Goal: Transaction & Acquisition: Purchase product/service

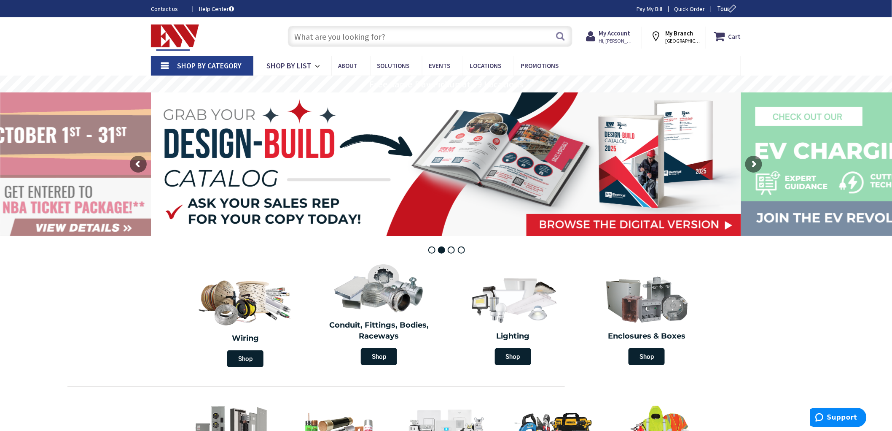
click at [417, 35] on input "text" at bounding box center [430, 36] width 285 height 21
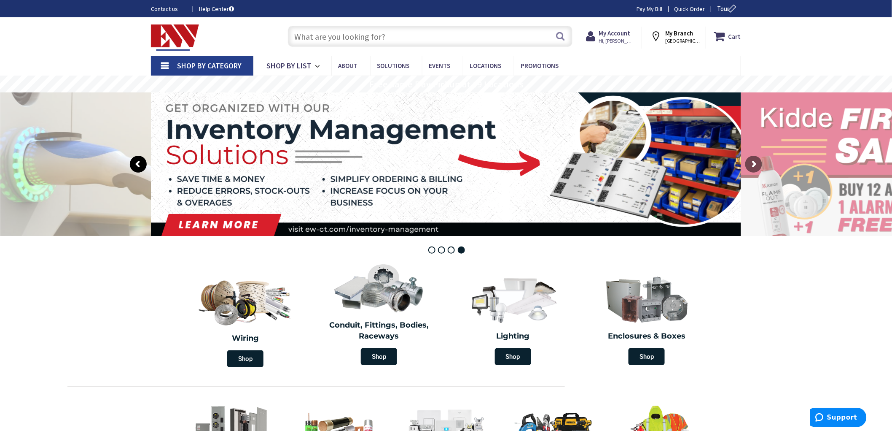
click at [138, 161] on rs-arrow at bounding box center [138, 164] width 17 height 17
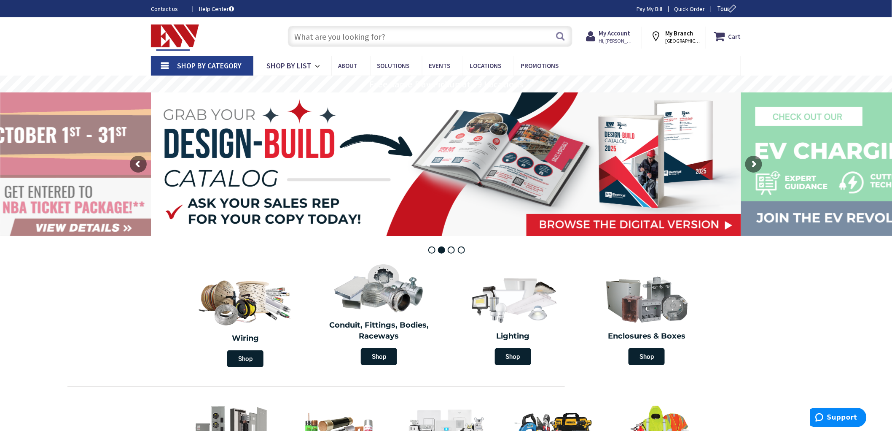
click at [364, 34] on input "text" at bounding box center [430, 36] width 285 height 21
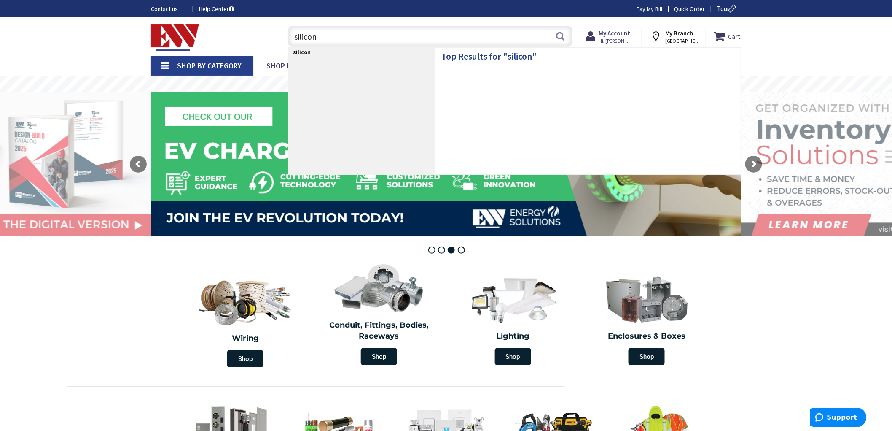
type input "silicone"
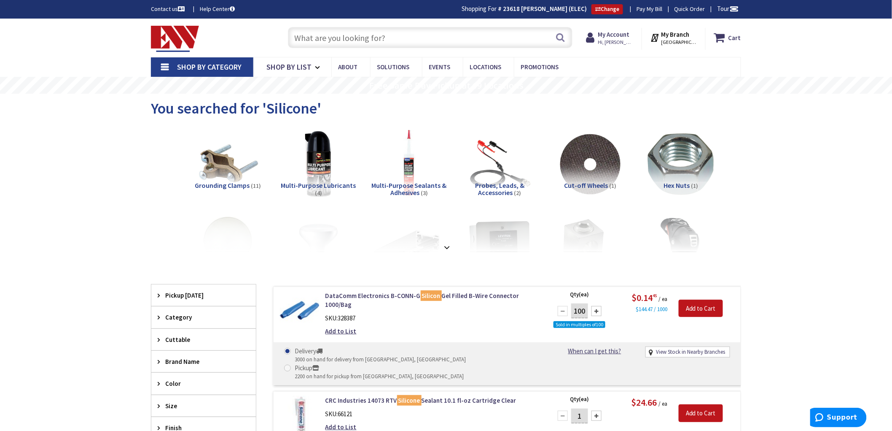
click at [337, 36] on input "text" at bounding box center [430, 37] width 285 height 21
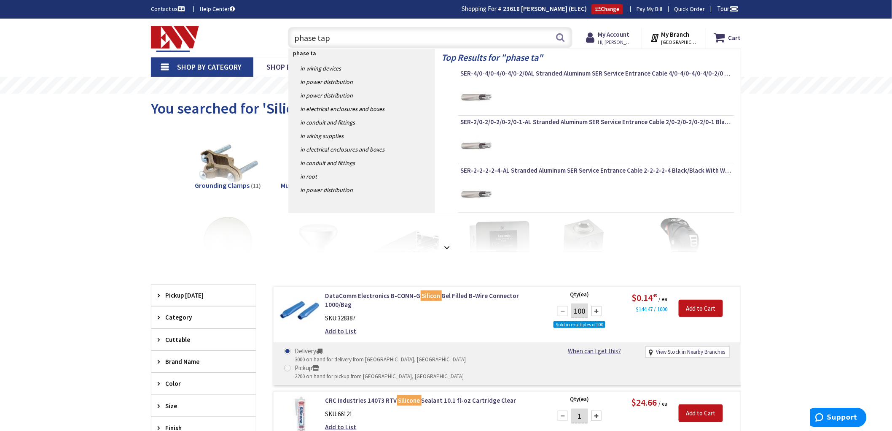
type input "phase tape"
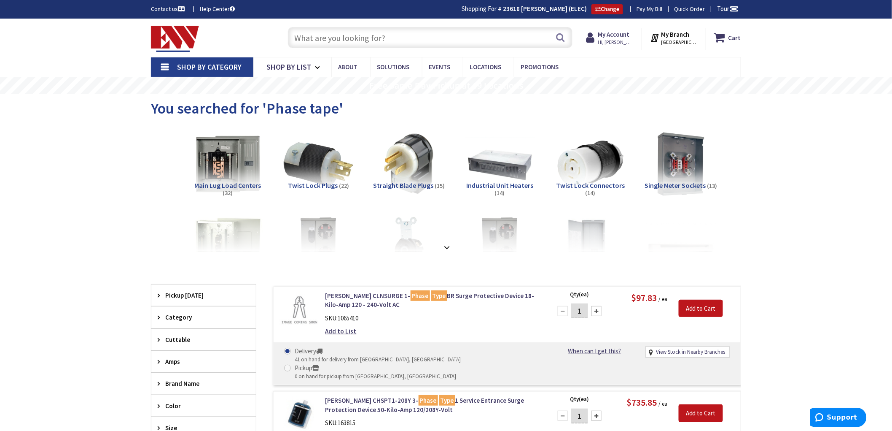
click at [386, 43] on input "text" at bounding box center [430, 37] width 285 height 21
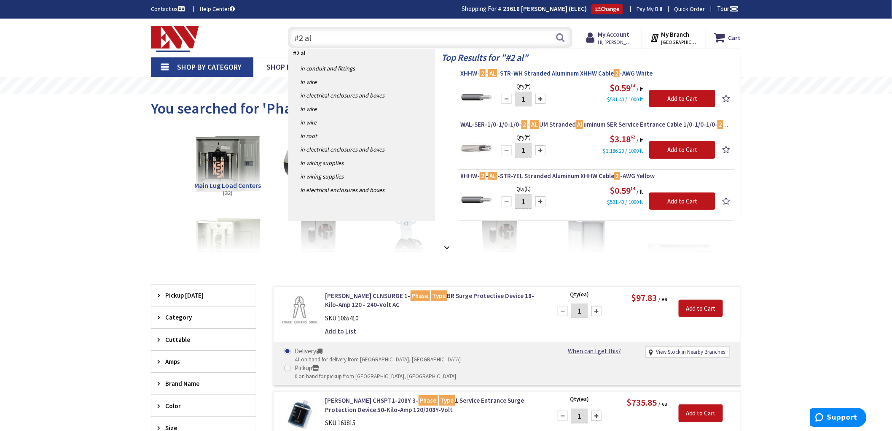
type input "#2 al"
click at [481, 74] on mark "2" at bounding box center [483, 73] width 6 height 11
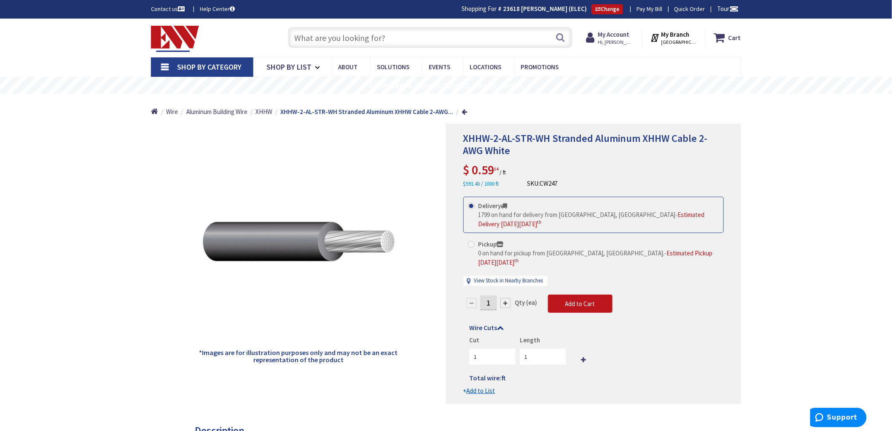
click at [389, 37] on input "text" at bounding box center [430, 37] width 285 height 21
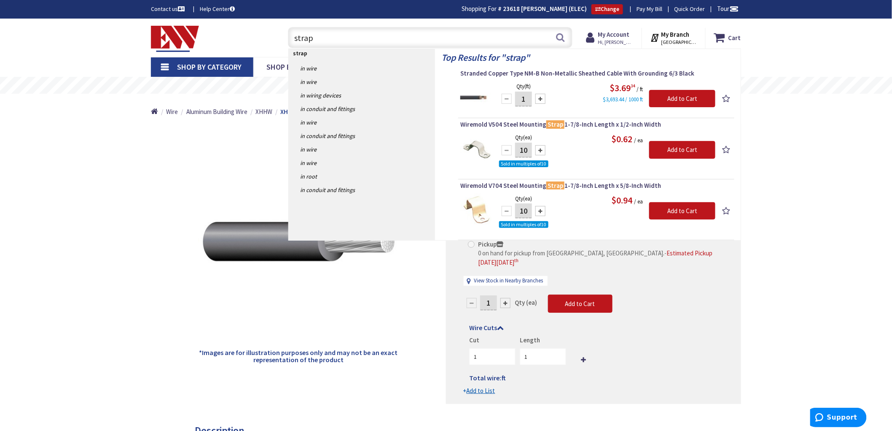
click at [293, 39] on input "strap" at bounding box center [430, 37] width 285 height 21
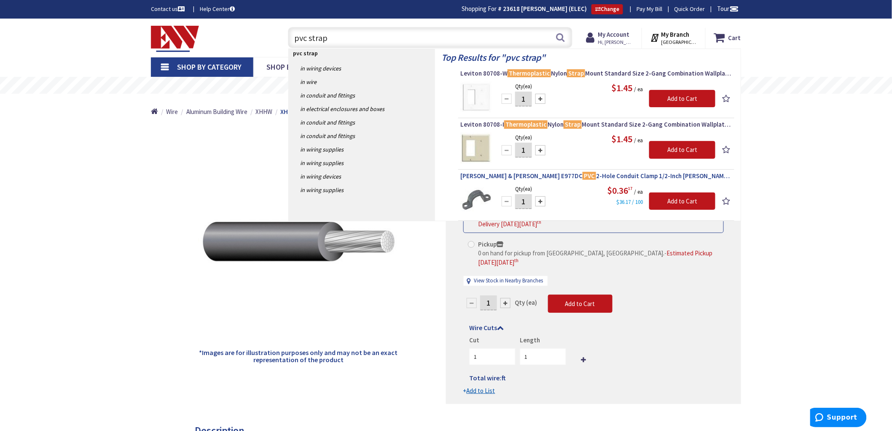
type input "pvc strap"
click at [581, 175] on span "Thomas & Betts E977DC PVC 2-Hole Conduit Clamp 1/2-Inch Carlon®" at bounding box center [596, 176] width 272 height 8
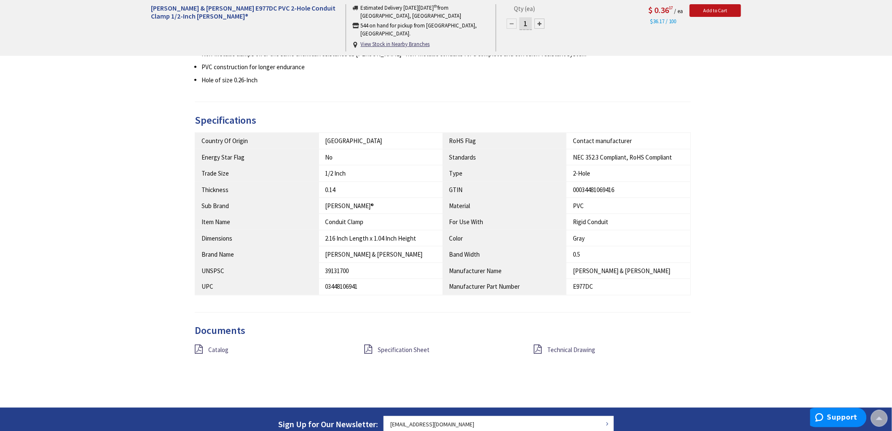
scroll to position [374, 0]
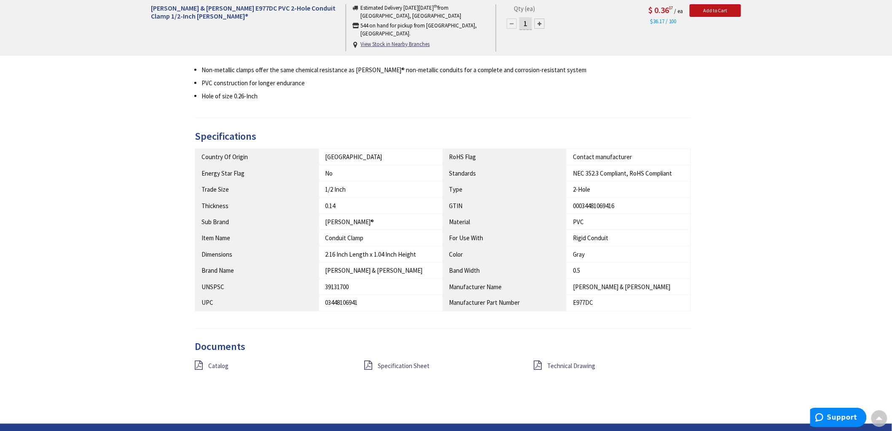
drag, startPoint x: 325, startPoint y: 172, endPoint x: 339, endPoint y: 180, distance: 15.5
click at [325, 181] on td "1/2 Inch" at bounding box center [381, 189] width 124 height 16
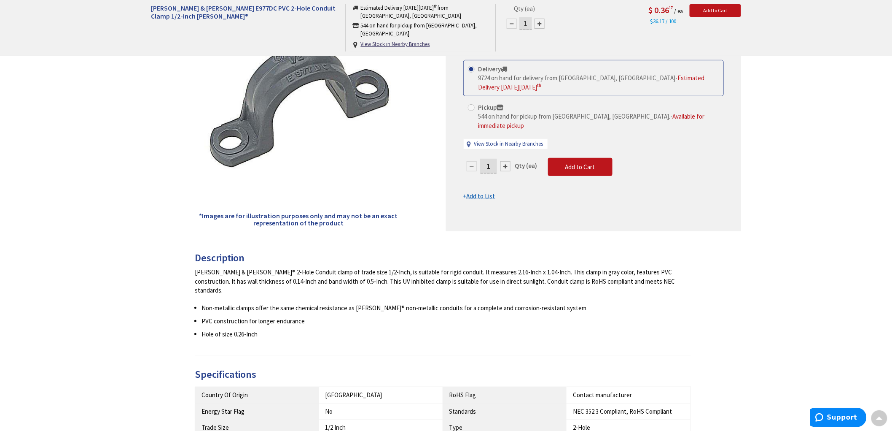
scroll to position [0, 0]
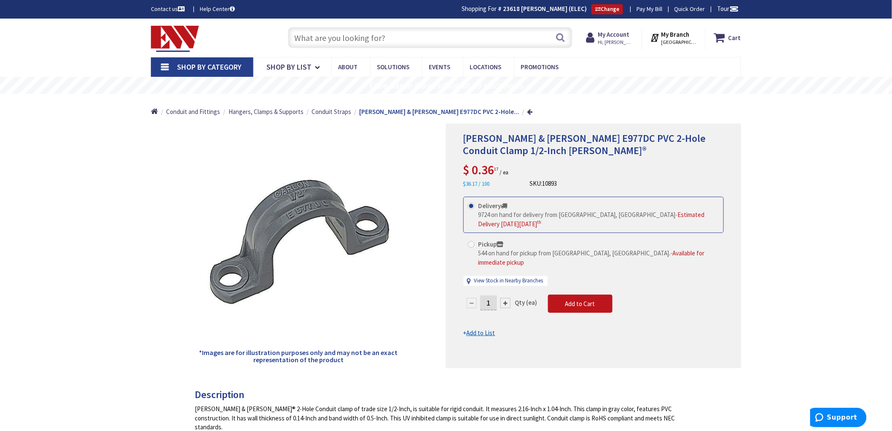
click at [380, 43] on input "text" at bounding box center [430, 37] width 285 height 21
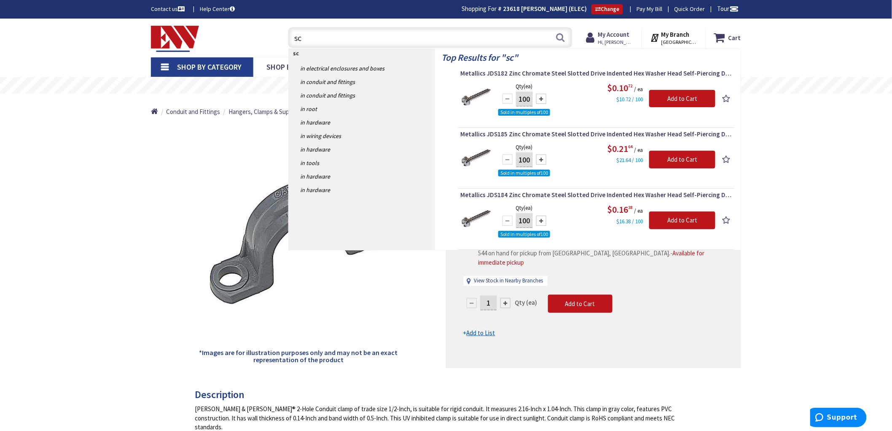
type input "s"
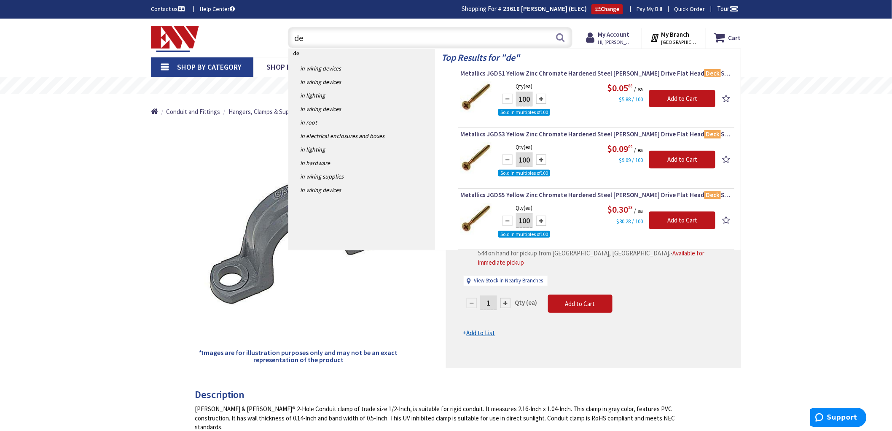
type input "d"
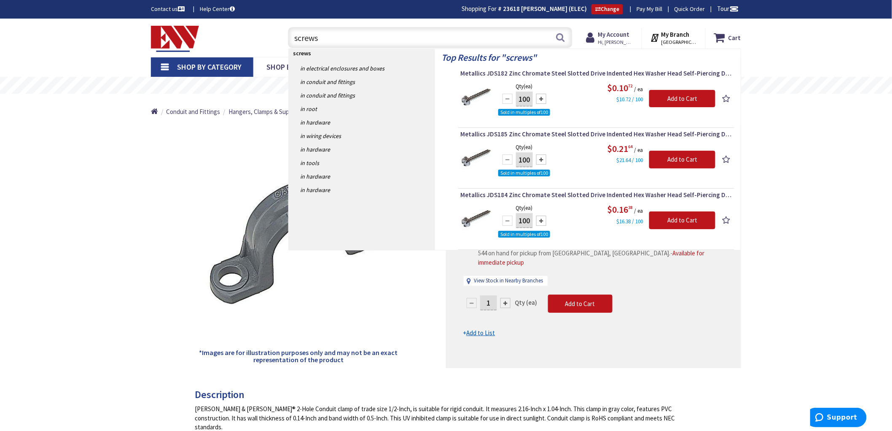
type input "screws"
drag, startPoint x: 618, startPoint y: 101, endPoint x: 643, endPoint y: 101, distance: 24.5
click at [643, 101] on small "$10.72 / 100" at bounding box center [630, 99] width 27 height 7
click at [627, 103] on div "$10.72 / 100" at bounding box center [625, 98] width 36 height 9
click at [571, 73] on span "Metallics JDS182 Zinc Chromate Steel Slotted Drive Indented Hex Washer Head Sel…" at bounding box center [596, 73] width 272 height 8
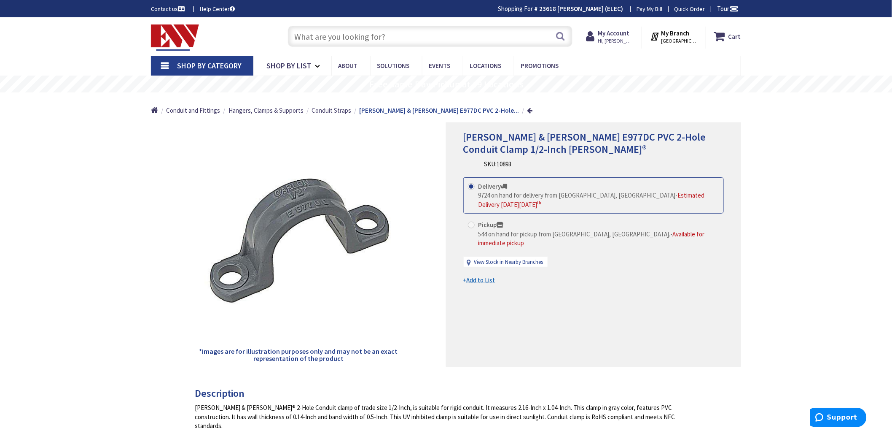
click at [366, 38] on input "text" at bounding box center [430, 36] width 285 height 21
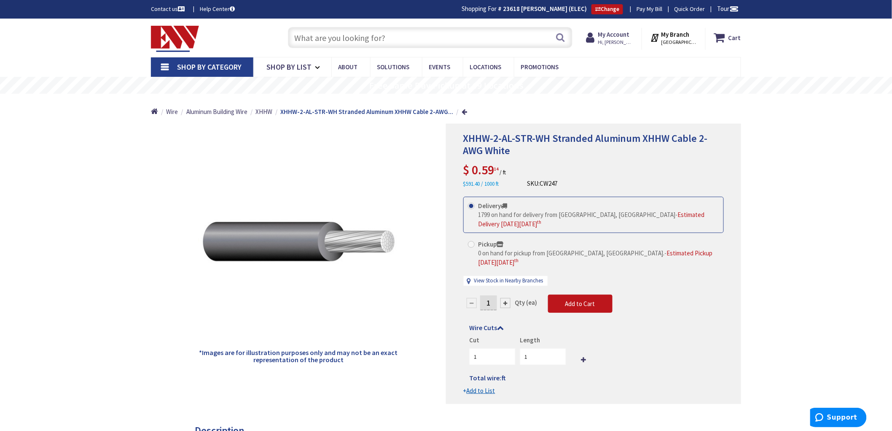
click at [375, 36] on input "text" at bounding box center [430, 37] width 285 height 21
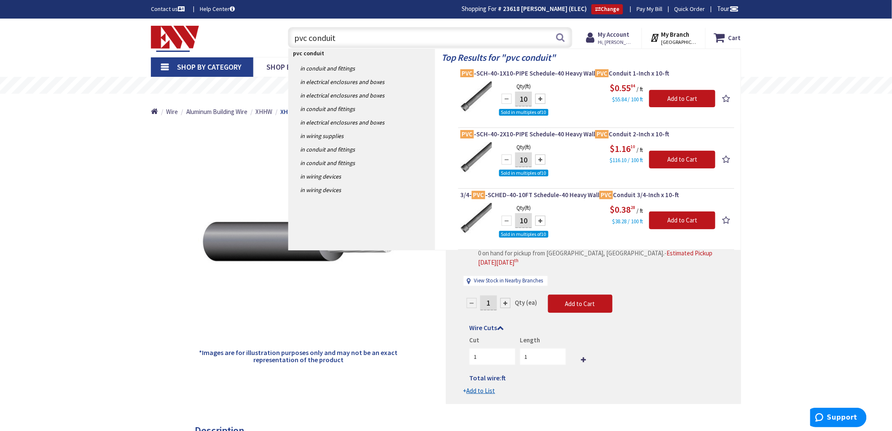
type input "pvc conduit"
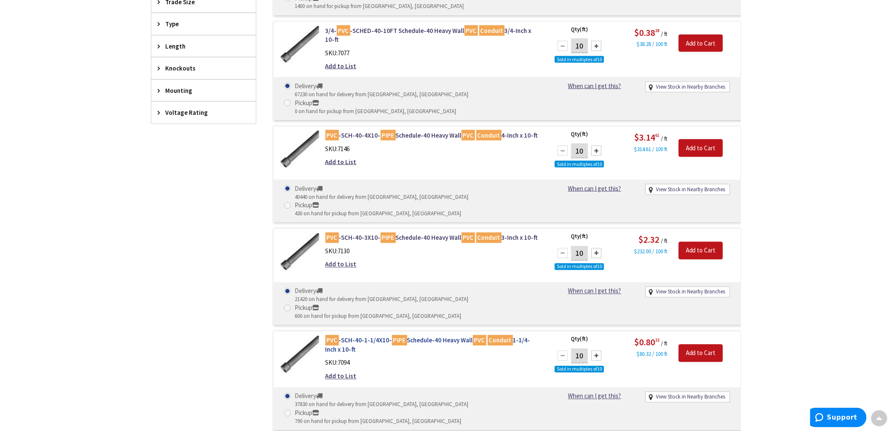
scroll to position [517, 0]
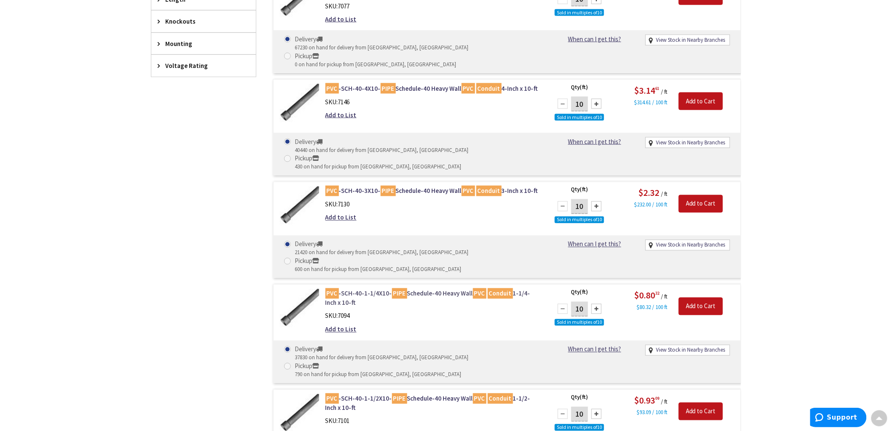
click at [452, 289] on link "PVC -SCH-40-1-1/4X10- PIPE Schedule-40 Heavy Wall PVC Conduit 1-1/4-Inch x 10-ft" at bounding box center [433, 298] width 215 height 18
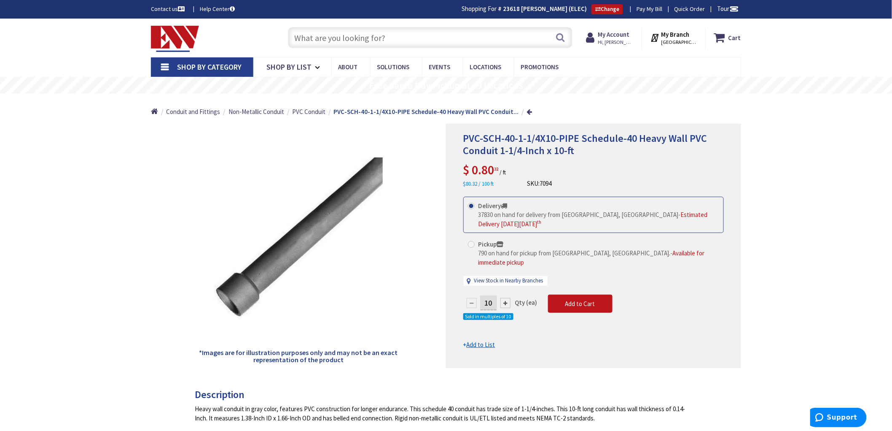
click at [507, 298] on div at bounding box center [506, 303] width 10 height 10
click at [505, 298] on div at bounding box center [506, 303] width 10 height 10
click at [471, 298] on div at bounding box center [472, 303] width 10 height 10
type input "10"
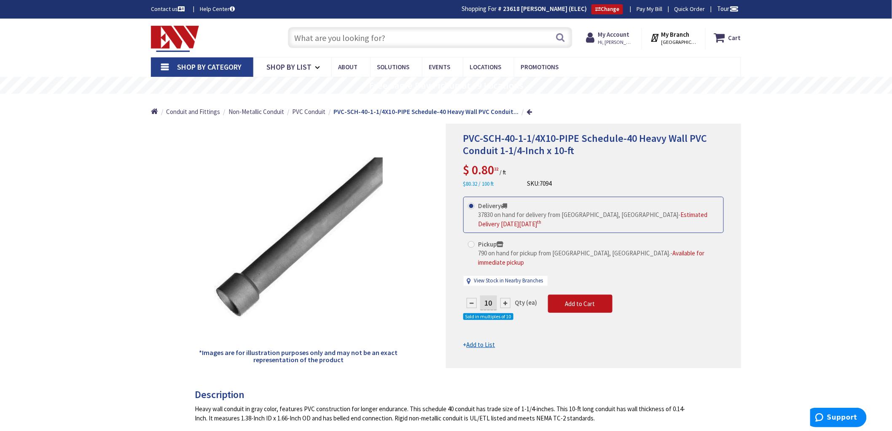
click at [417, 40] on input "text" at bounding box center [430, 37] width 285 height 21
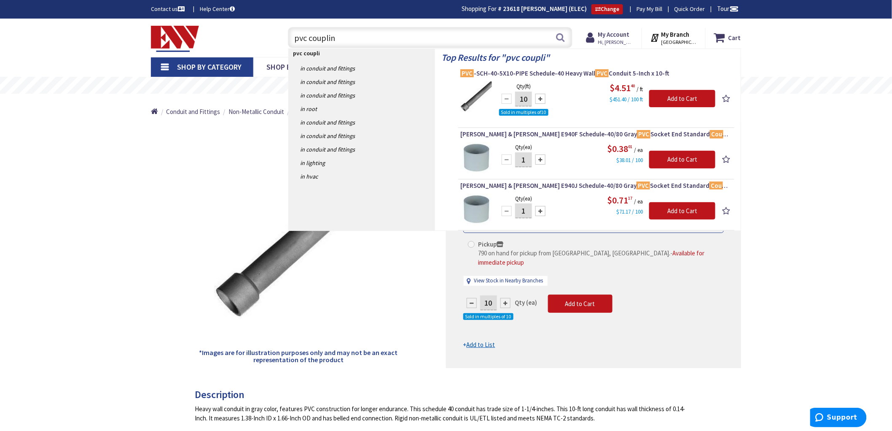
type input "pvc coupling"
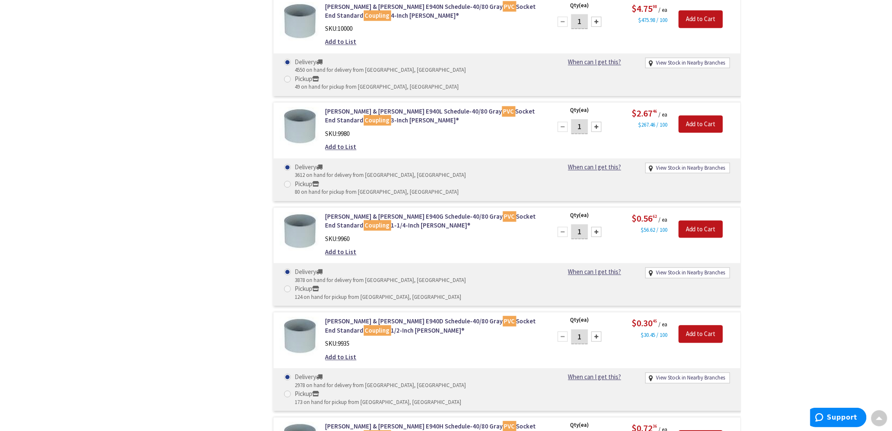
scroll to position [627, 0]
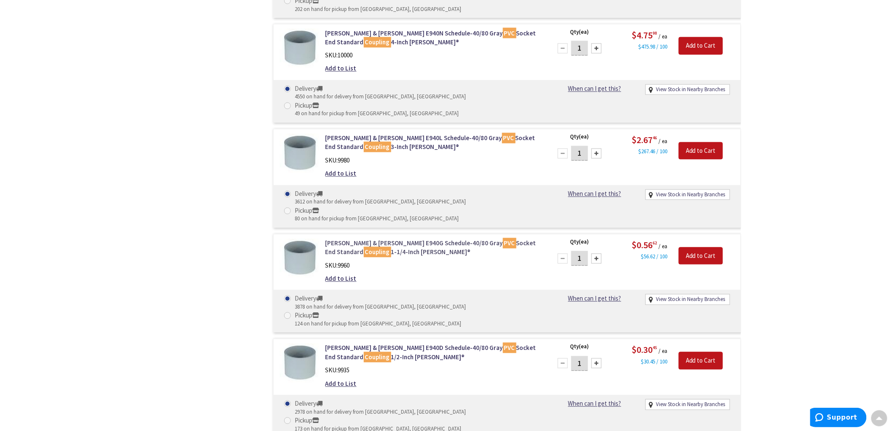
click at [369, 239] on link "Thomas & Betts E940G Schedule-40/80 Gray PVC Socket End Standard Coupling 1-1/4…" at bounding box center [433, 248] width 215 height 18
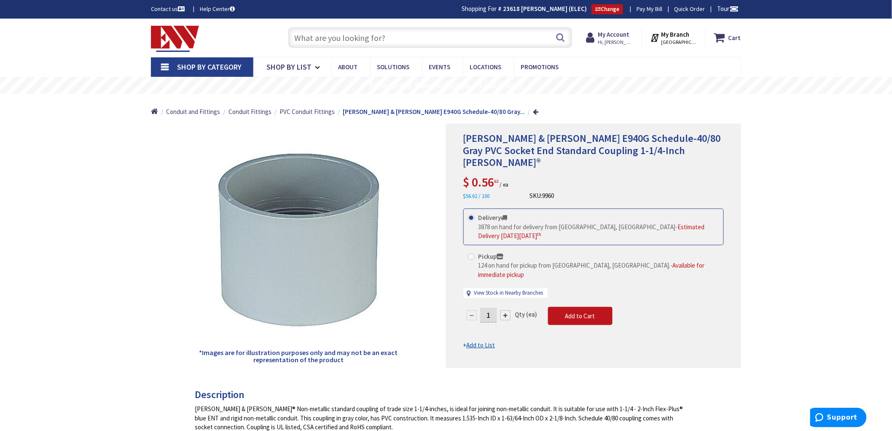
click at [376, 39] on input "text" at bounding box center [430, 37] width 285 height 21
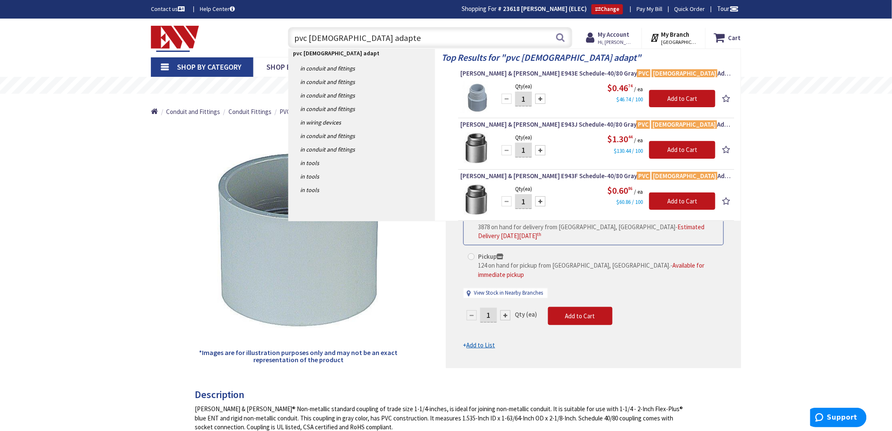
type input "pvc male adapter"
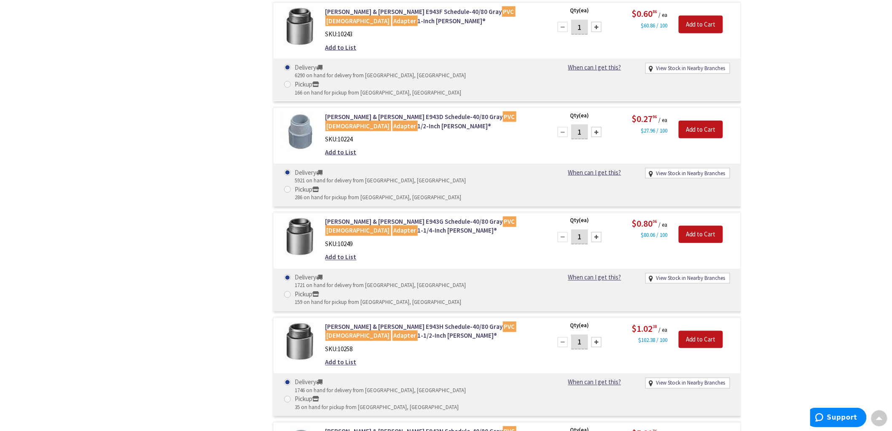
scroll to position [442, 0]
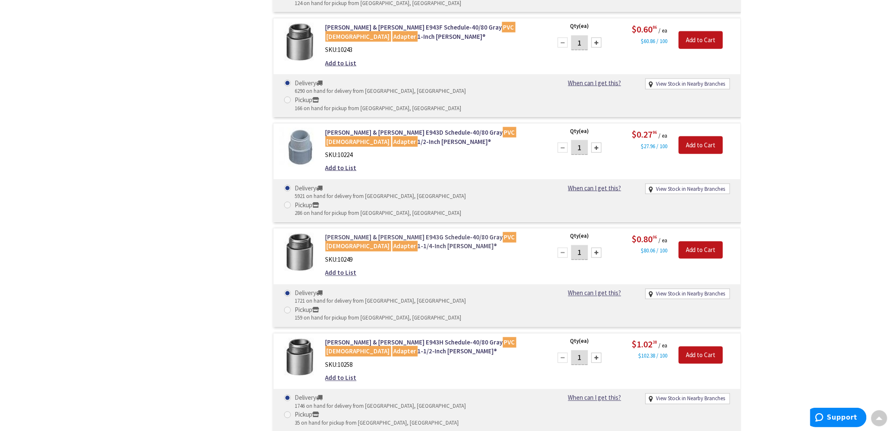
click at [402, 233] on link "Thomas & Betts E943G Schedule-40/80 Gray PVC Male Adapter 1-1/4-Inch Carlon®" at bounding box center [433, 242] width 215 height 18
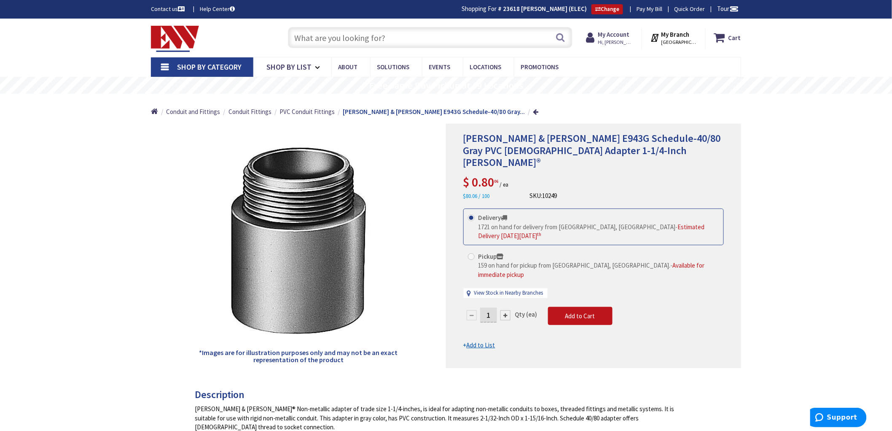
click at [374, 39] on input "text" at bounding box center [430, 37] width 285 height 21
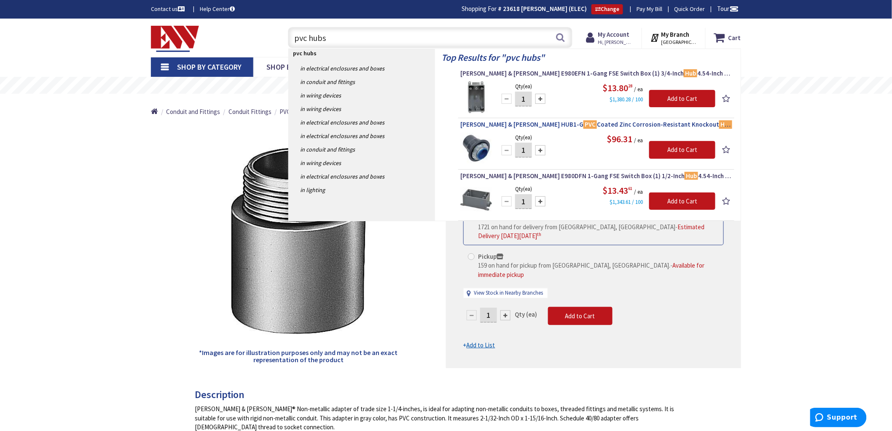
type input "pvc hubs"
click at [574, 124] on span "Thomas & Betts HUB1-G PVC Coated Zinc Corrosion-Resistant Knockout Hub 1-Inch O…" at bounding box center [596, 124] width 272 height 8
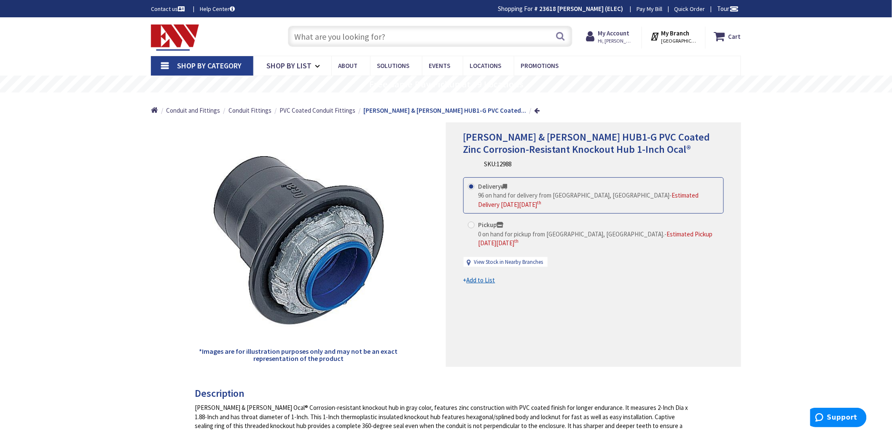
click at [328, 40] on input "text" at bounding box center [430, 36] width 285 height 21
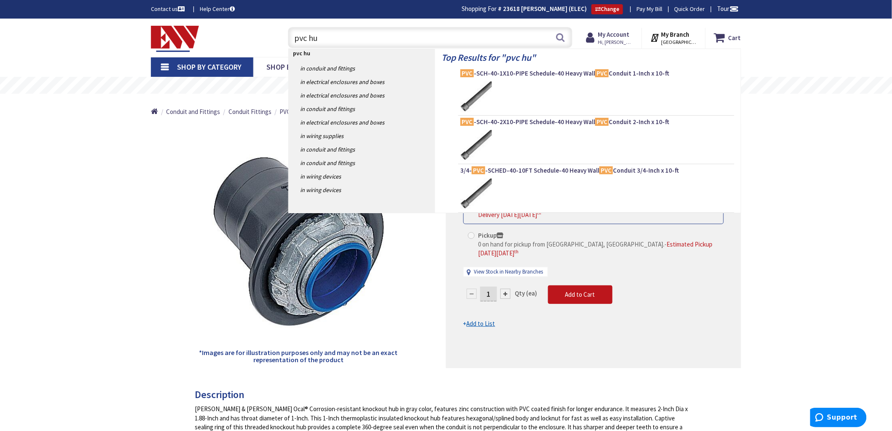
type input "pvc hub"
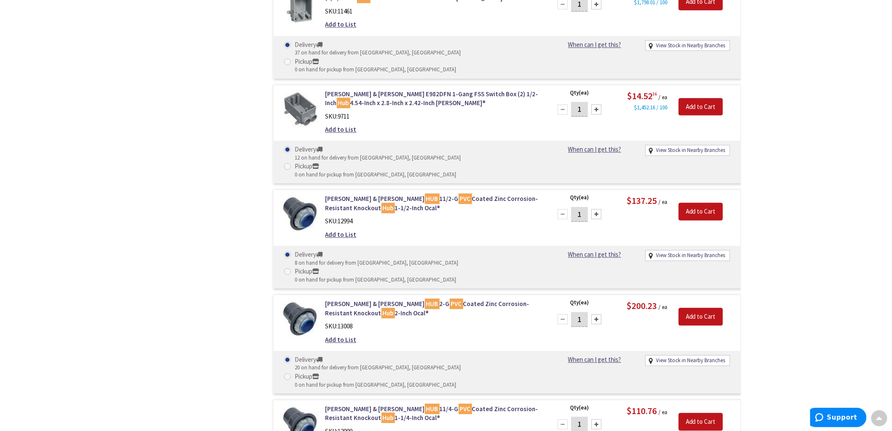
scroll to position [773, 0]
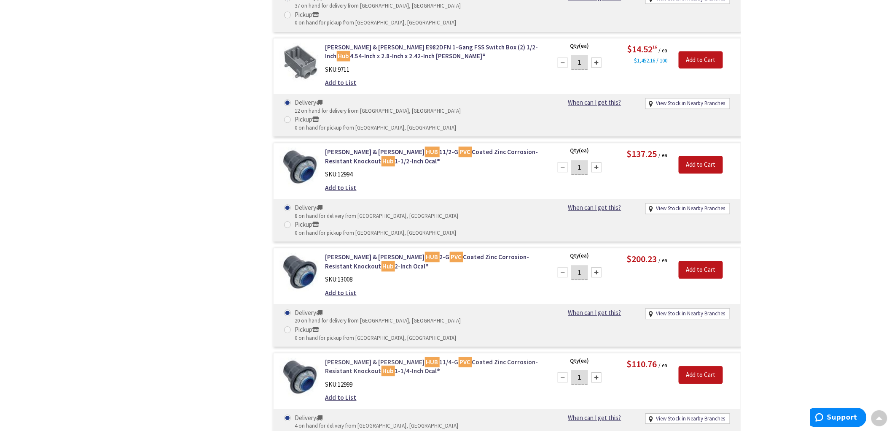
click at [425, 357] on link "Thomas & Betts HUB 11/4-G PVC Coated Zinc Corrosion-Resistant Knockout Hub 1-1/…" at bounding box center [433, 366] width 215 height 18
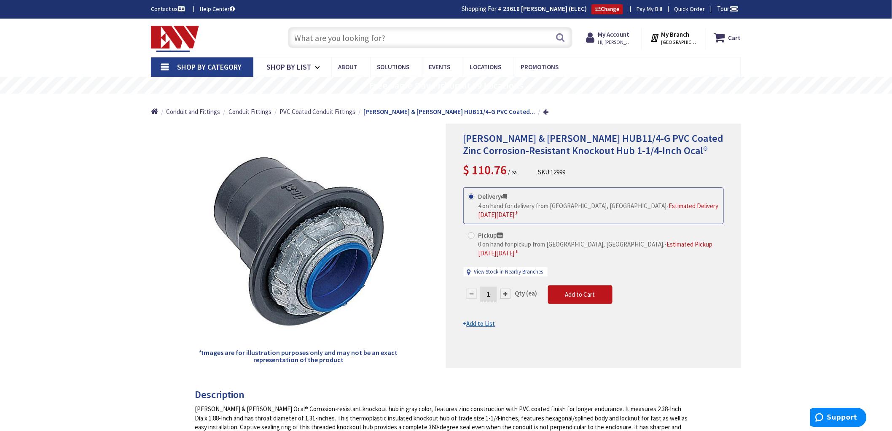
click at [317, 37] on input "text" at bounding box center [430, 37] width 285 height 21
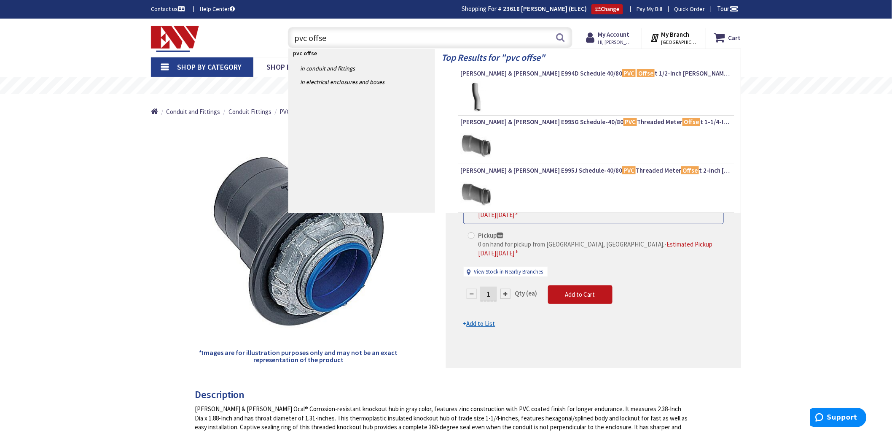
type input "pvc offset"
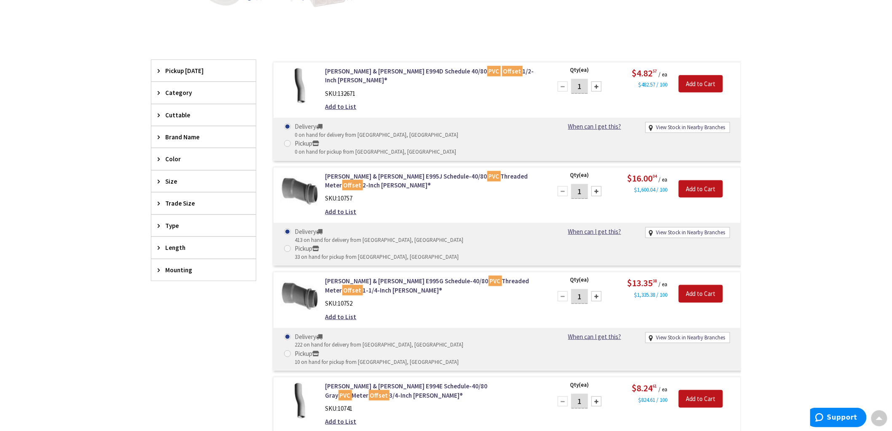
scroll to position [188, 0]
click at [469, 276] on link "Thomas & Betts E995G Schedule-40/80 PVC Threaded Meter Offset 1-1/4-Inch Carlon®" at bounding box center [433, 285] width 215 height 18
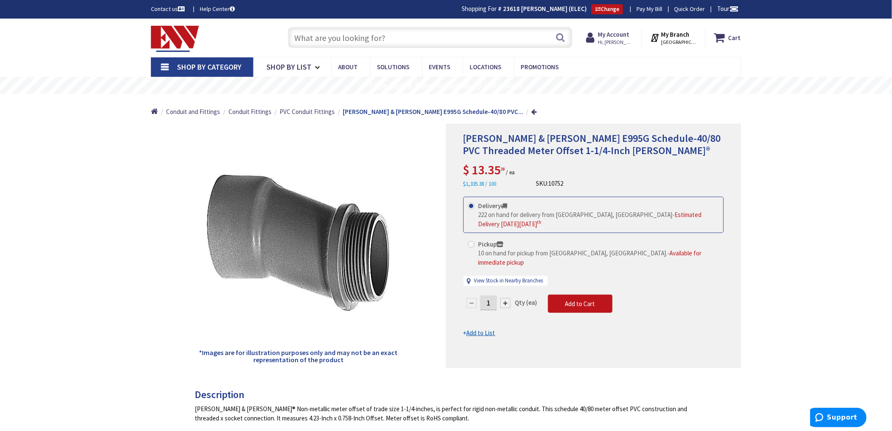
click at [439, 43] on input "text" at bounding box center [430, 37] width 285 height 21
click at [473, 40] on input "text" at bounding box center [430, 37] width 285 height 21
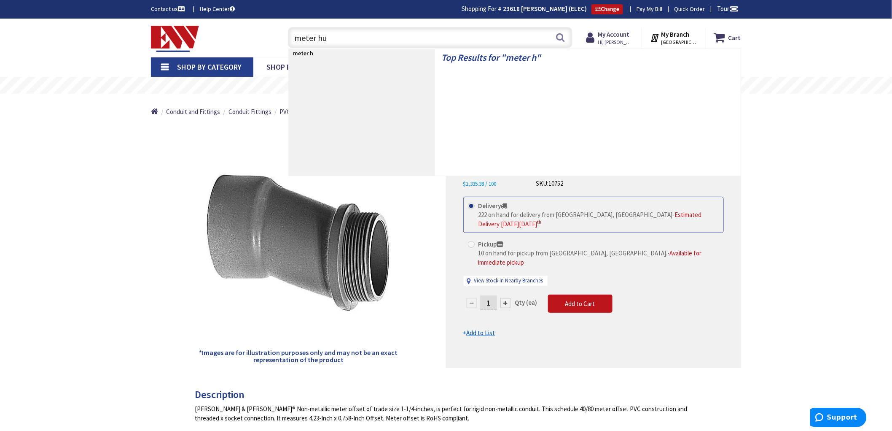
type input "meter hub"
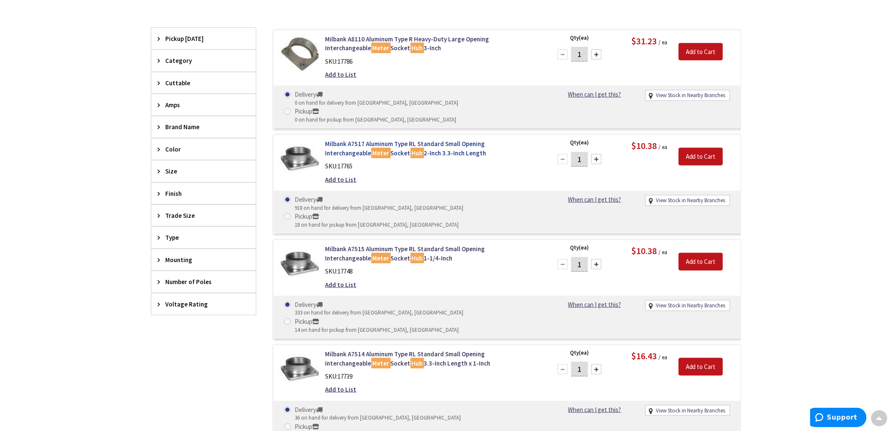
scroll to position [235, 0]
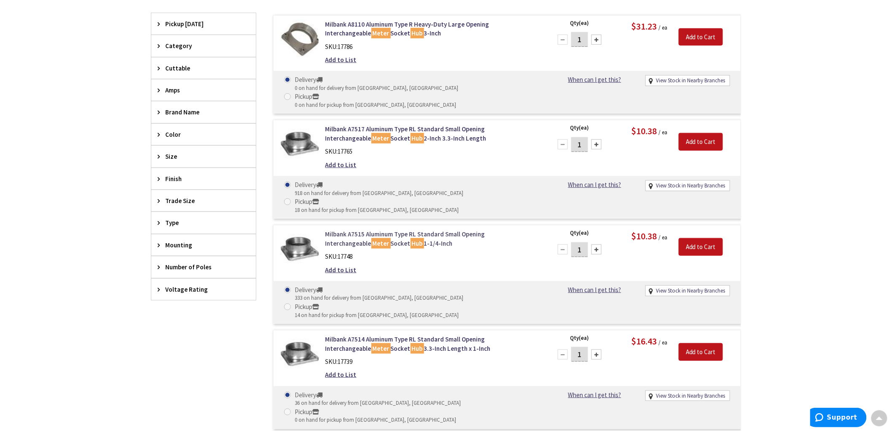
click at [412, 229] on link "Milbank A7515 Aluminum Type RL Standard Small Opening Interchangeable Meter Soc…" at bounding box center [433, 238] width 215 height 18
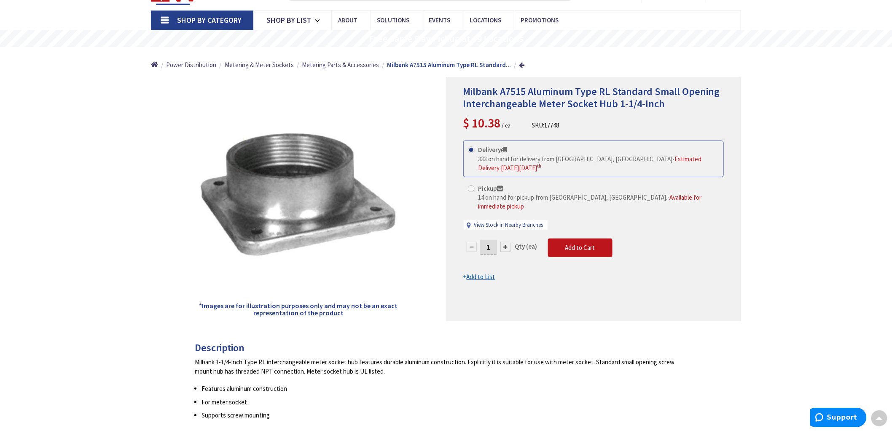
scroll to position [48, 0]
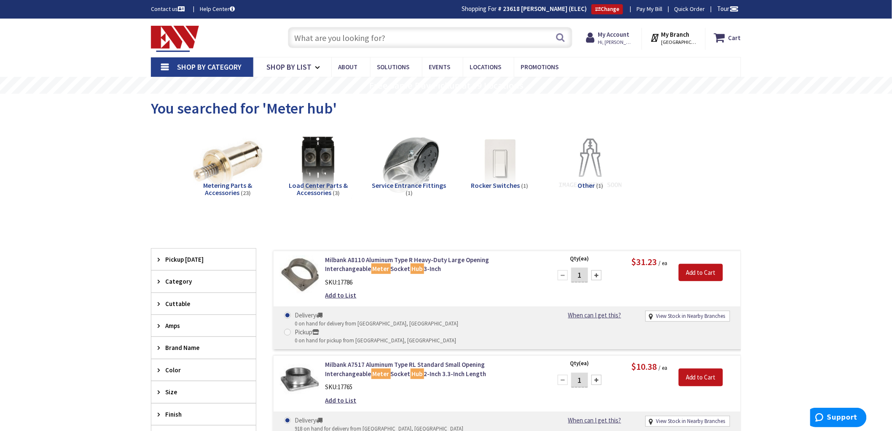
click at [353, 41] on input "text" at bounding box center [430, 37] width 285 height 21
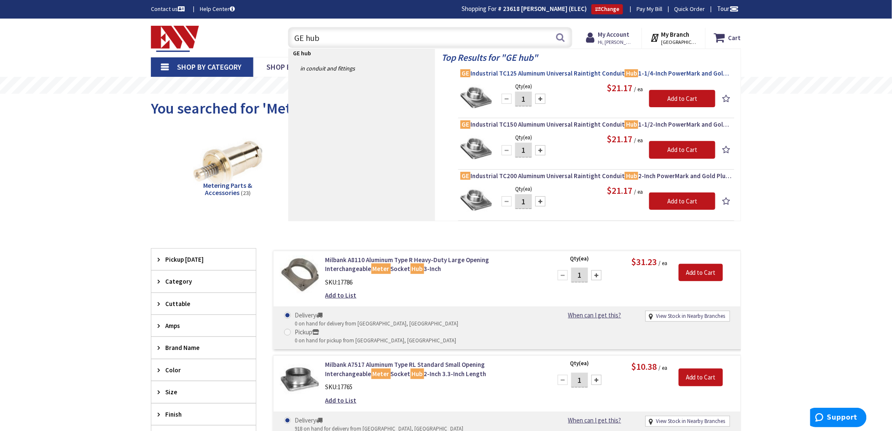
type input "GE hub"
click at [534, 72] on span "GE Industrial TC125 Aluminum Universal Raintight Conduit Hub 1-1/4-Inch PowerMa…" at bounding box center [596, 73] width 272 height 8
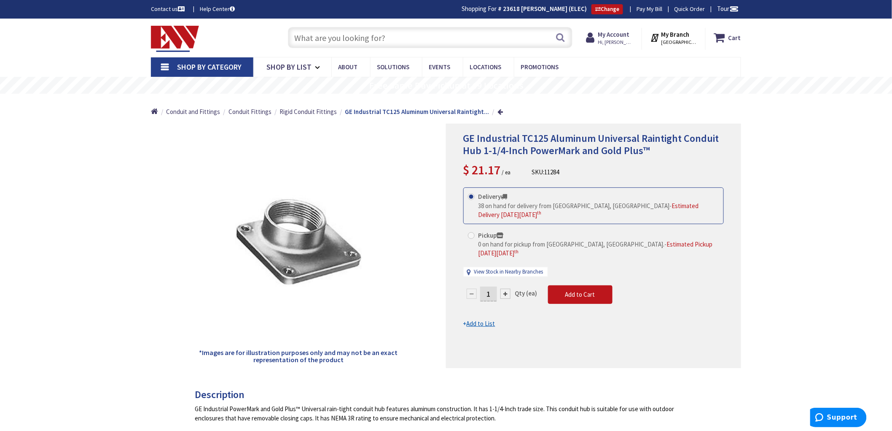
click at [363, 36] on input "text" at bounding box center [430, 37] width 285 height 21
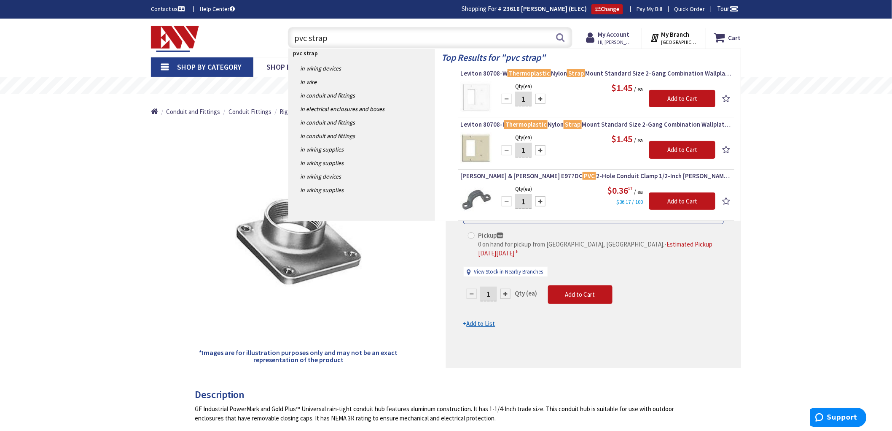
type input "pvc straps"
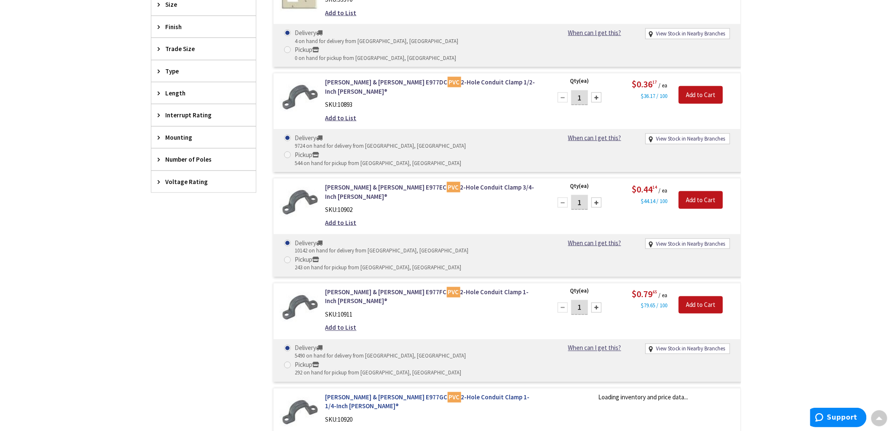
scroll to position [423, 0]
click at [438, 393] on link "Thomas & Betts E977GC PVC 2-Hole Conduit Clamp 1-1/4-Inch Carlon®" at bounding box center [433, 402] width 215 height 18
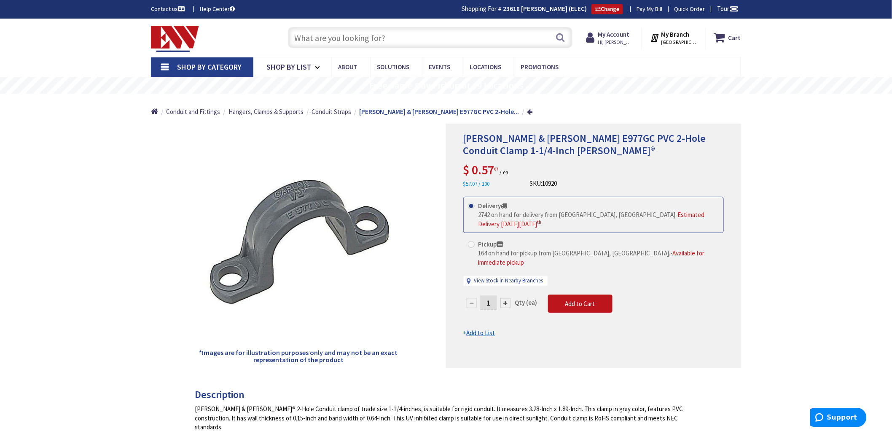
click at [345, 41] on input "text" at bounding box center [430, 37] width 285 height 21
type input "w"
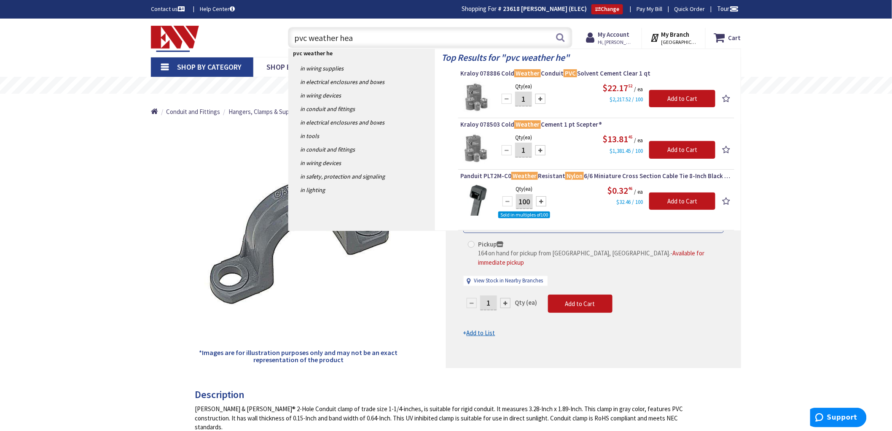
type input "pvc weather head"
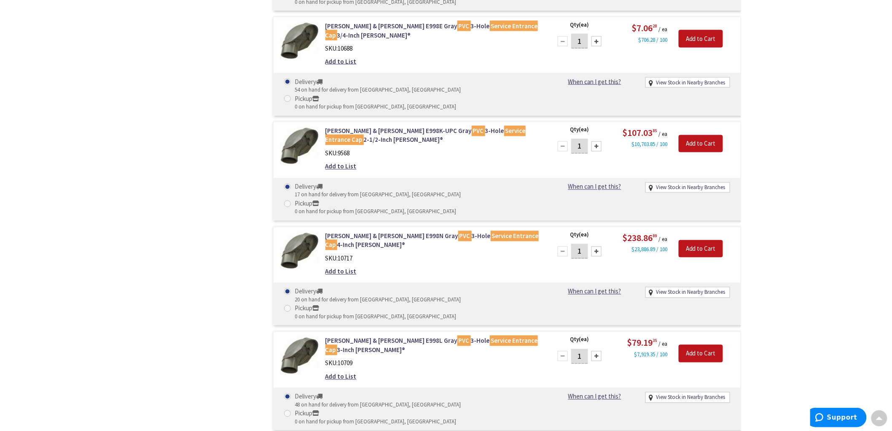
scroll to position [563, 0]
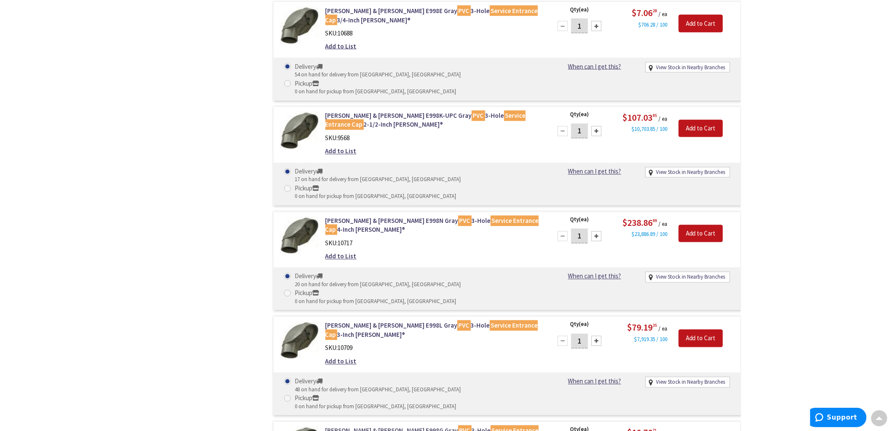
click at [465, 425] on mark "Service Entrance Cap" at bounding box center [432, 434] width 213 height 19
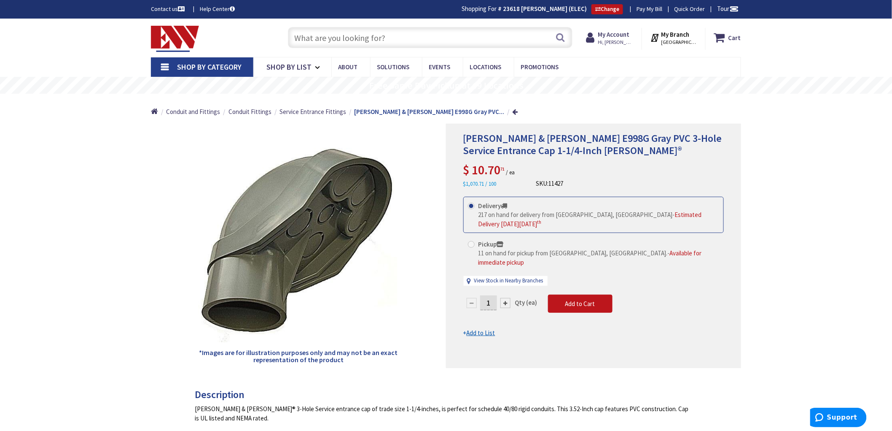
click at [375, 38] on input "text" at bounding box center [430, 37] width 285 height 21
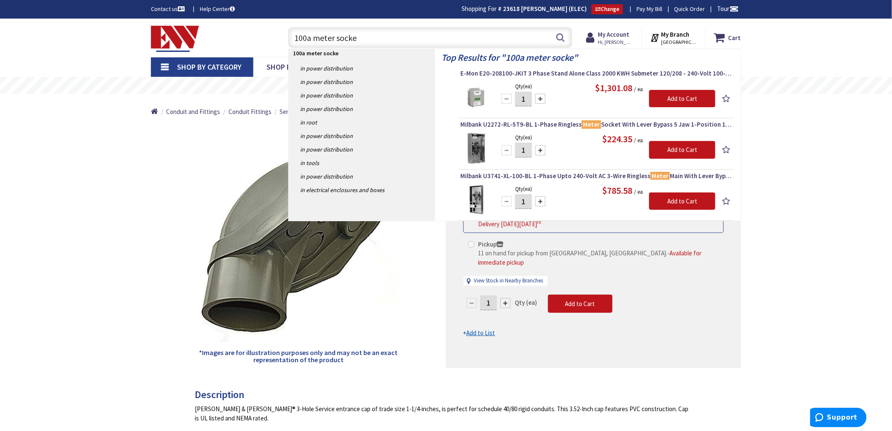
type input "100a meter socket"
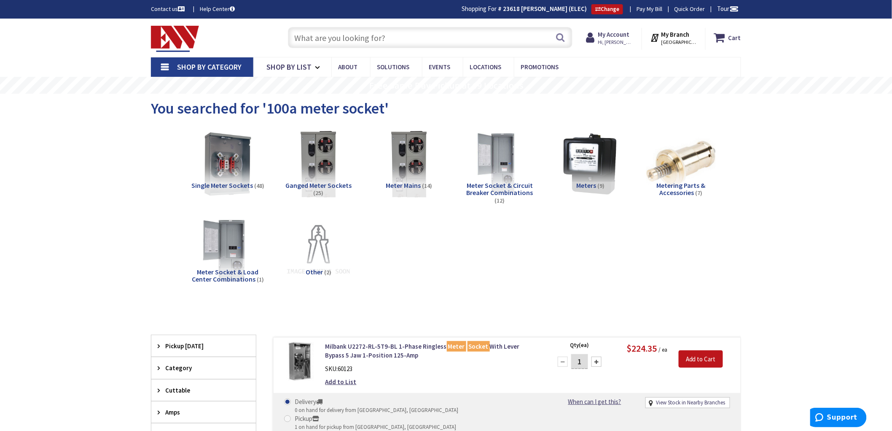
click at [327, 41] on input "text" at bounding box center [430, 37] width 285 height 21
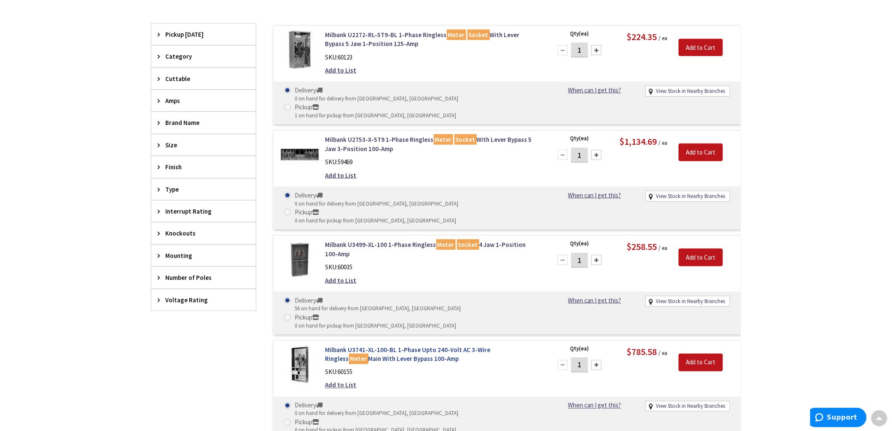
scroll to position [328, 0]
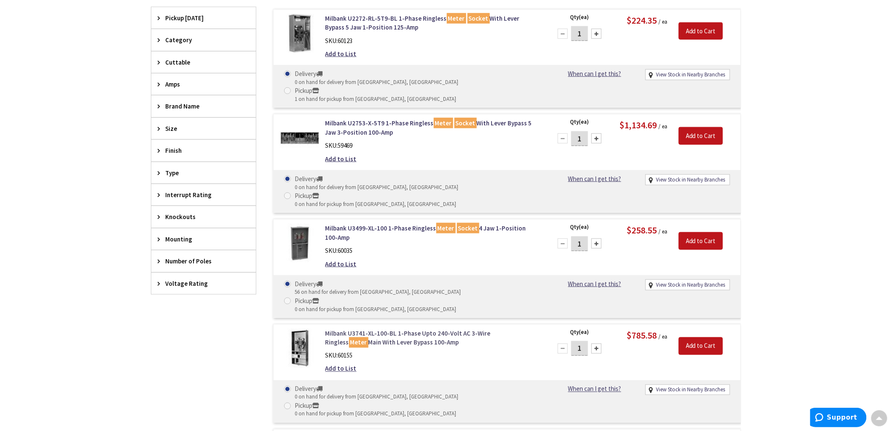
click at [380, 329] on link "Milbank U3741-XL-100-BL 1-Phase Upto 240-Volt AC 3-Wire Ringless Meter Main Wit…" at bounding box center [433, 338] width 215 height 18
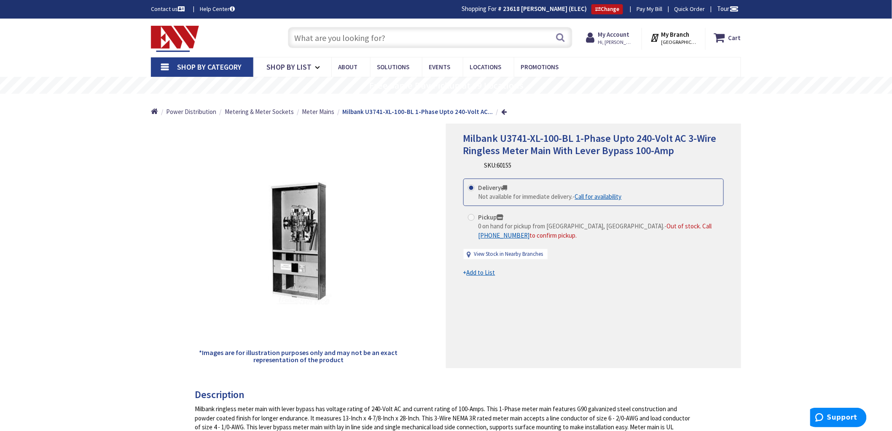
scroll to position [47, 0]
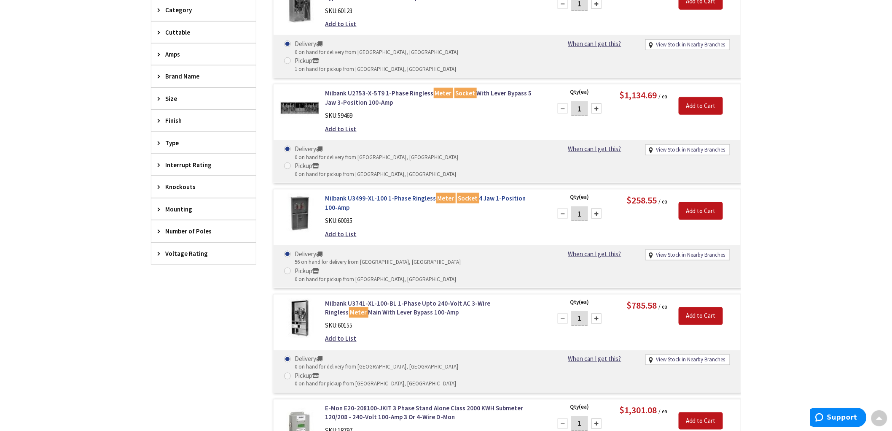
scroll to position [372, 0]
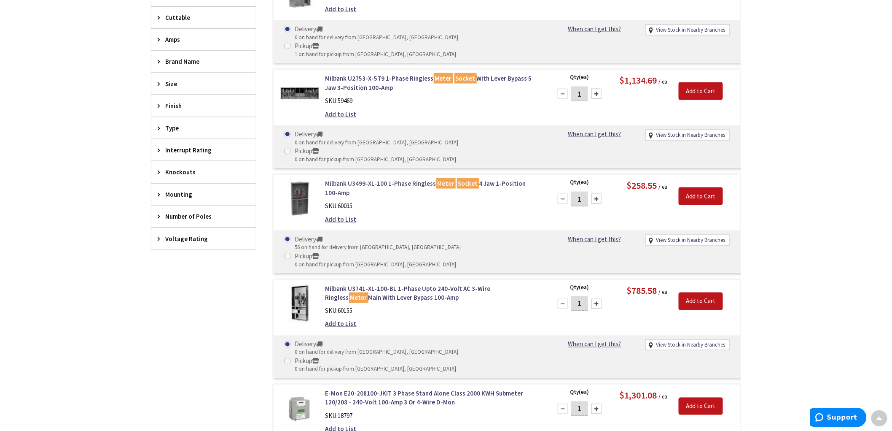
click at [402, 179] on link "Milbank U3499-XL-100 1-Phase Ringless Meter Socket 4 Jaw 1-Position 100-Amp" at bounding box center [433, 188] width 215 height 18
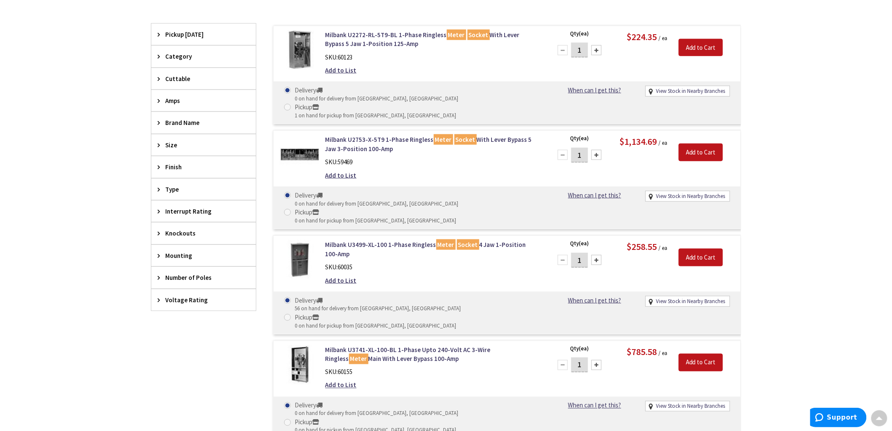
scroll to position [328, 0]
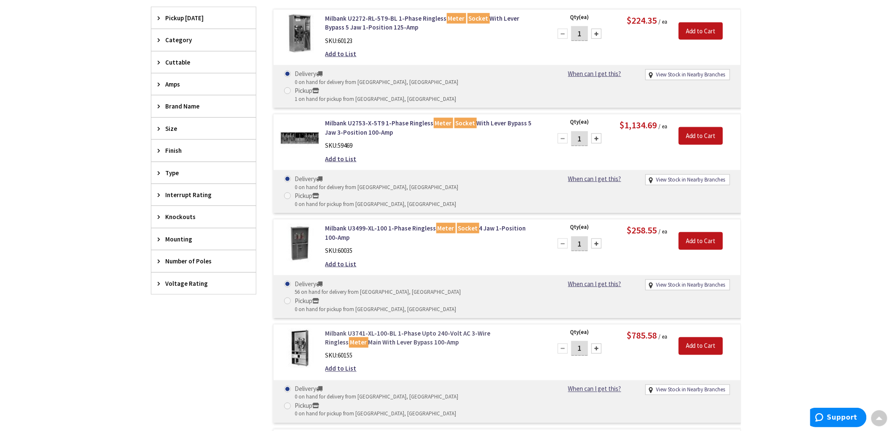
click at [397, 329] on link "Milbank U3741-XL-100-BL 1-Phase Upto 240-Volt AC 3-Wire Ringless Meter Main Wit…" at bounding box center [433, 338] width 215 height 18
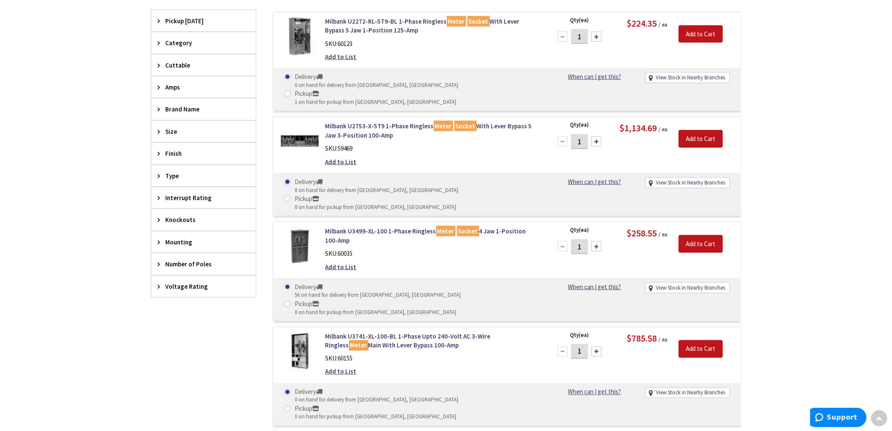
scroll to position [326, 0]
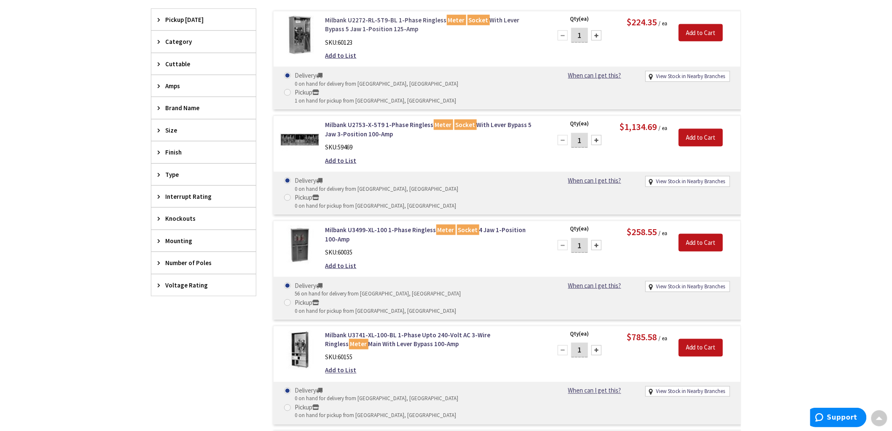
click at [422, 23] on link "Milbank U2272-RL-5T9-BL 1-Phase Ringless Meter Socket With Lever Bypass 5 Jaw 1…" at bounding box center [433, 25] width 215 height 18
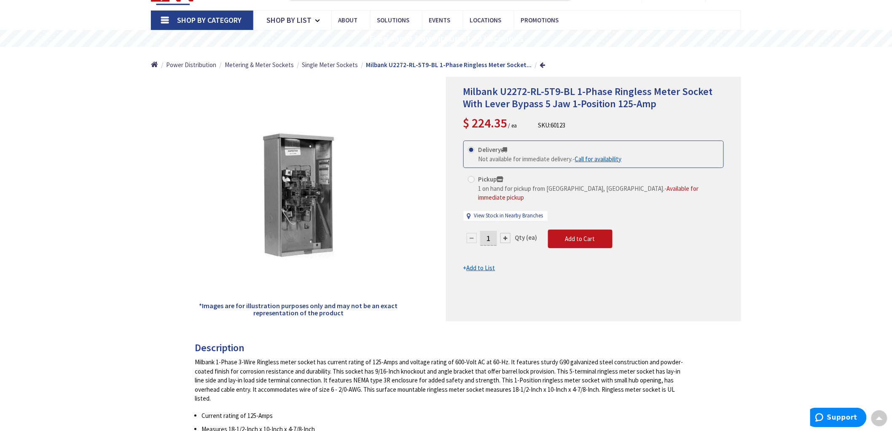
scroll to position [48, 0]
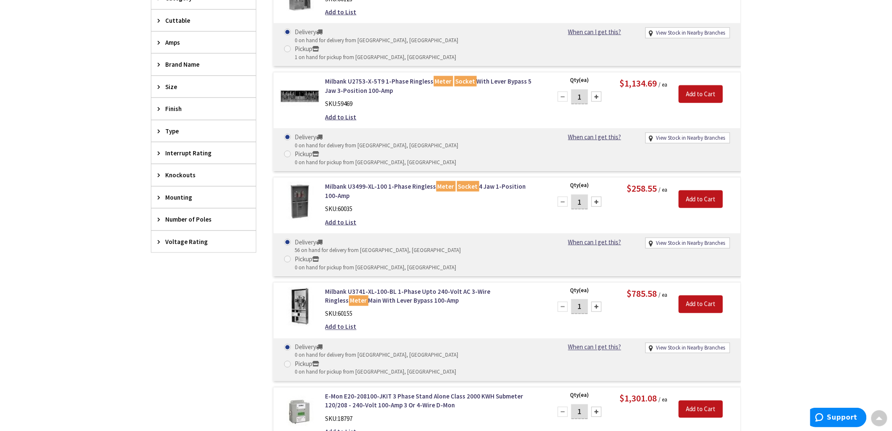
scroll to position [371, 0]
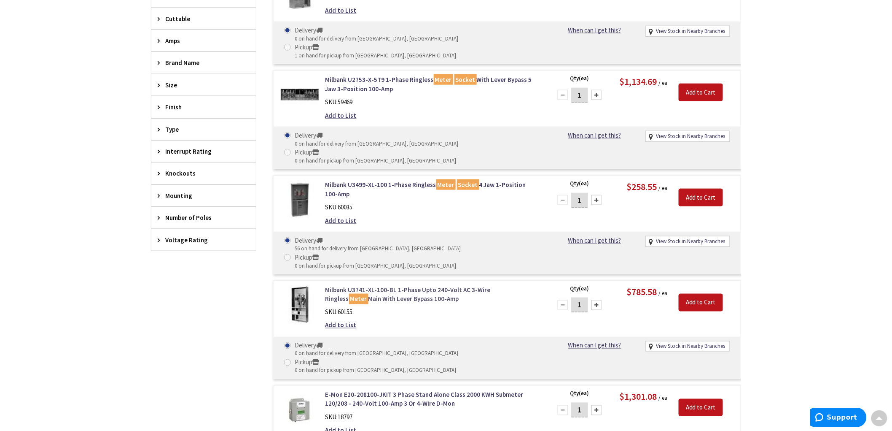
click at [408, 285] on link "Milbank U3741-XL-100-BL 1-Phase Upto 240-Volt AC 3-Wire Ringless Meter Main Wit…" at bounding box center [433, 294] width 215 height 18
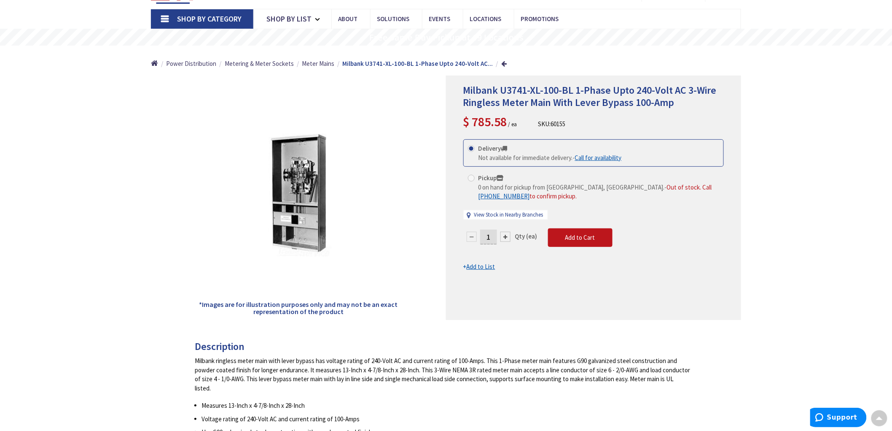
scroll to position [48, 0]
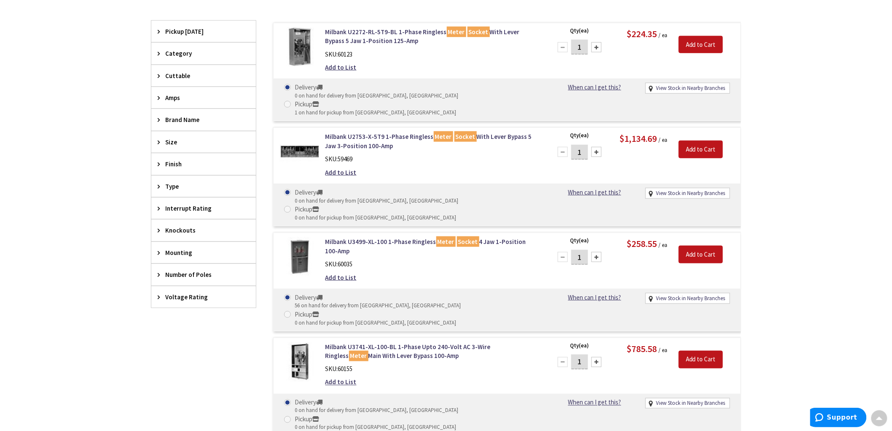
scroll to position [185, 0]
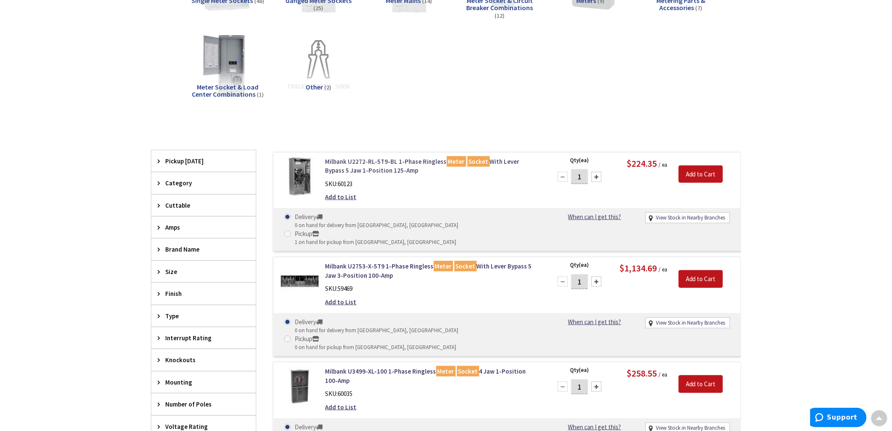
click at [374, 171] on link "Milbank U2272-RL-5T9-BL 1-Phase Ringless Meter Socket With Lever Bypass 5 Jaw 1…" at bounding box center [433, 166] width 215 height 18
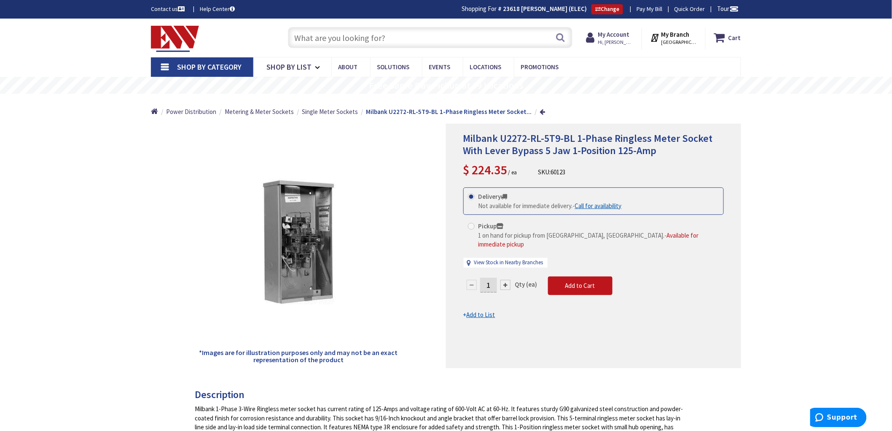
click at [364, 38] on input "text" at bounding box center [430, 37] width 285 height 21
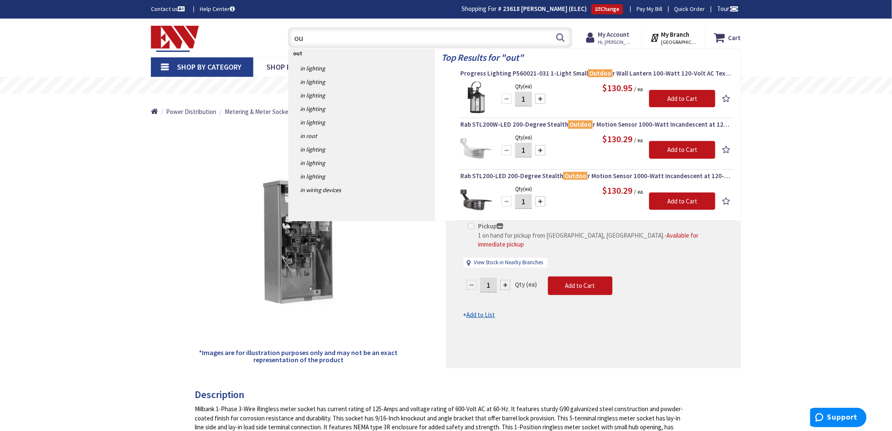
type input "o"
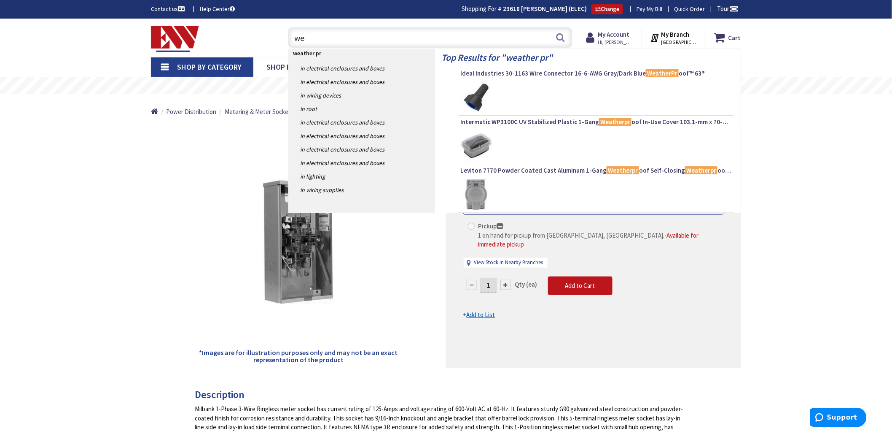
type input "w"
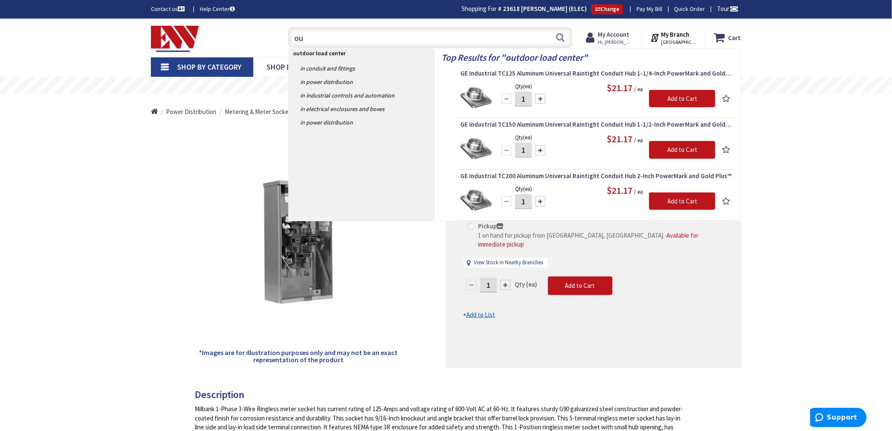
type input "o"
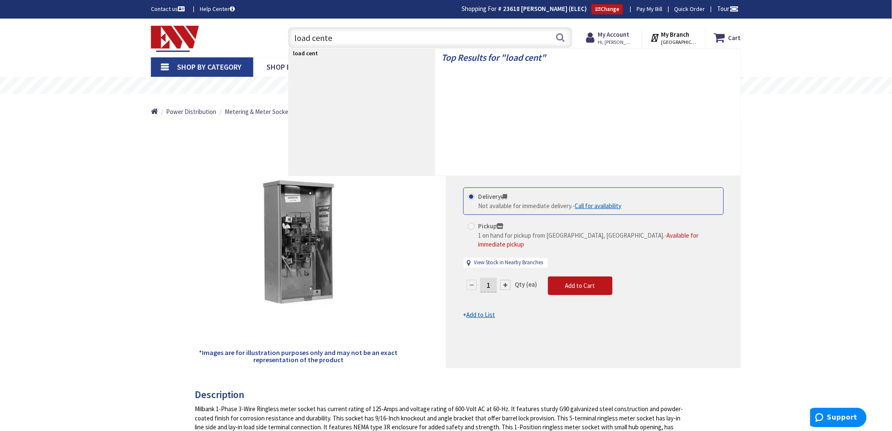
type input "load center"
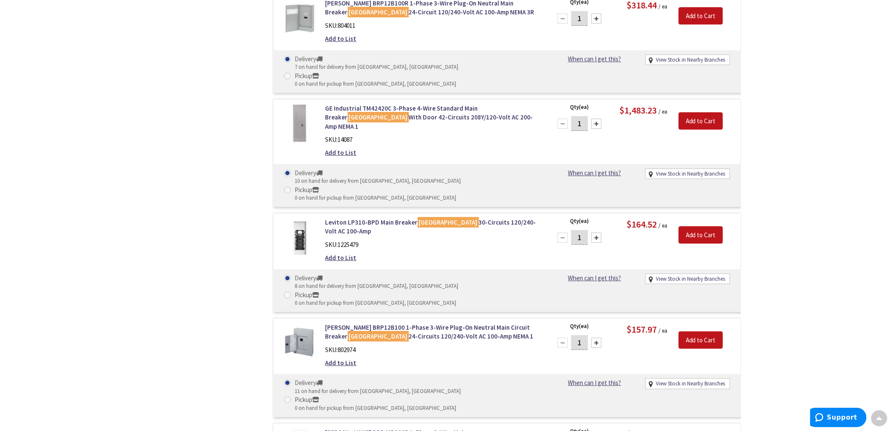
scroll to position [1172, 0]
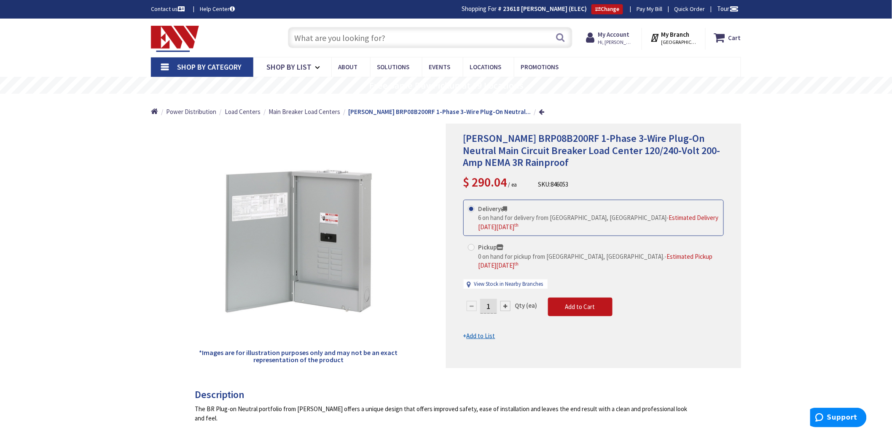
click at [336, 37] on input "text" at bounding box center [430, 37] width 285 height 21
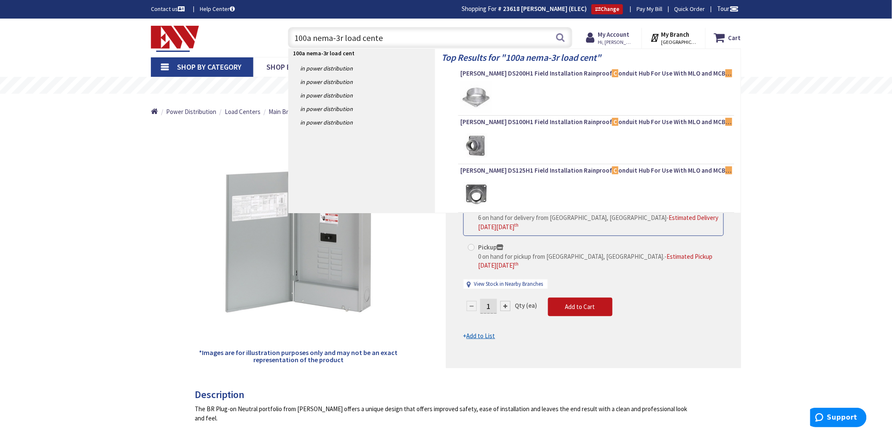
type input "100a nema-3r load center"
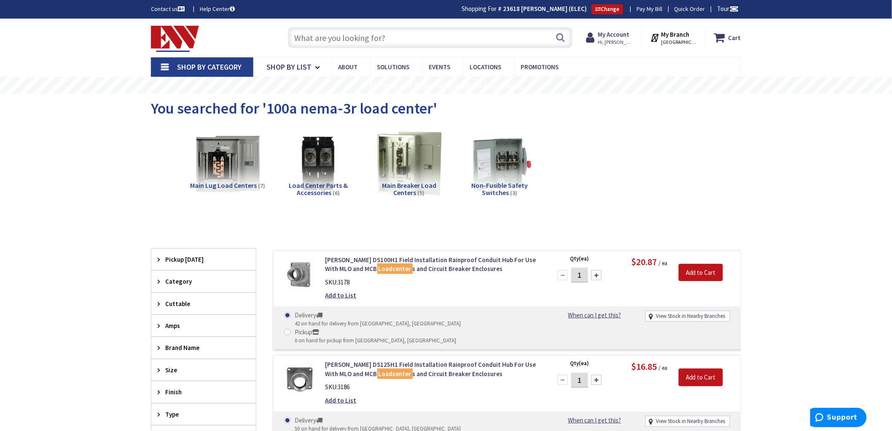
click at [385, 39] on input "text" at bounding box center [430, 37] width 285 height 21
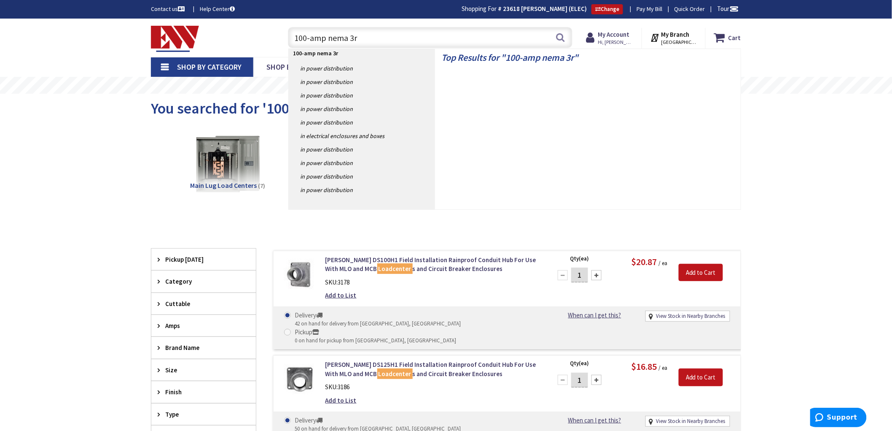
type input "100-amp nema 3r"
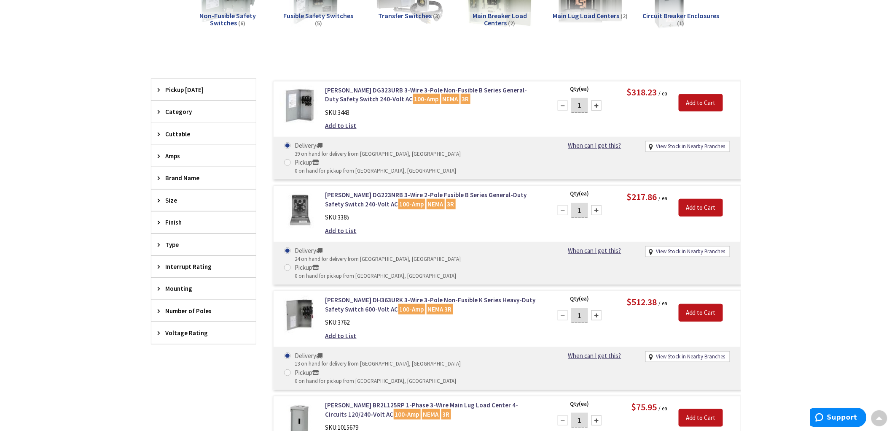
scroll to position [48, 0]
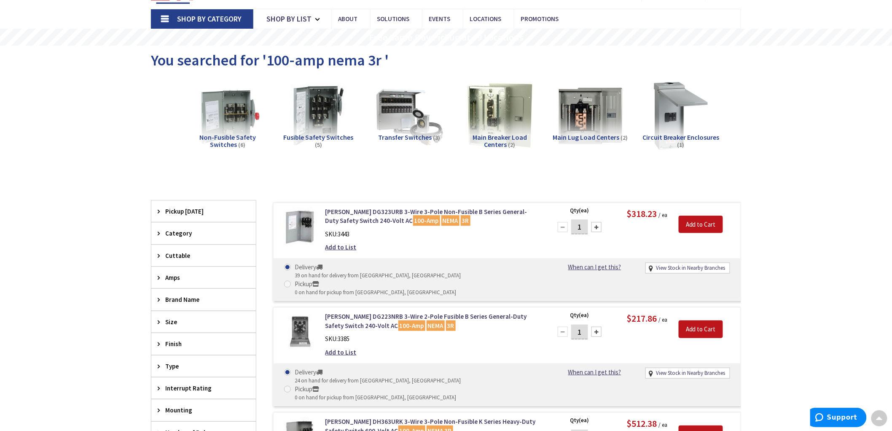
click at [495, 136] on span "Main Breaker Load Centers" at bounding box center [500, 141] width 54 height 16
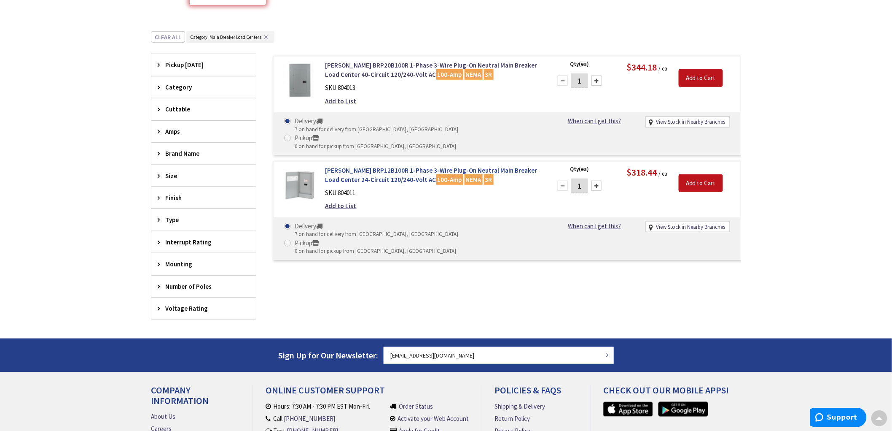
scroll to position [186, 0]
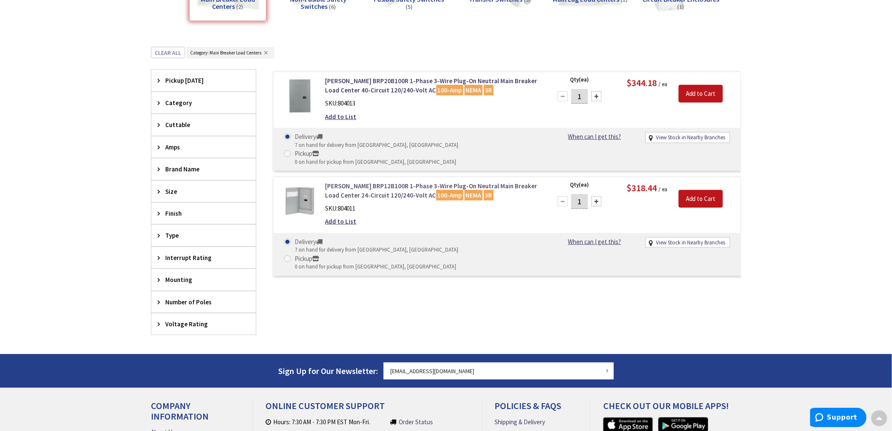
click at [355, 181] on link "Eaton BRP12B100R 1-Phase 3-Wire Plug-On Neutral Main Breaker Load Center 24-Cir…" at bounding box center [433, 190] width 215 height 18
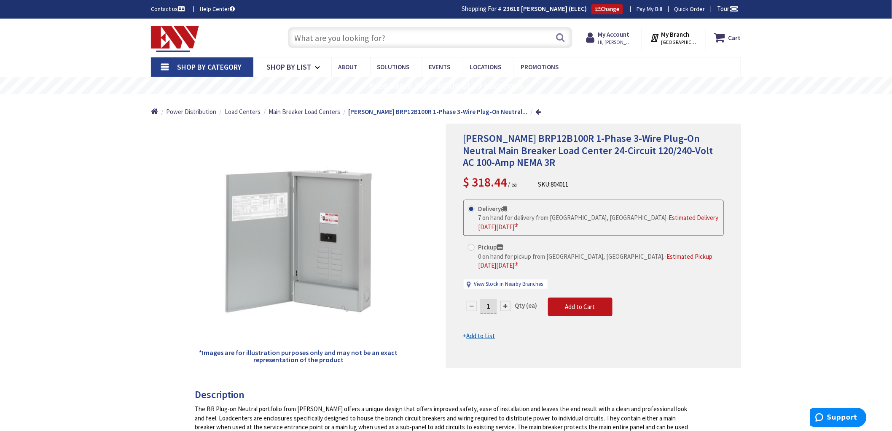
click at [406, 38] on input "text" at bounding box center [430, 37] width 285 height 21
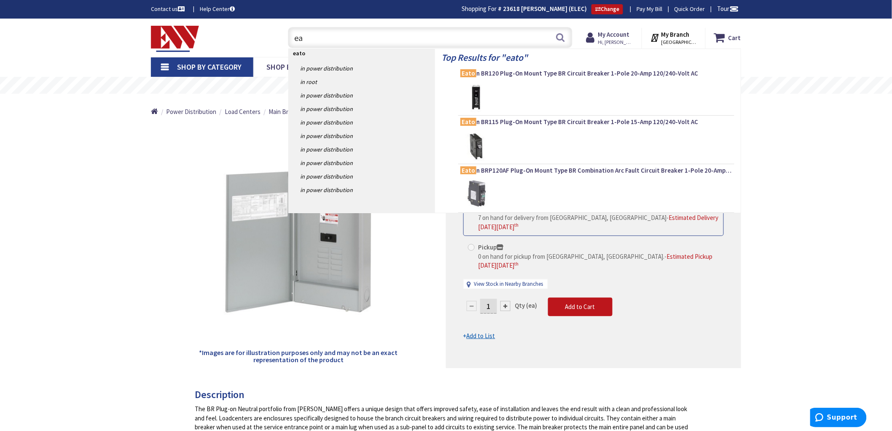
type input "e"
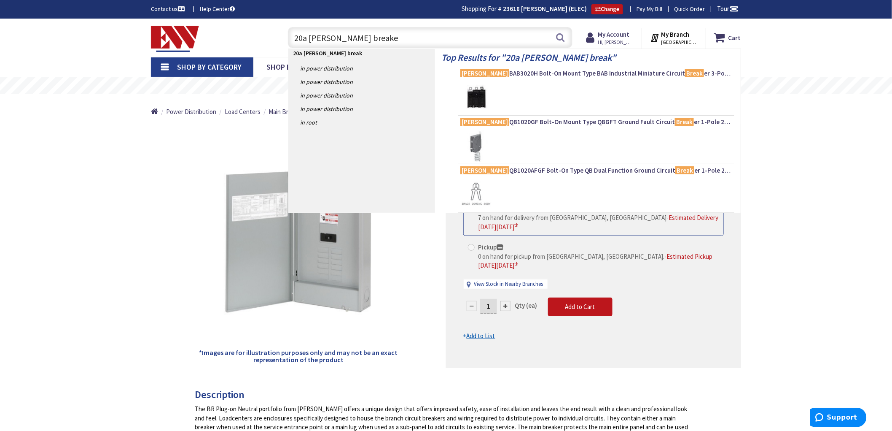
type input "20a [PERSON_NAME] breaker"
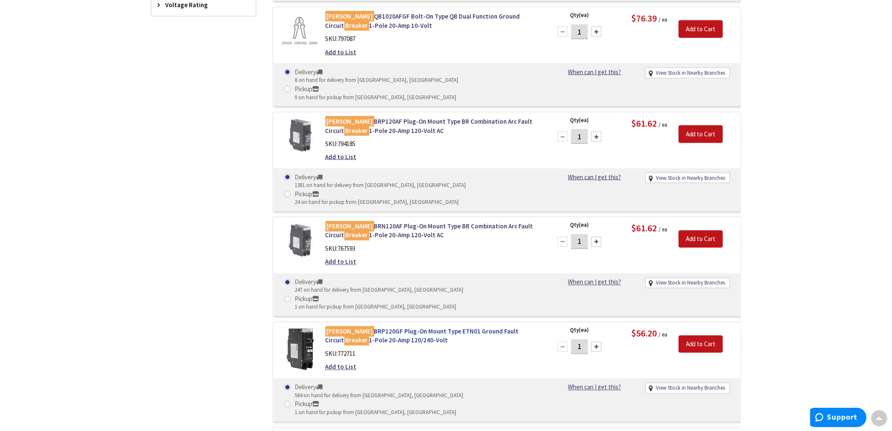
scroll to position [470, 0]
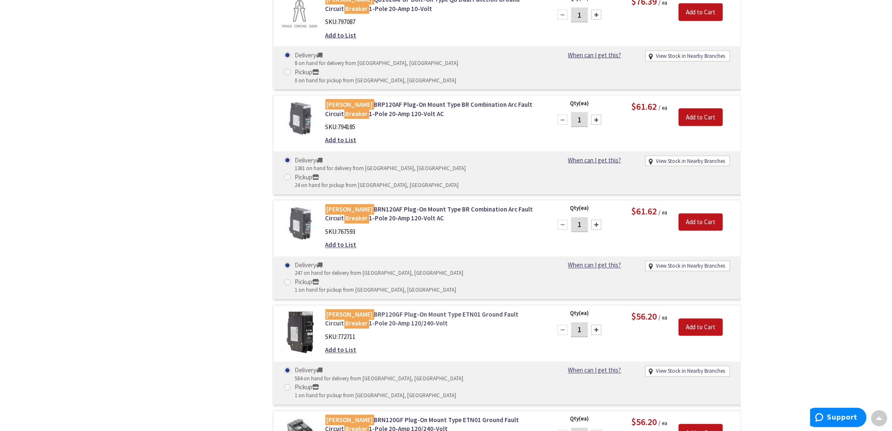
click at [445, 310] on link "Eaton BRP120GF Plug-On Mount Type ETN01 Ground Fault Circuit Breaker 1-Pole 20-…" at bounding box center [433, 319] width 215 height 18
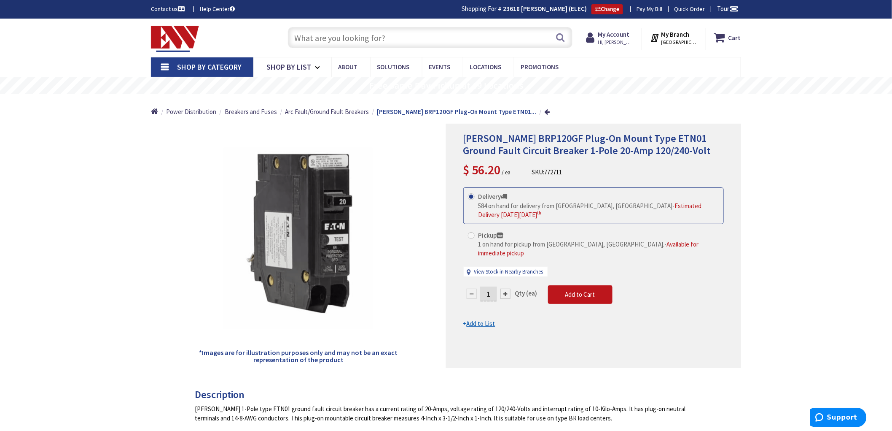
click at [358, 38] on input "text" at bounding box center [430, 37] width 285 height 21
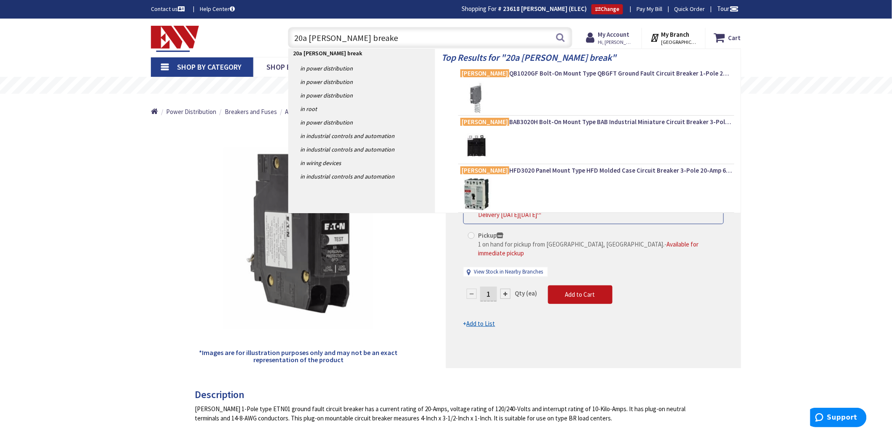
type input "20a eaton breaker"
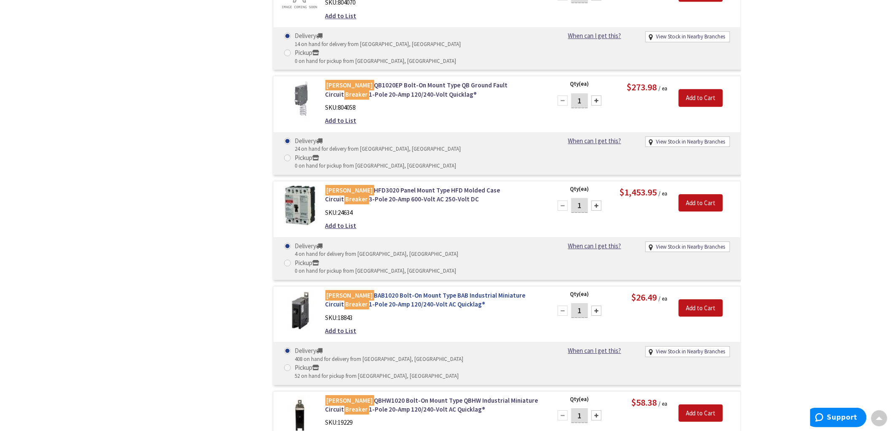
scroll to position [1031, 0]
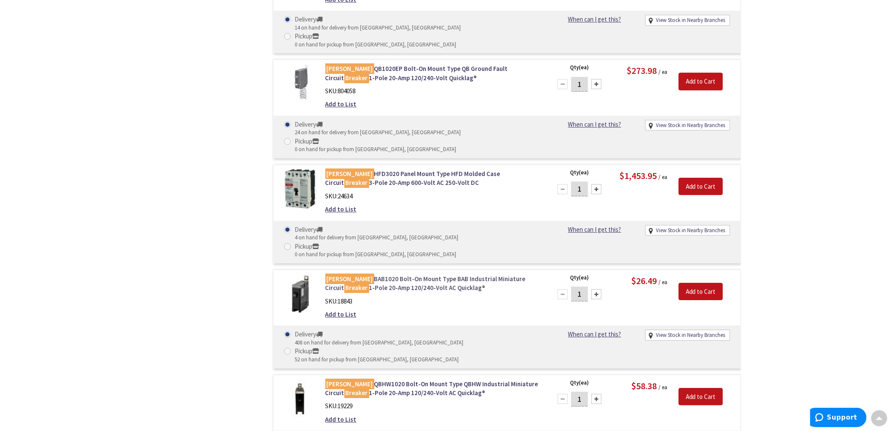
click at [413, 274] on link "[PERSON_NAME] BAB1020 Bolt-On Mount Type BAB Industrial Miniature Circuit Break…" at bounding box center [433, 283] width 215 height 18
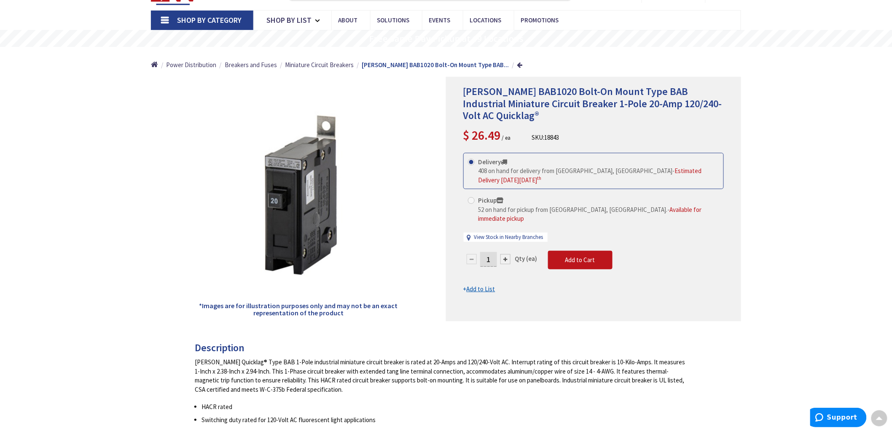
scroll to position [48, 0]
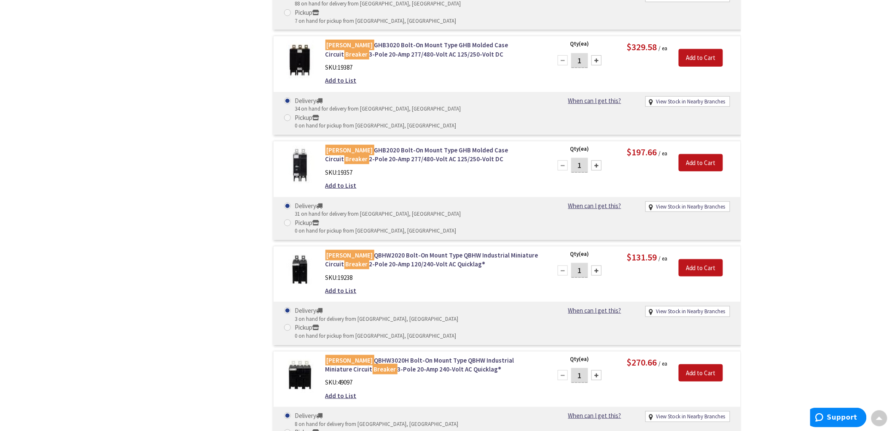
scroll to position [1601, 0]
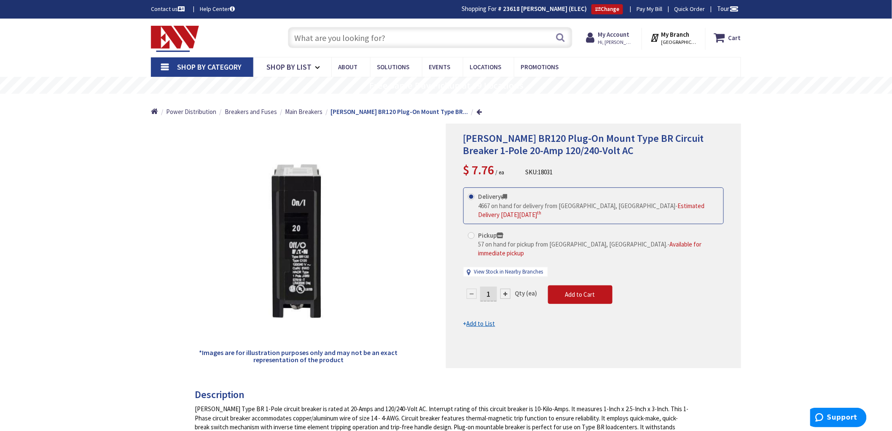
click at [368, 39] on input "text" at bounding box center [430, 37] width 285 height 21
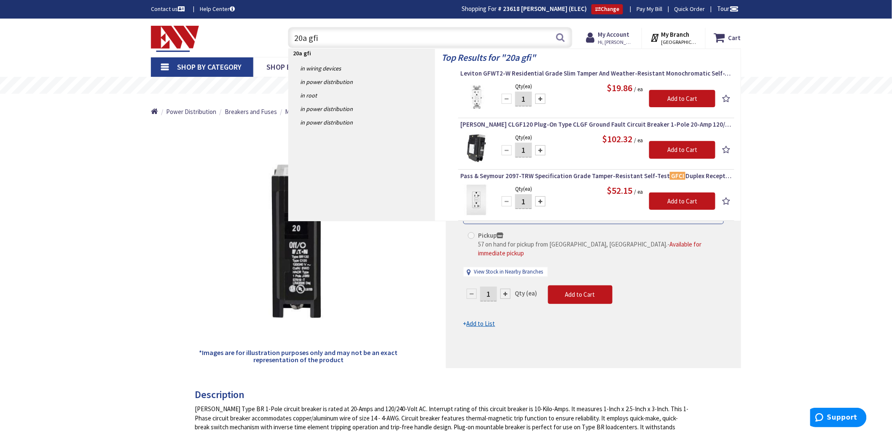
type input "20a gfi"
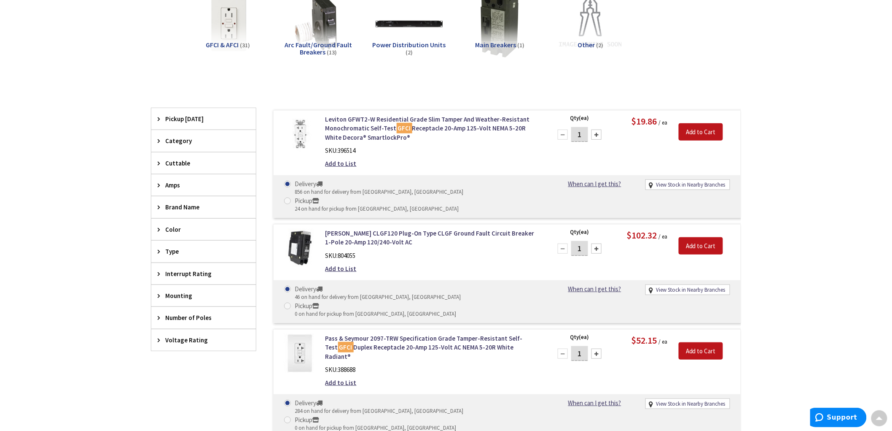
scroll to position [94, 0]
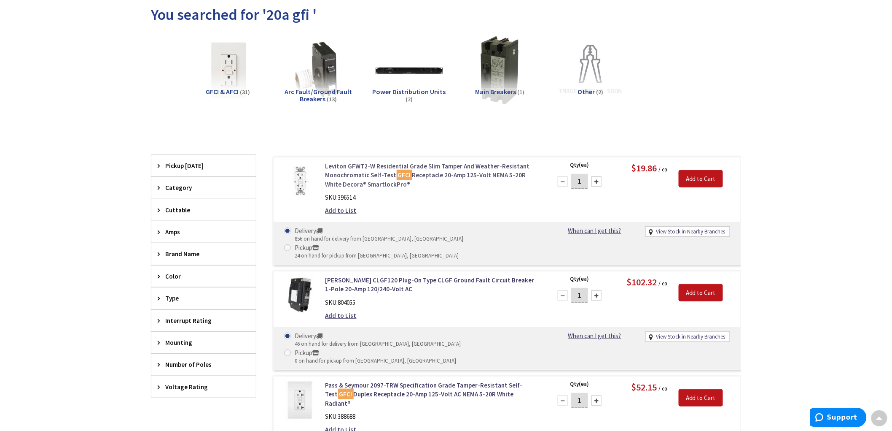
click at [457, 175] on link "Leviton GFWT2-W Residential Grade Slim Tamper And Weather-Resistant Monochromat…" at bounding box center [433, 175] width 215 height 27
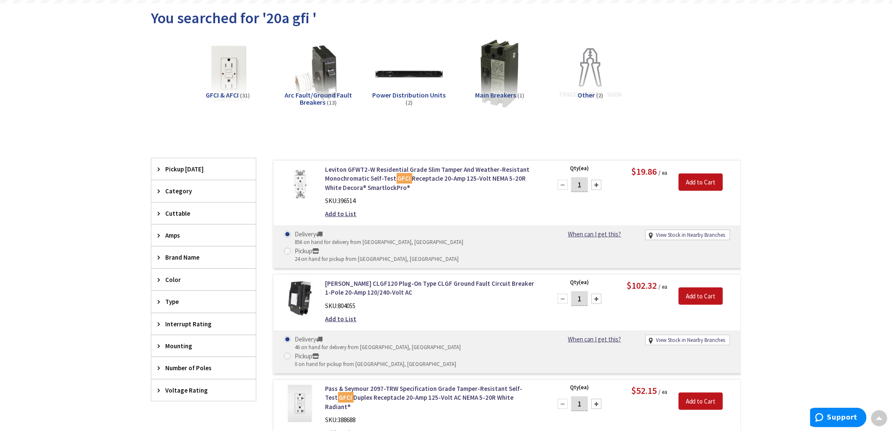
scroll to position [46, 0]
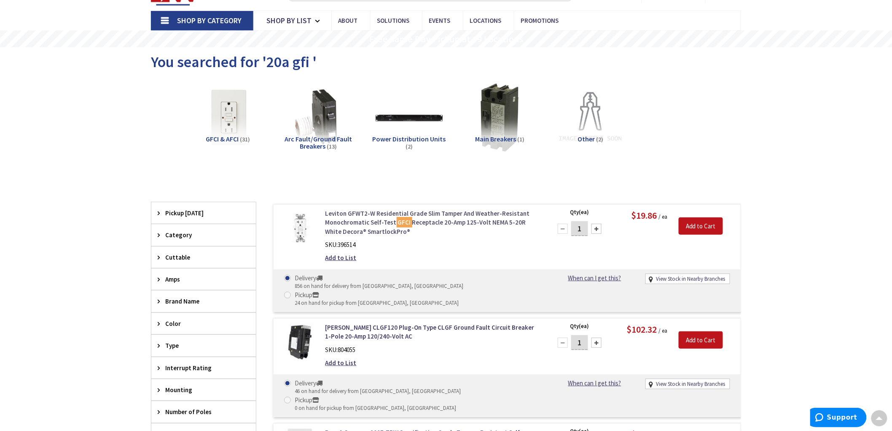
click at [399, 214] on link "Leviton GFWT2-W Residential Grade Slim Tamper And Weather-Resistant Monochromat…" at bounding box center [433, 222] width 215 height 27
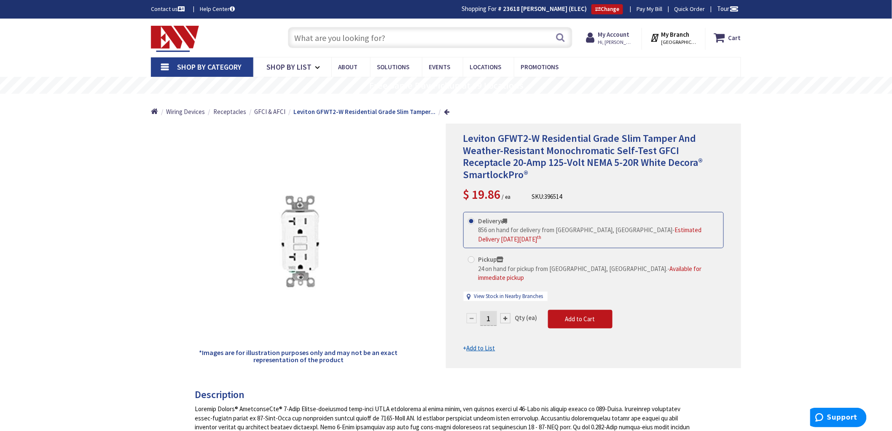
click at [332, 40] on input "text" at bounding box center [430, 37] width 285 height 21
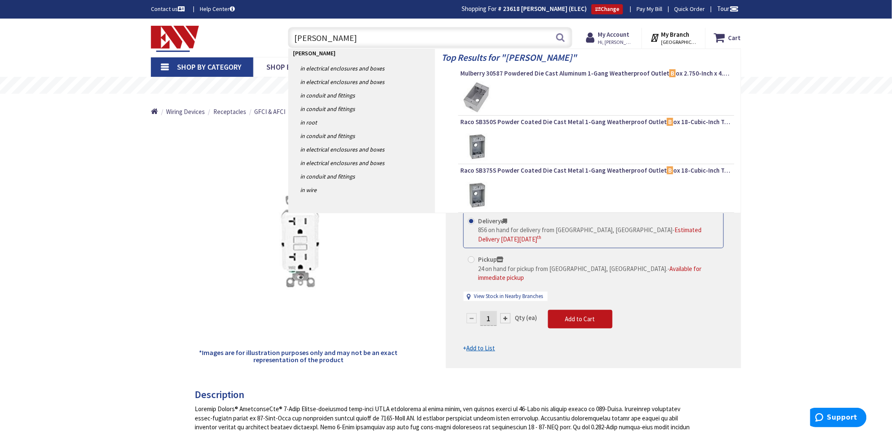
type input "bell box"
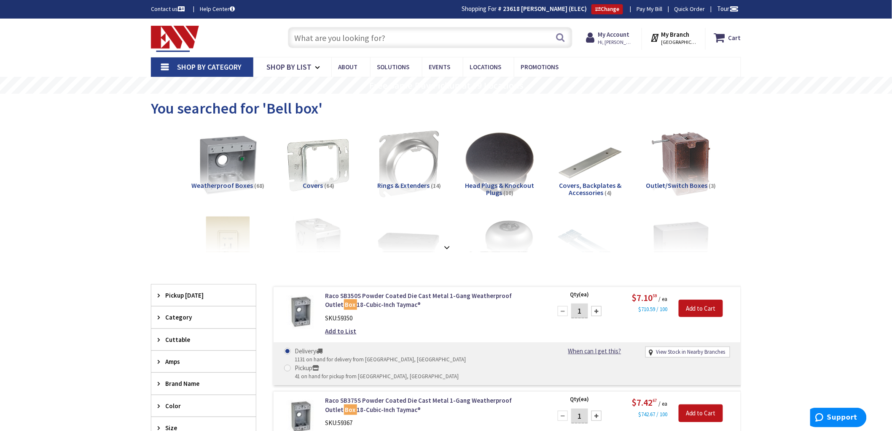
click at [374, 36] on input "text" at bounding box center [430, 37] width 285 height 21
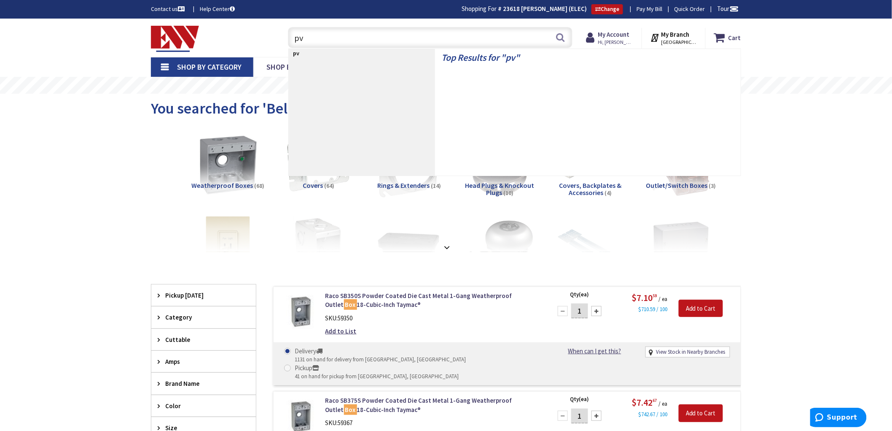
type input "pvc"
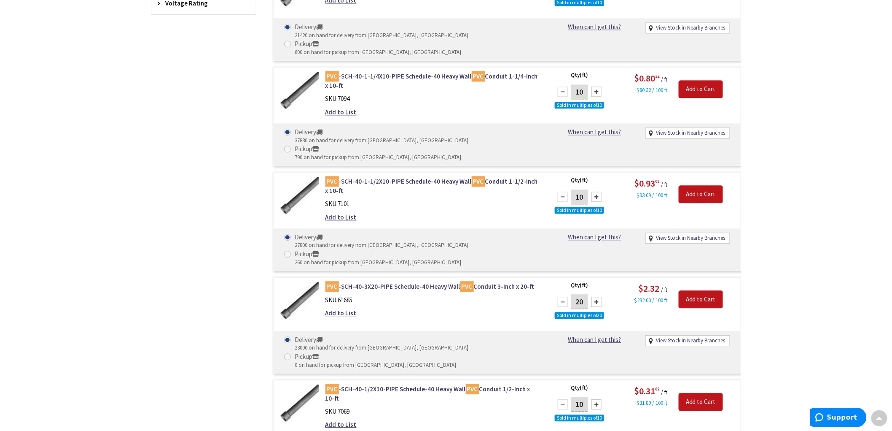
scroll to position [751, 0]
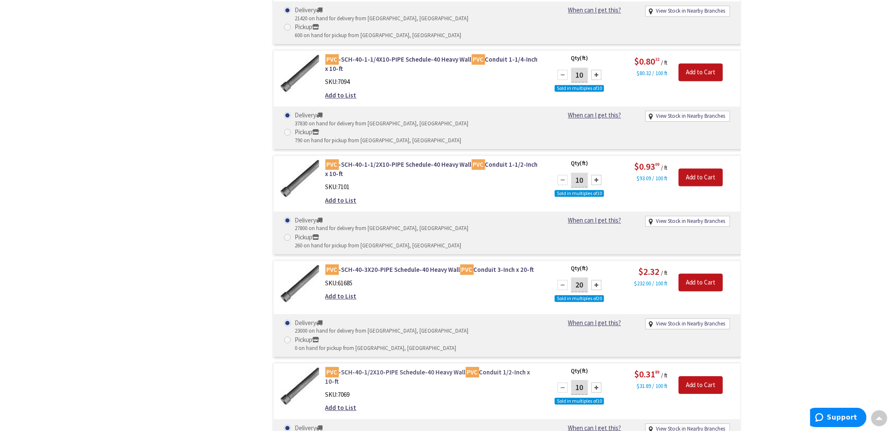
click at [500, 367] on link "PVC -SCH-40-1/2X10-PIPE Schedule-40 Heavy Wall PVC Conduit 1/2-Inch x 10-ft" at bounding box center [433, 376] width 215 height 18
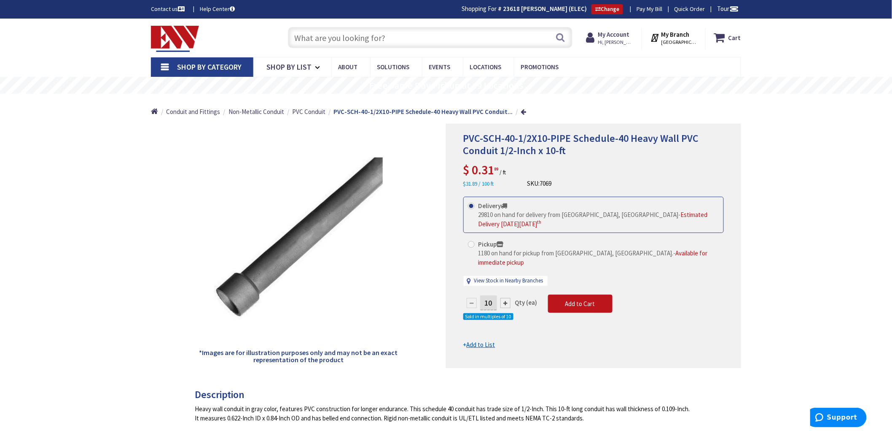
click at [349, 39] on input "text" at bounding box center [430, 37] width 285 height 21
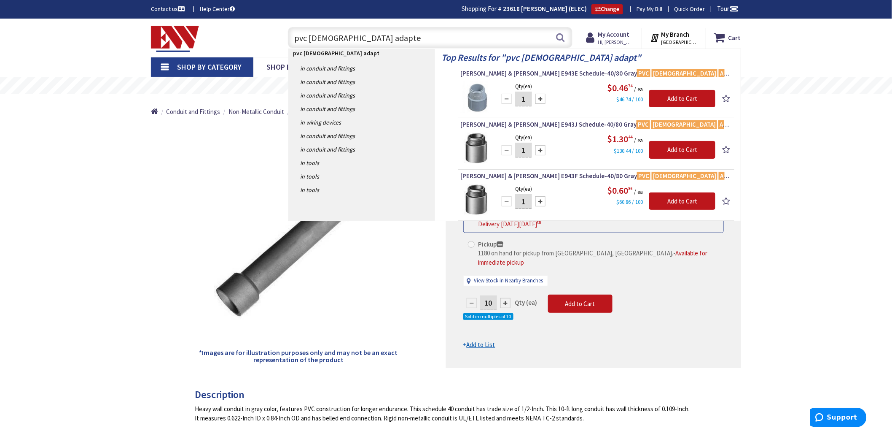
type input "pvc male adapter"
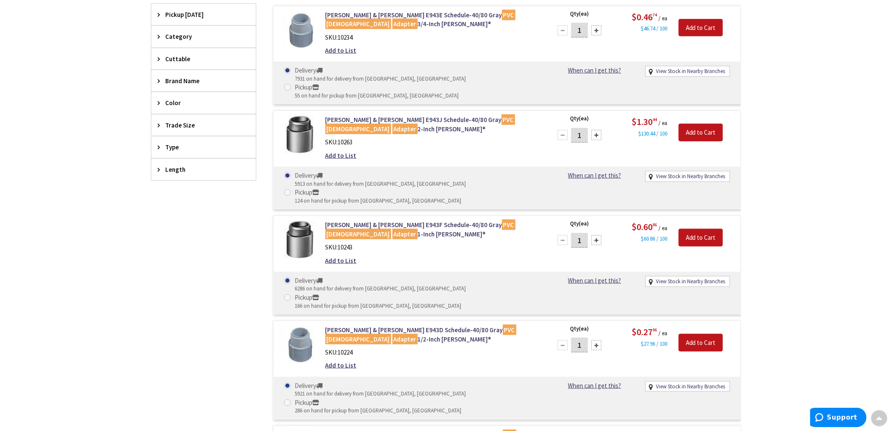
scroll to position [1, 0]
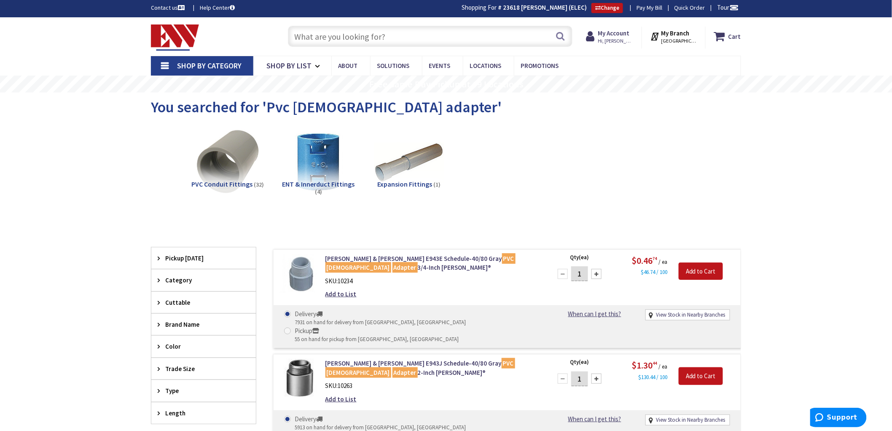
click at [427, 35] on input "text" at bounding box center [430, 36] width 285 height 21
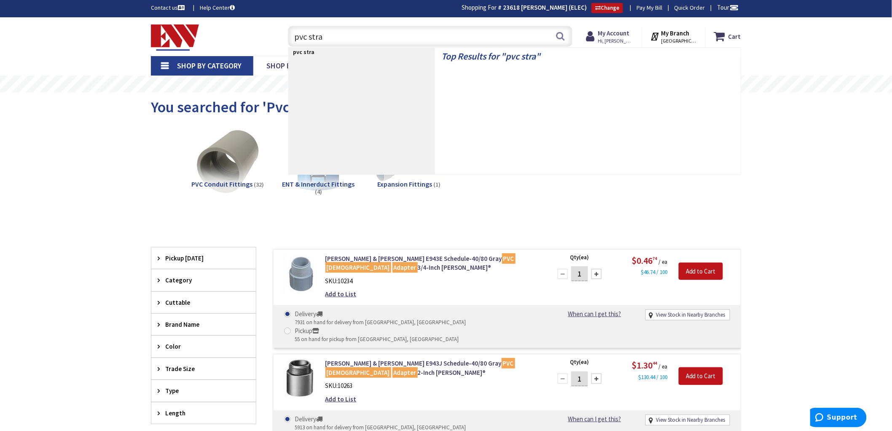
type input "pvc strap"
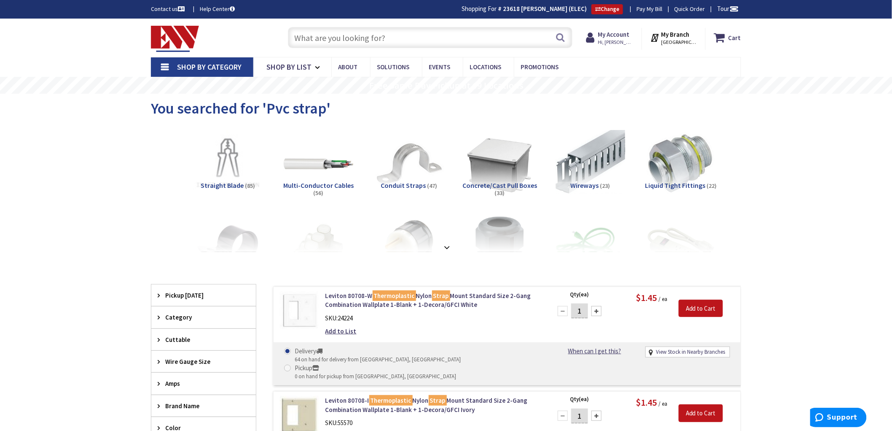
click at [404, 35] on input "text" at bounding box center [430, 37] width 285 height 21
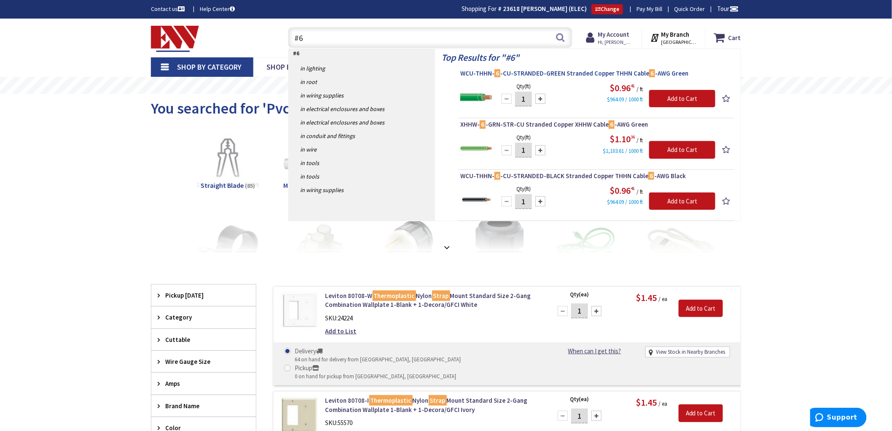
type input "#6"
click at [582, 73] on span "WCU-THHN- 6 -CU-STRANDED-GREEN Stranded Copper THHN Cable 6 -AWG Green" at bounding box center [596, 73] width 272 height 8
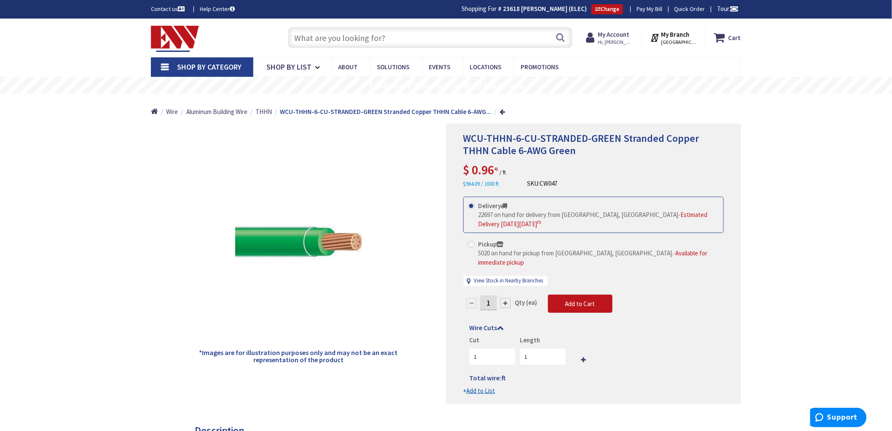
click at [452, 35] on input "text" at bounding box center [430, 37] width 285 height 21
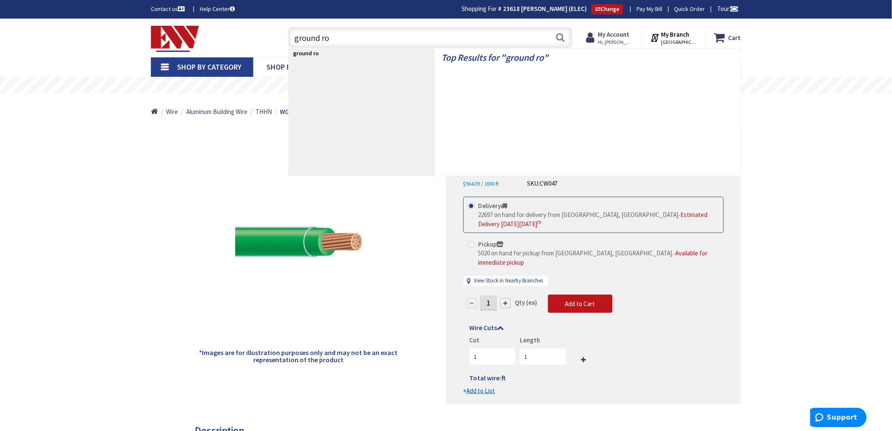
type input "ground rod"
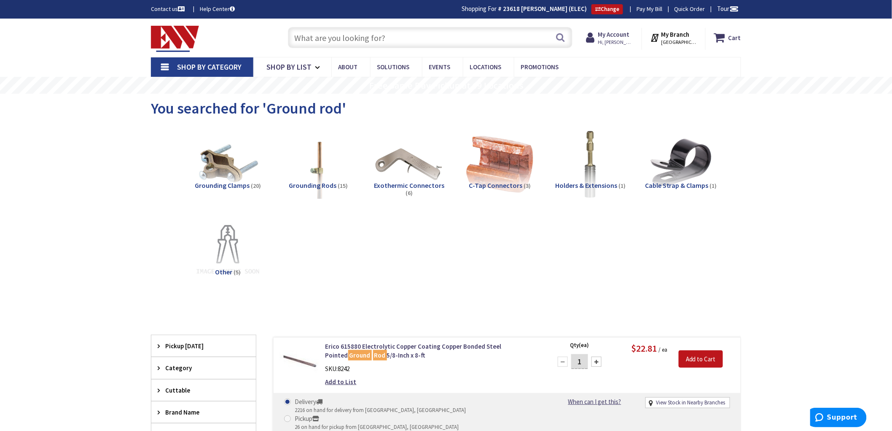
click at [357, 41] on input "text" at bounding box center [430, 37] width 285 height 21
click at [227, 189] on div "Grounding Clamps (20)" at bounding box center [227, 197] width 77 height 30
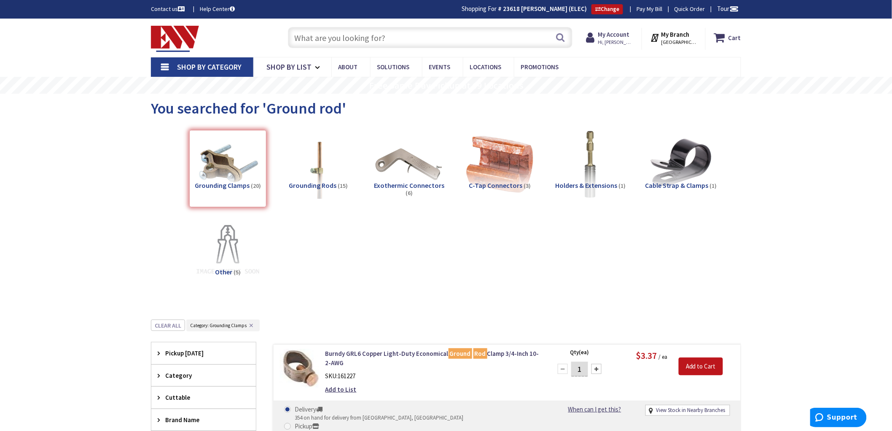
click at [352, 38] on input "text" at bounding box center [430, 37] width 285 height 21
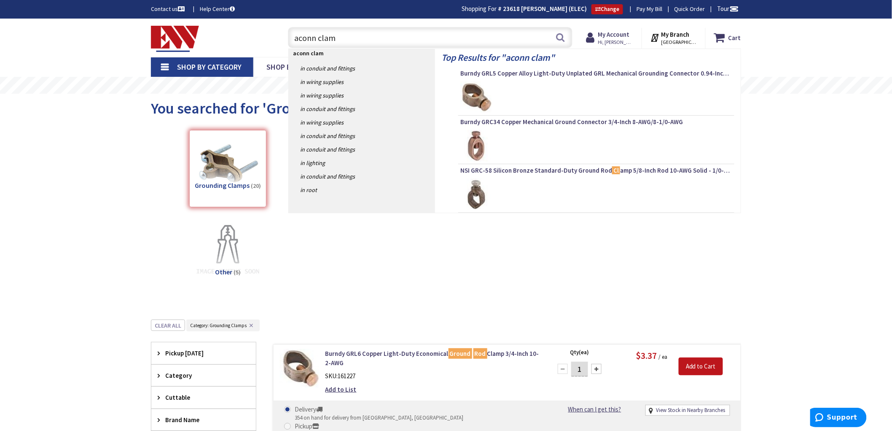
type input "aconn clamp"
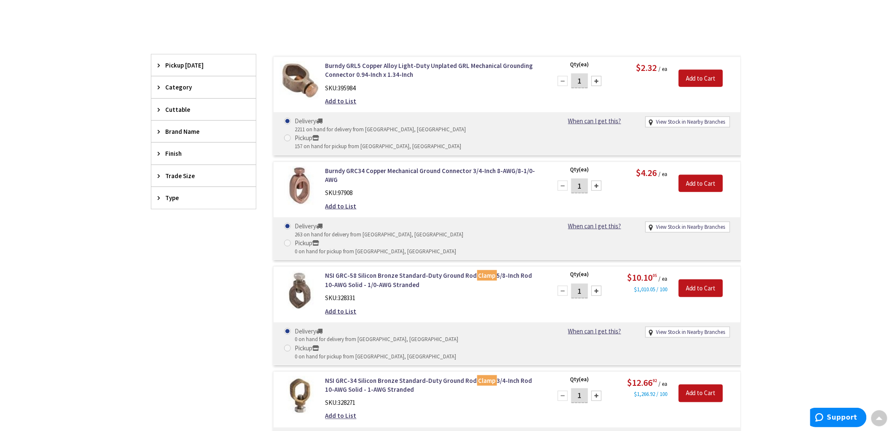
scroll to position [281, 0]
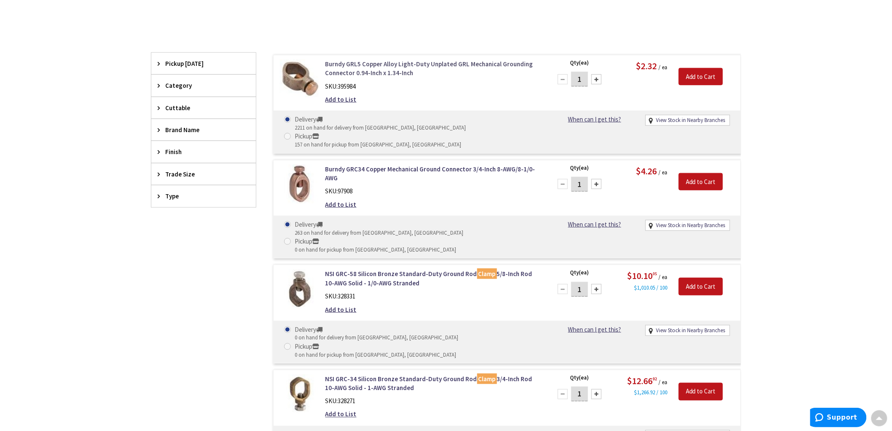
click at [466, 62] on link "Burndy GRL5 Copper Alloy Light-Duty Unplated GRL Mechanical Grounding Connector…" at bounding box center [433, 68] width 215 height 18
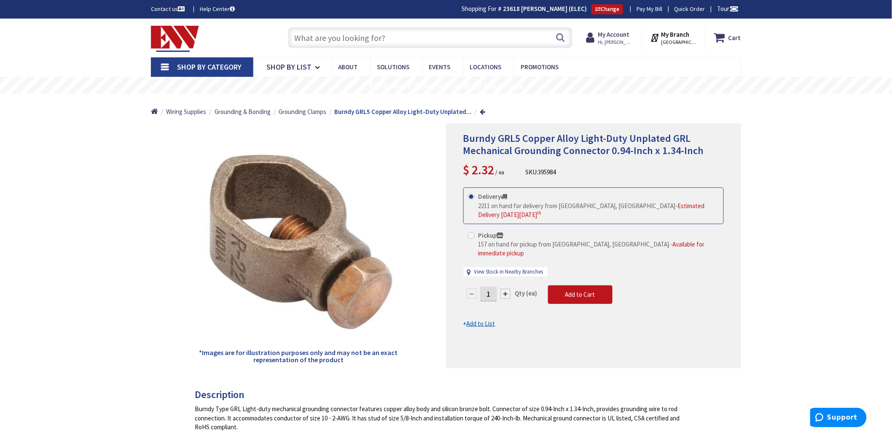
click at [347, 43] on input "text" at bounding box center [430, 37] width 285 height 21
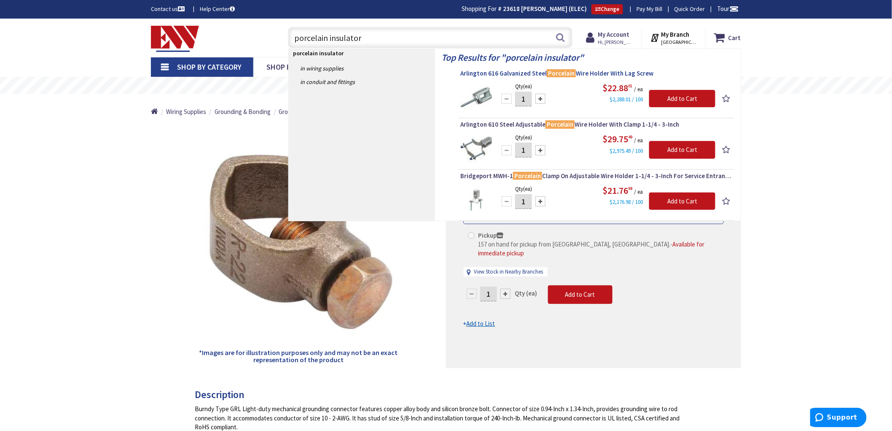
type input "porcelain insulator"
click at [541, 71] on span "Arlington 616 Galvanized Steel Porcelain Wire Holder With Lag Screw" at bounding box center [596, 73] width 272 height 8
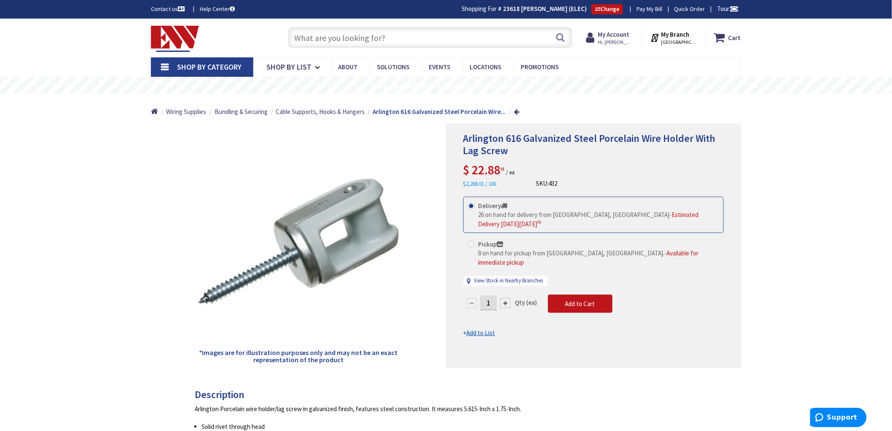
click at [373, 38] on input "text" at bounding box center [430, 37] width 285 height 21
type input "o"
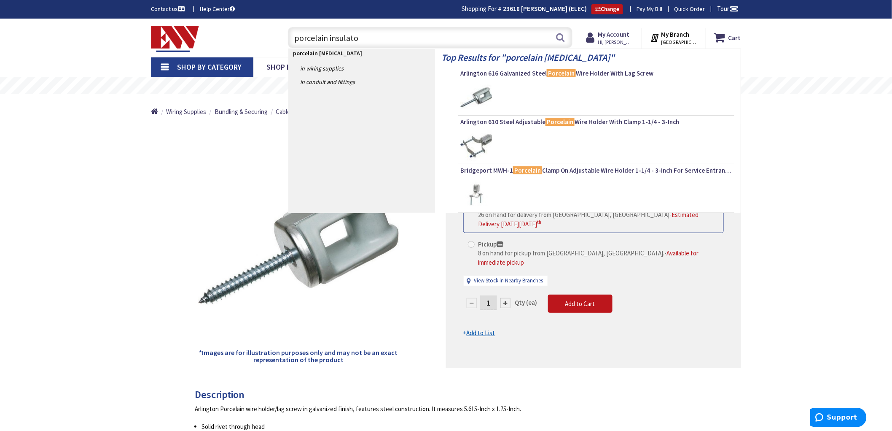
type input "porcelain insulator"
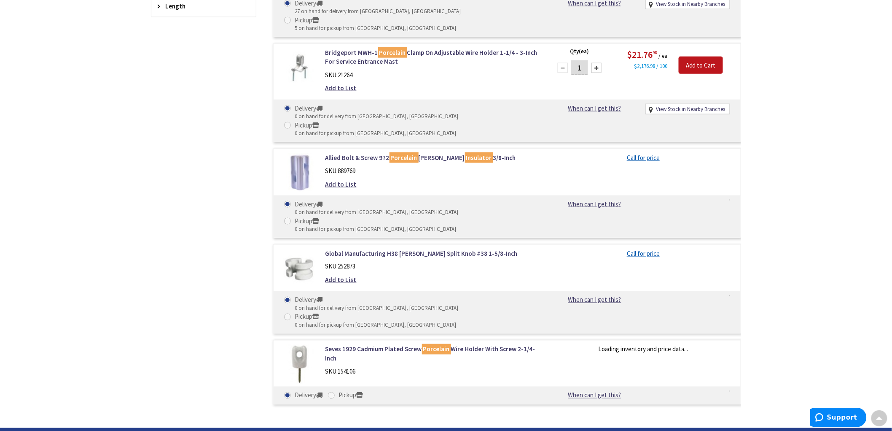
scroll to position [423, 0]
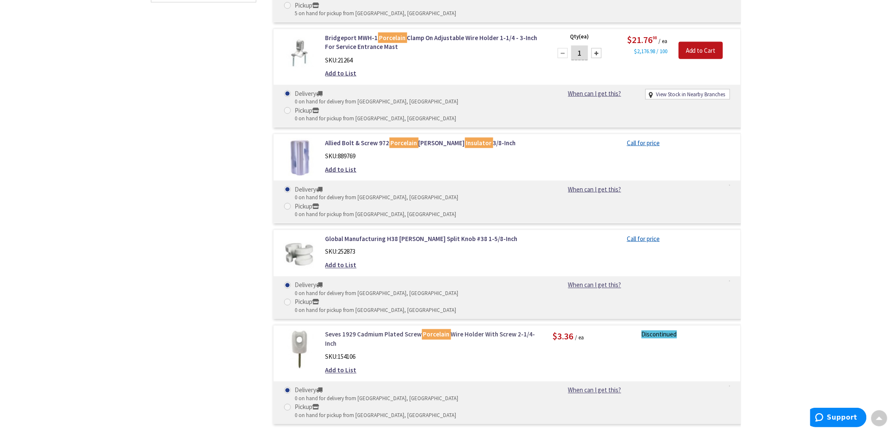
click at [368, 330] on link "Seves 1929 Cadmium Plated Screw Porcelain Wire Holder With Screw 2-1/4-Inch" at bounding box center [433, 339] width 215 height 18
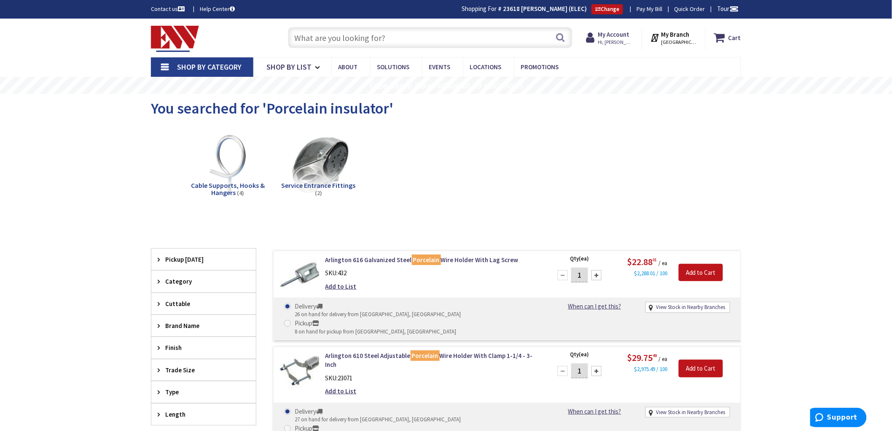
click at [376, 40] on input "text" at bounding box center [430, 37] width 285 height 21
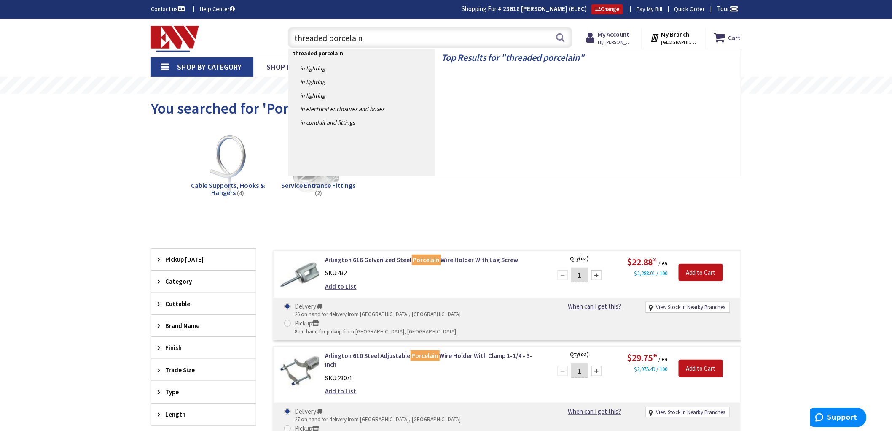
type input "threaded porcelain"
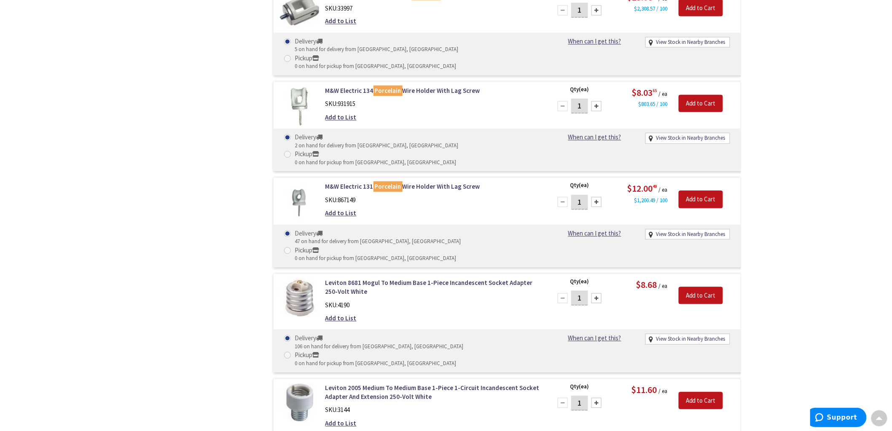
scroll to position [610, 0]
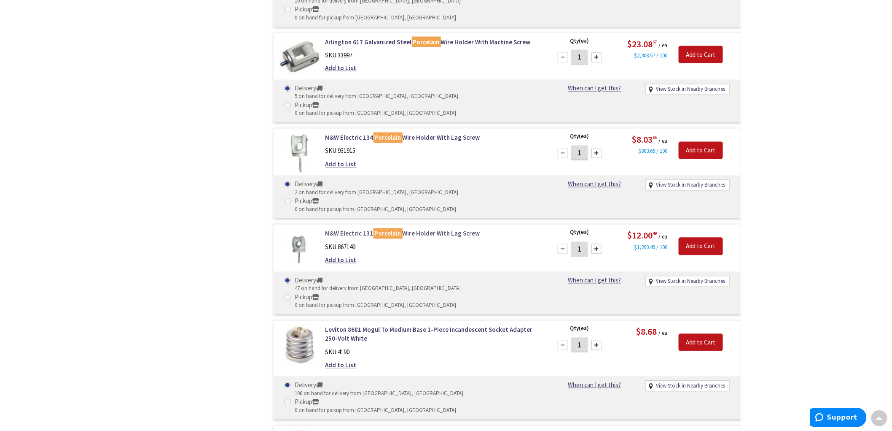
click at [358, 229] on link "M&W Electric 131 Porcelain Wire Holder With Lag Screw" at bounding box center [433, 233] width 215 height 9
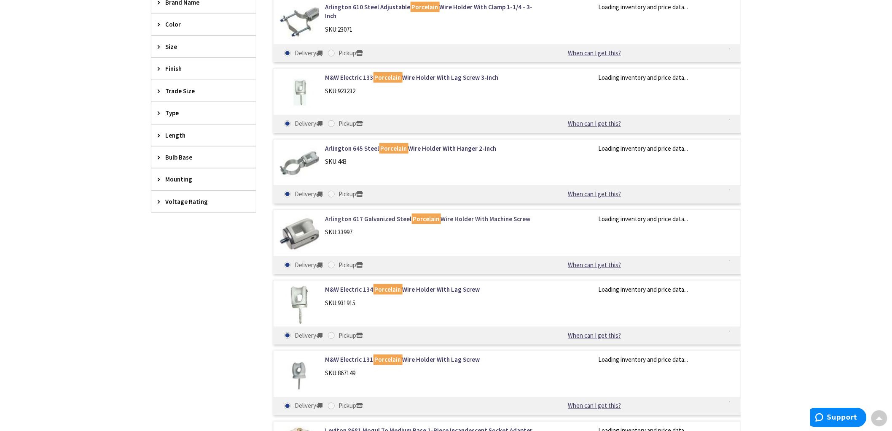
click at [370, 220] on link "Arlington 617 Galvanized Steel Porcelain Wire Holder With Machine Screw" at bounding box center [433, 218] width 215 height 9
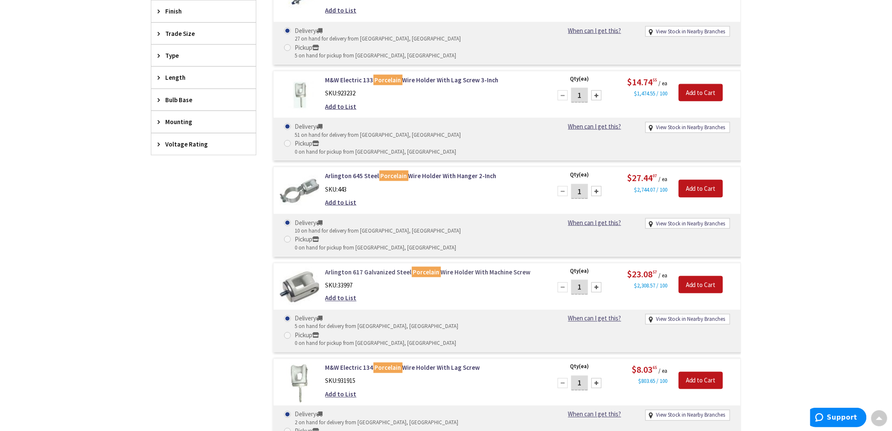
scroll to position [370, 0]
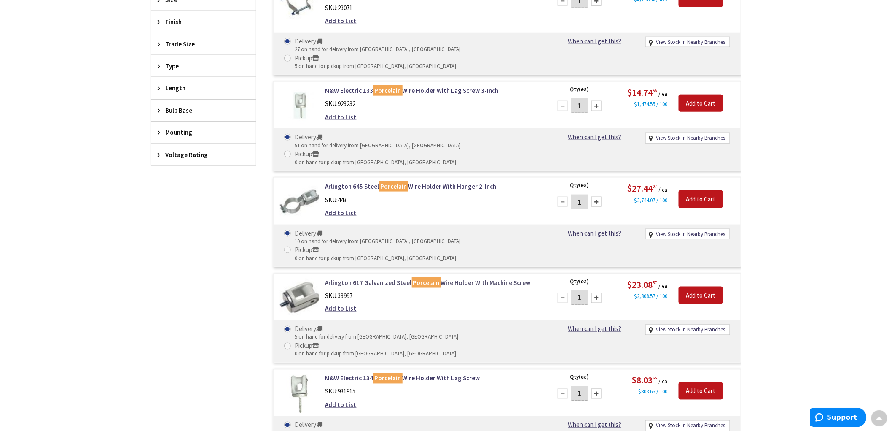
click at [385, 278] on link "Arlington 617 Galvanized Steel Porcelain Wire Holder With Machine Screw" at bounding box center [433, 282] width 215 height 9
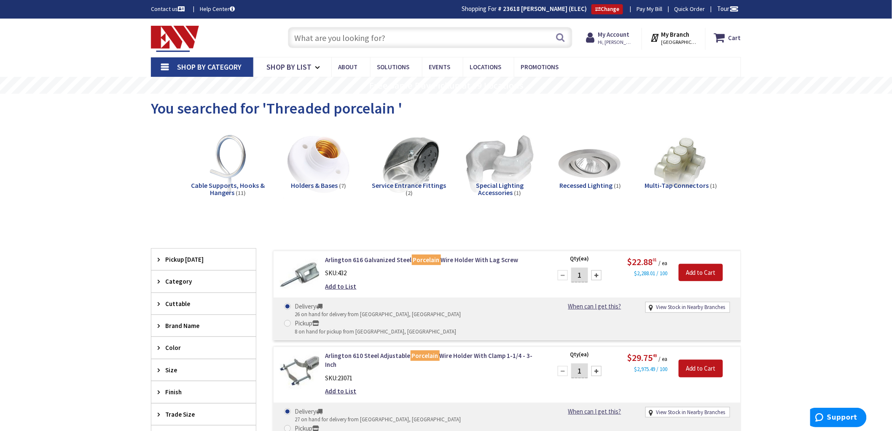
click at [352, 43] on input "text" at bounding box center [430, 37] width 285 height 21
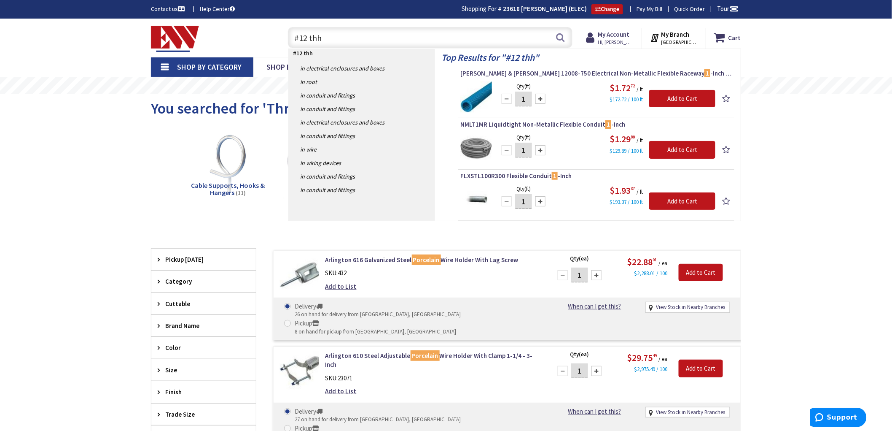
type input "#12 thhn"
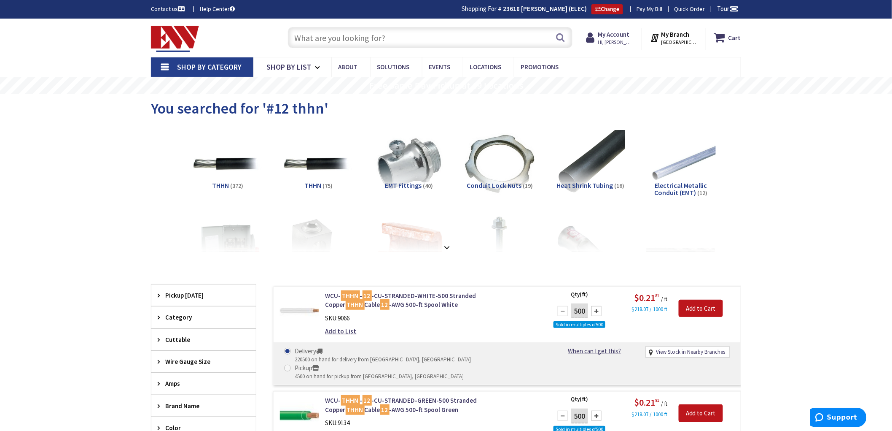
click at [368, 43] on input "text" at bounding box center [430, 37] width 285 height 21
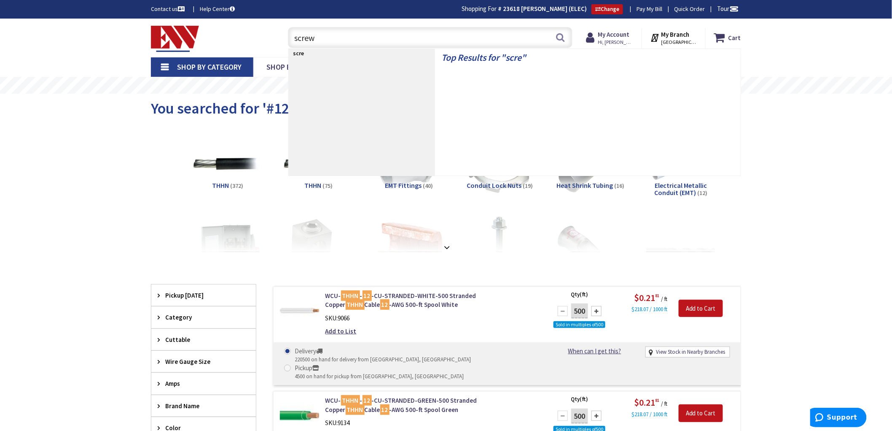
type input "screws"
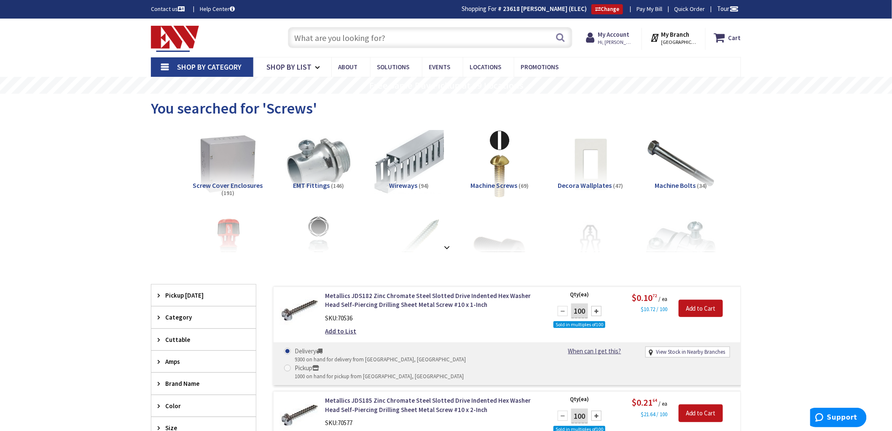
click at [372, 37] on input "text" at bounding box center [430, 37] width 285 height 21
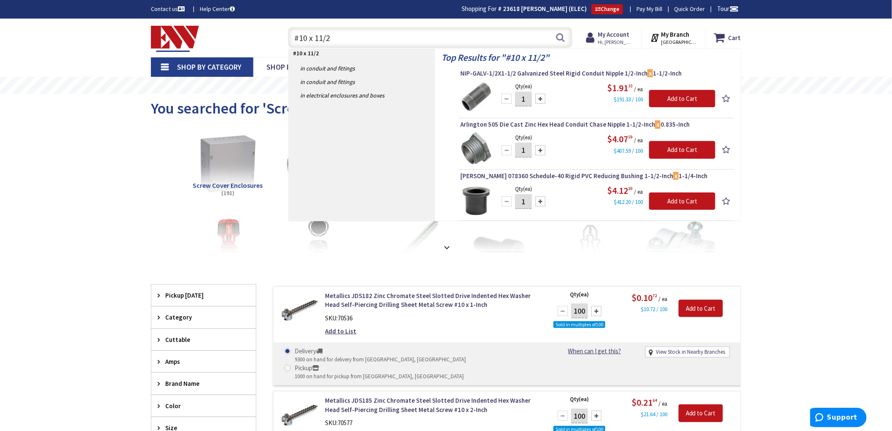
click at [319, 39] on input "#10 x 11/2" at bounding box center [430, 37] width 285 height 21
click at [339, 40] on input "#10 x 1 1/2" at bounding box center [430, 37] width 285 height 21
type input "#10 x 1 1/2"
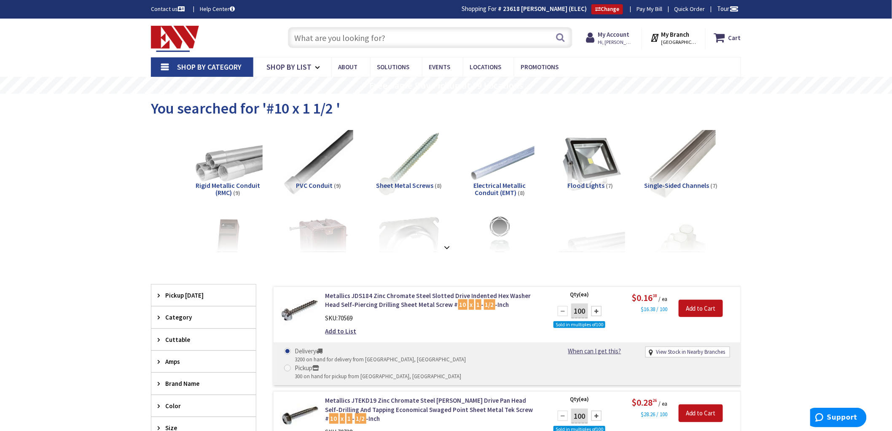
click at [377, 33] on input "text" at bounding box center [430, 37] width 285 height 21
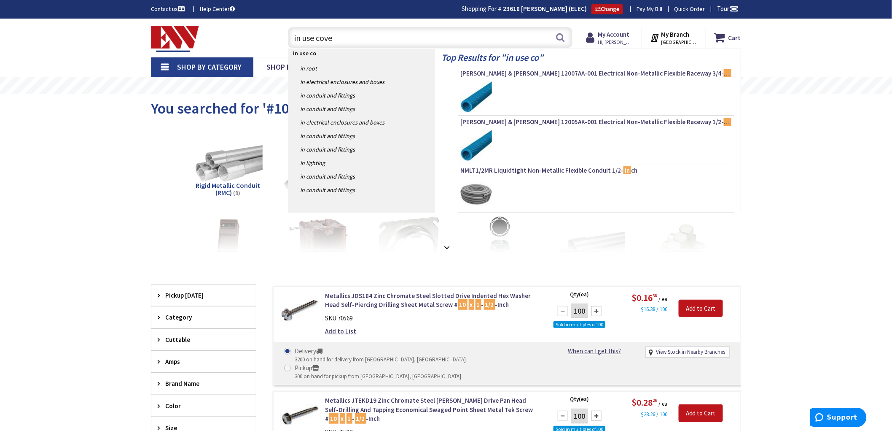
type input "in use cover"
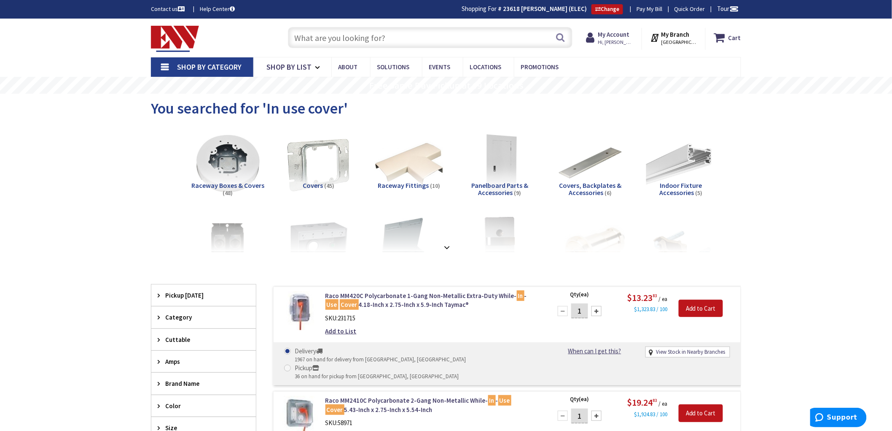
click at [386, 32] on input "text" at bounding box center [430, 37] width 285 height 21
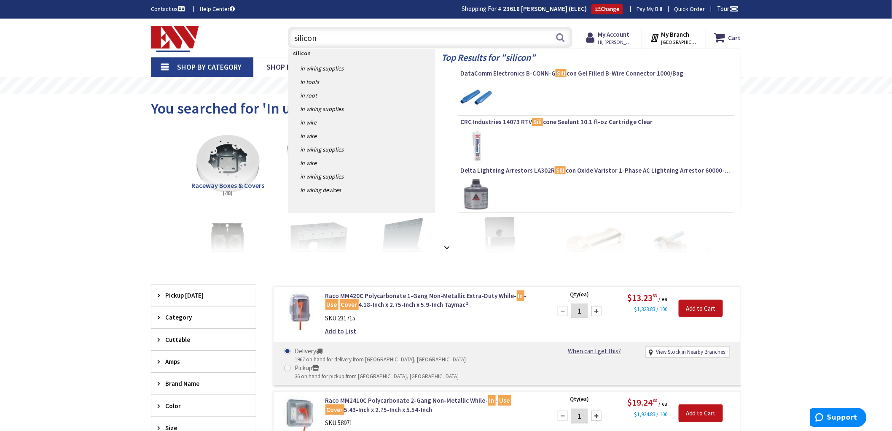
type input "silicone"
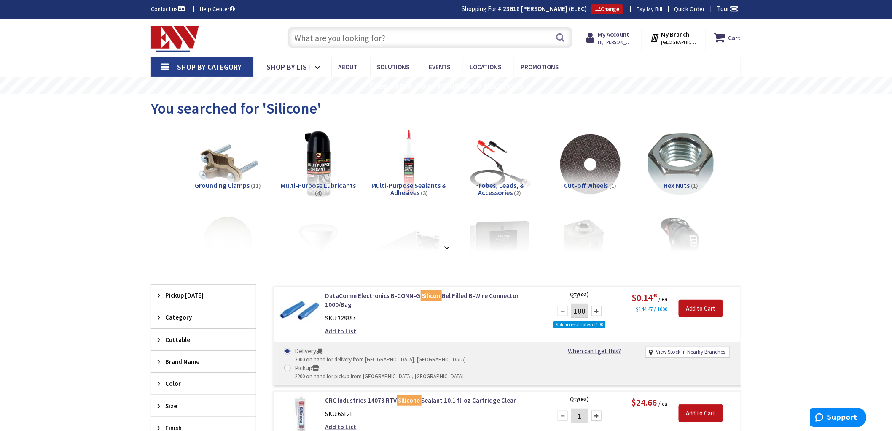
click at [390, 33] on input "text" at bounding box center [430, 37] width 285 height 21
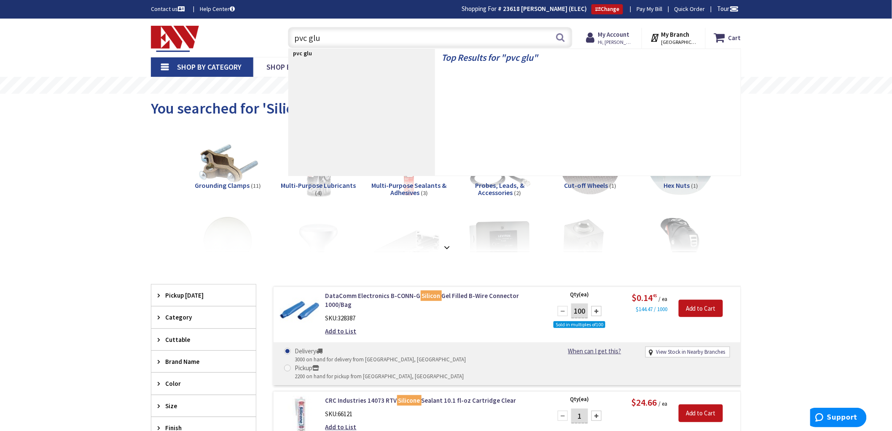
type input "pvc glue"
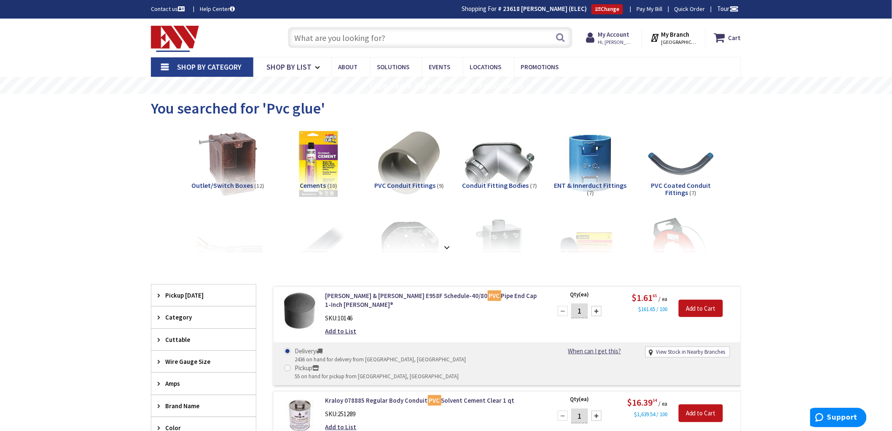
click at [344, 41] on input "text" at bounding box center [430, 37] width 285 height 21
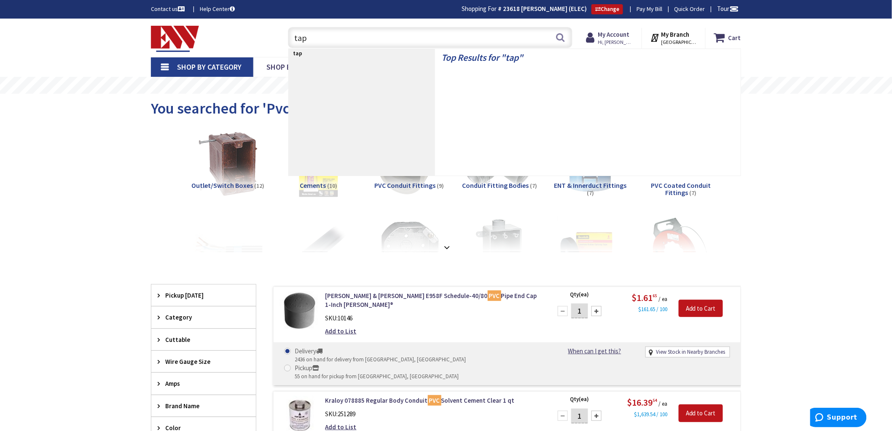
type input "tape"
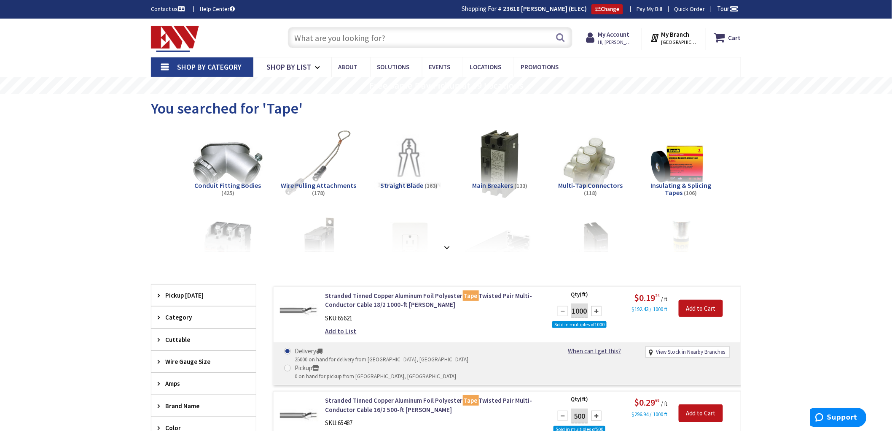
click at [323, 35] on input "text" at bounding box center [430, 37] width 285 height 21
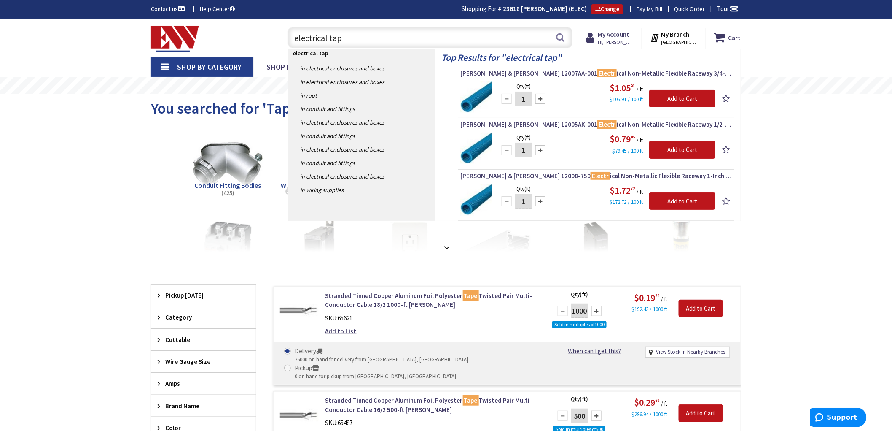
type input "electrical tape"
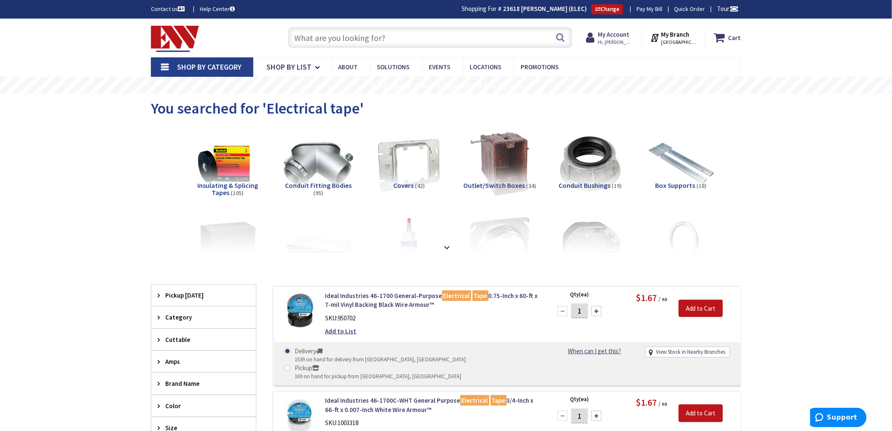
click at [393, 43] on input "text" at bounding box center [430, 37] width 285 height 21
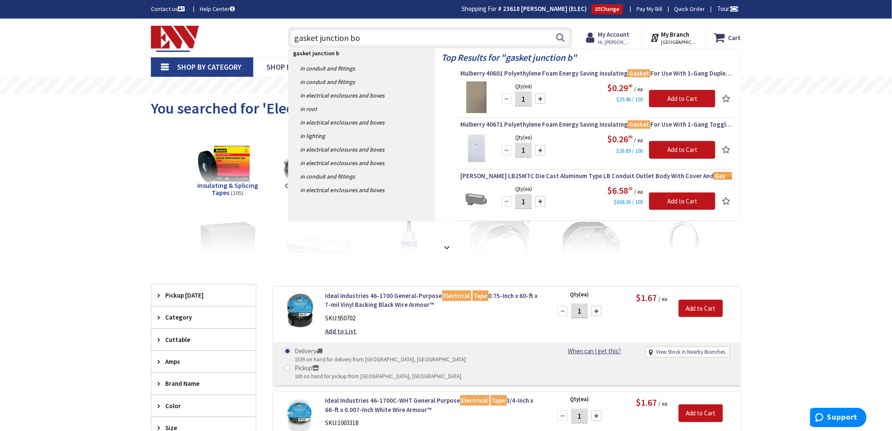
type input "gasket junction box"
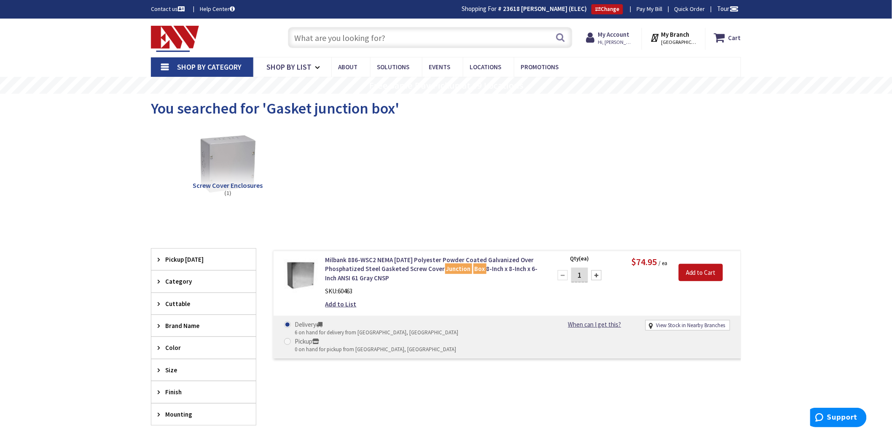
click at [364, 38] on input "text" at bounding box center [430, 37] width 285 height 21
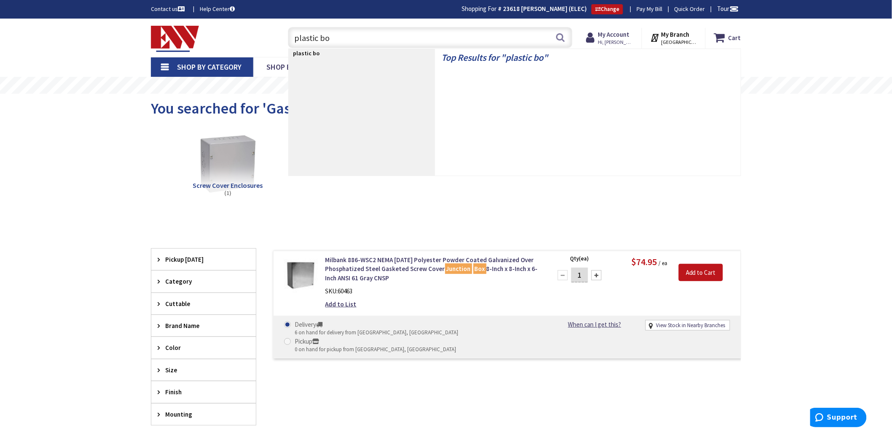
type input "plastic box"
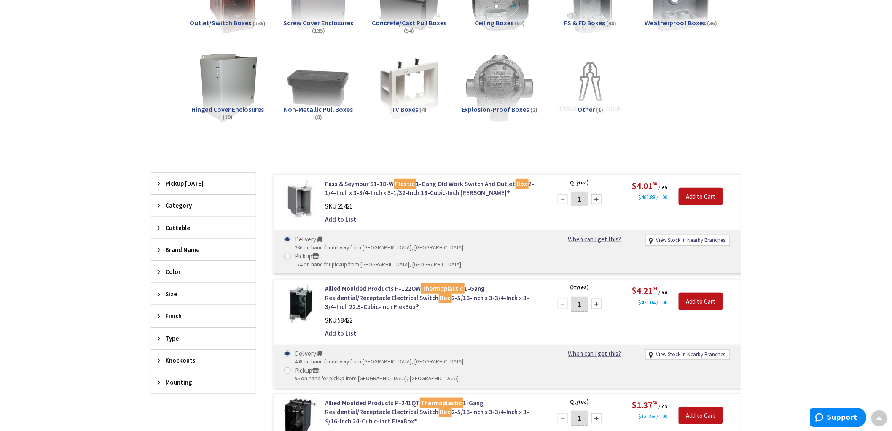
scroll to position [94, 0]
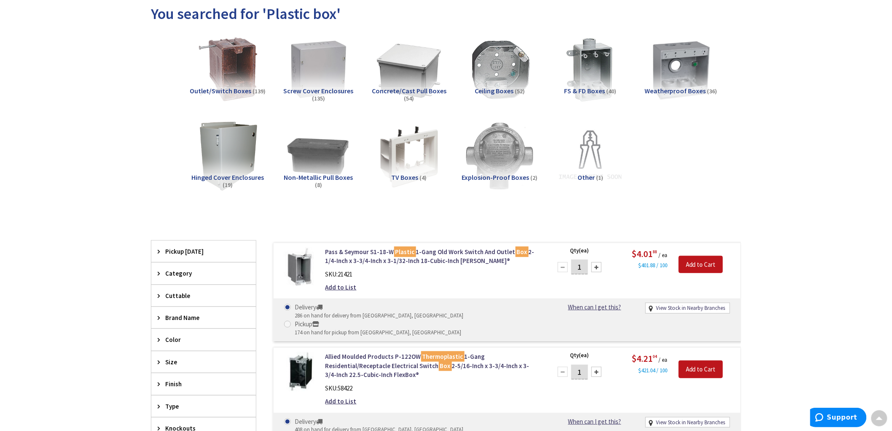
click at [231, 91] on span "Outlet/Switch Boxes" at bounding box center [221, 90] width 62 height 8
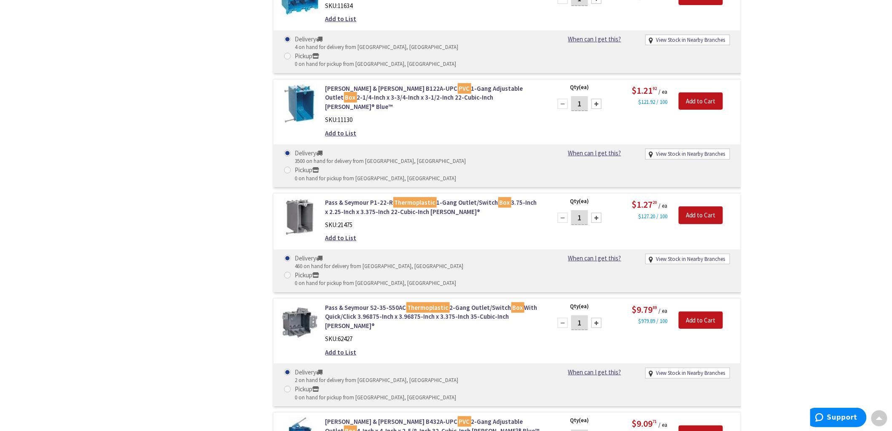
scroll to position [4114, 0]
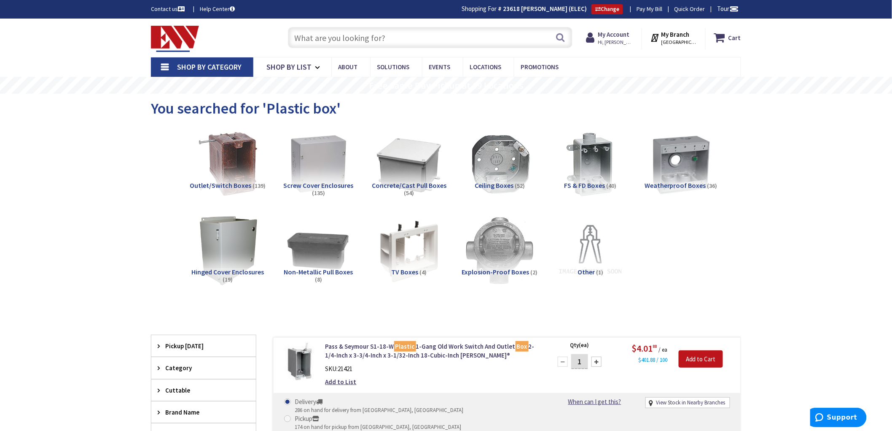
click at [367, 38] on input "text" at bounding box center [430, 37] width 285 height 21
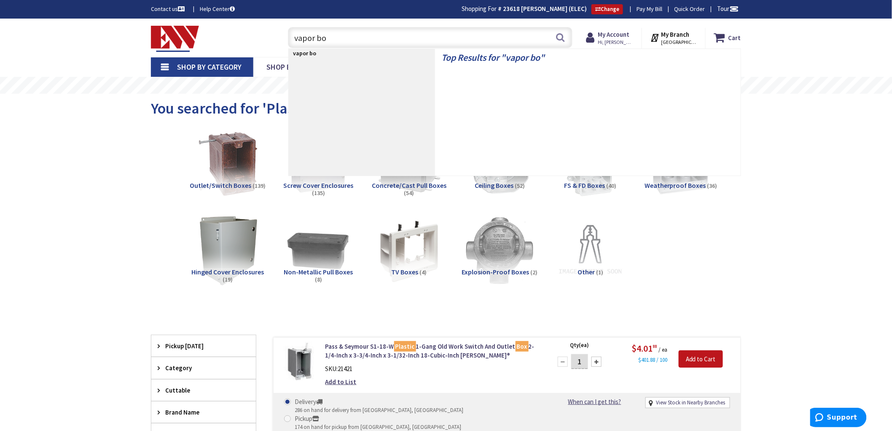
type input "vapor box"
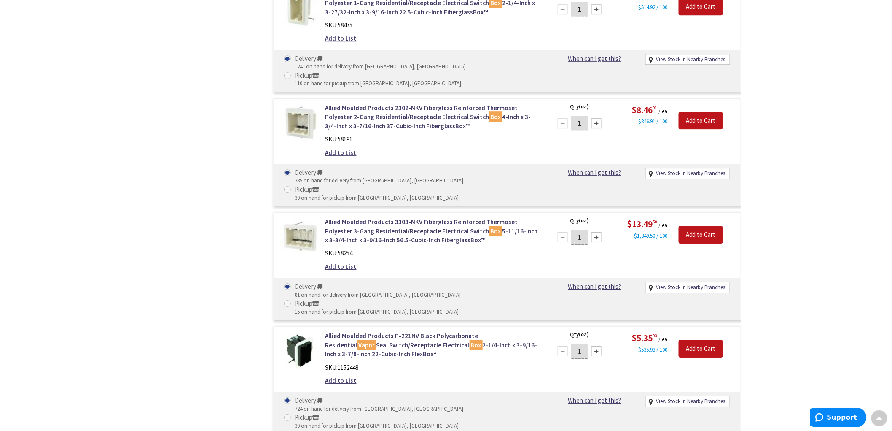
scroll to position [1032, 0]
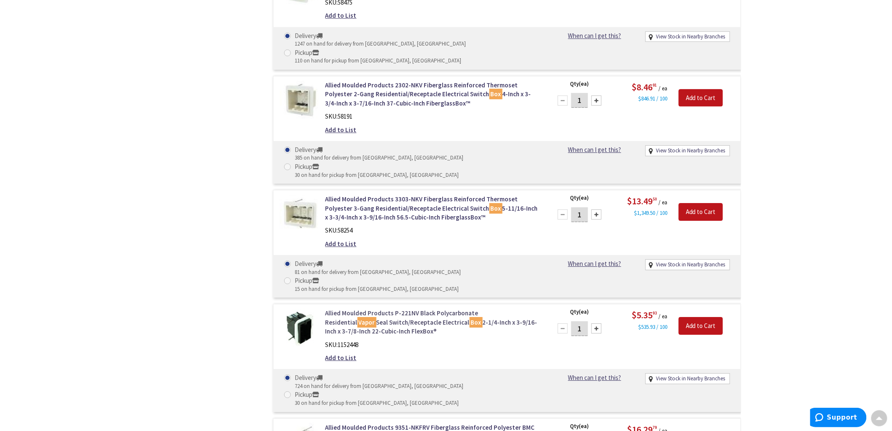
click at [366, 308] on link "Allied Moulded Products P-221NV Black Polycarbonate Residential Vapor Seal Swit…" at bounding box center [433, 321] width 215 height 27
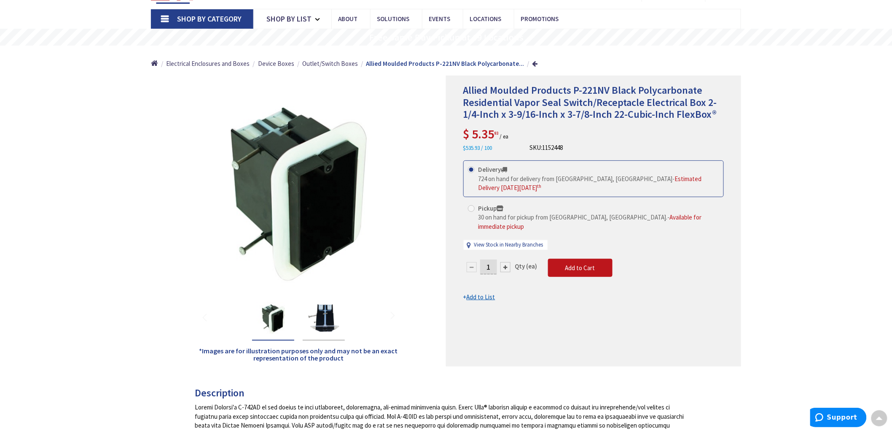
scroll to position [48, 0]
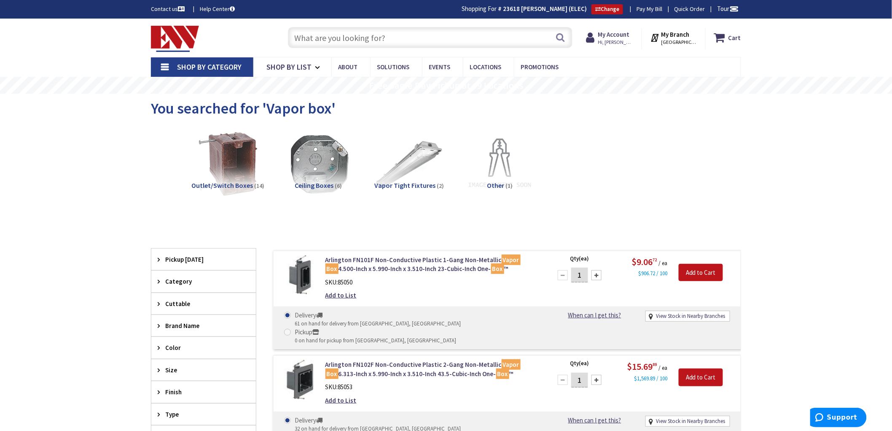
click at [396, 39] on input "text" at bounding box center [430, 37] width 285 height 21
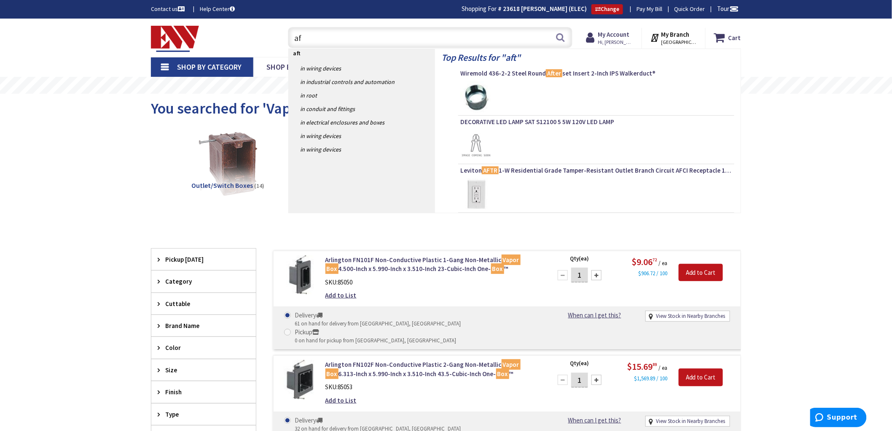
type input "a"
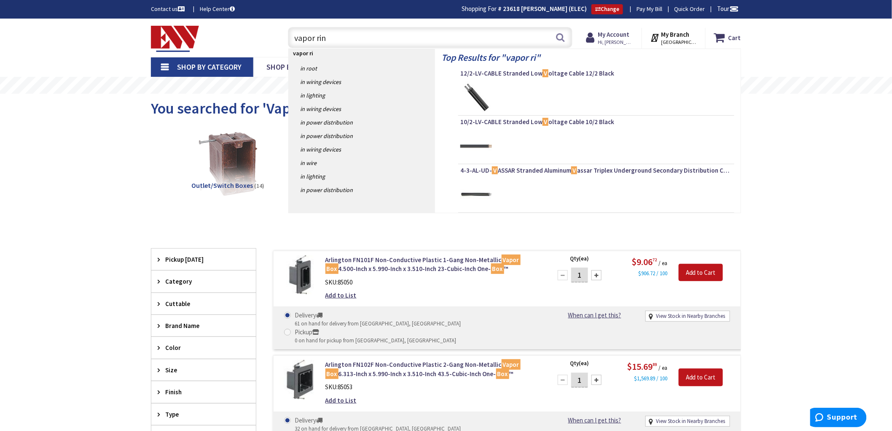
type input "vapor ring"
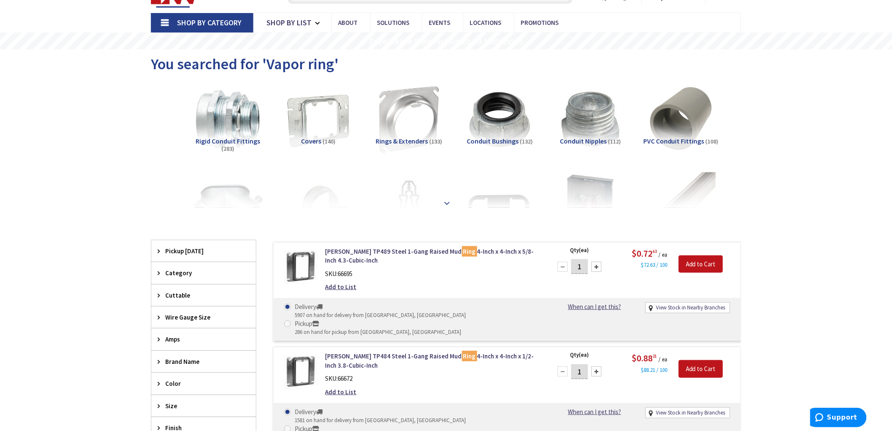
scroll to position [47, 0]
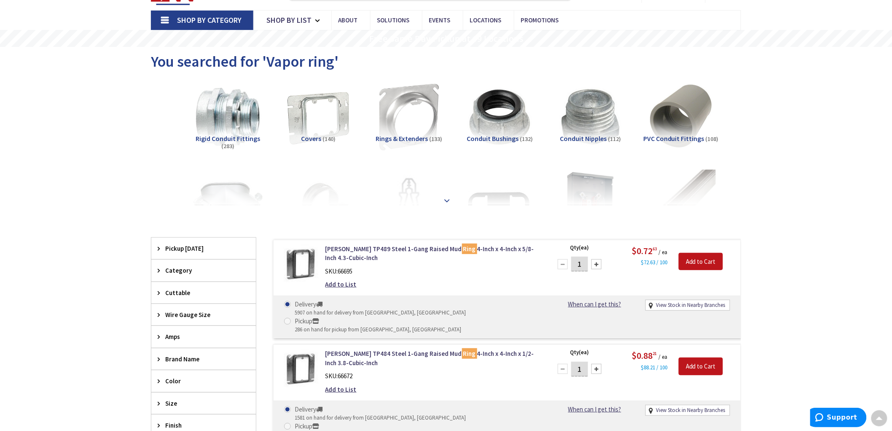
click at [444, 197] on strong at bounding box center [447, 200] width 10 height 9
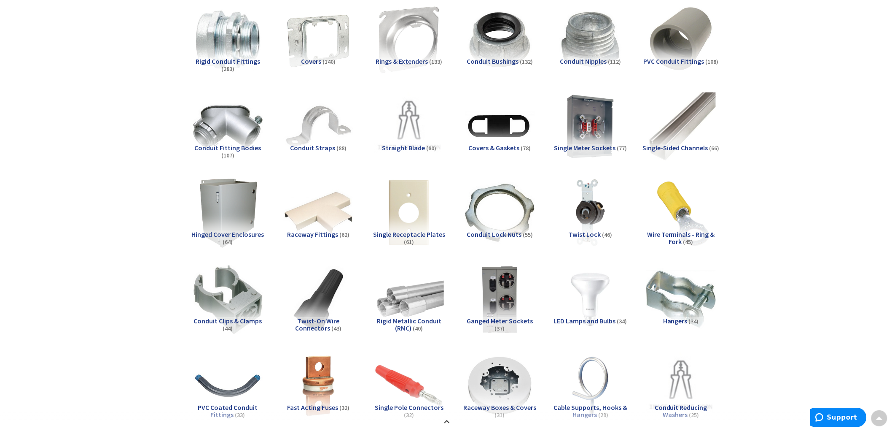
scroll to position [140, 0]
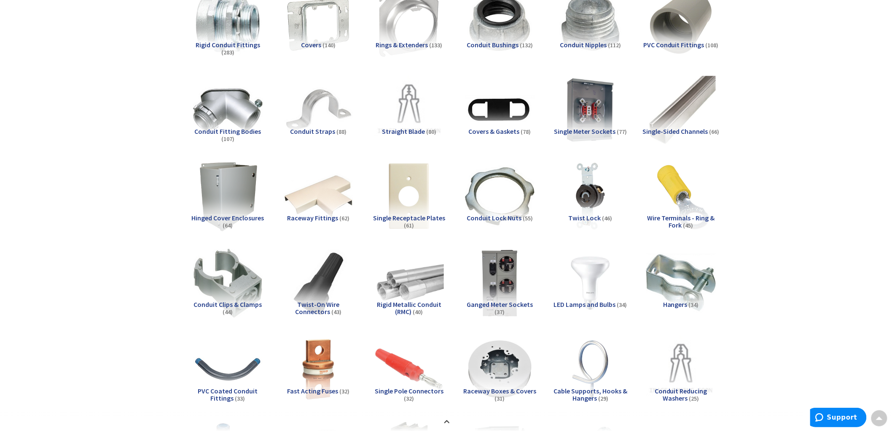
click at [493, 131] on span "Covers & Gaskets" at bounding box center [494, 131] width 51 height 8
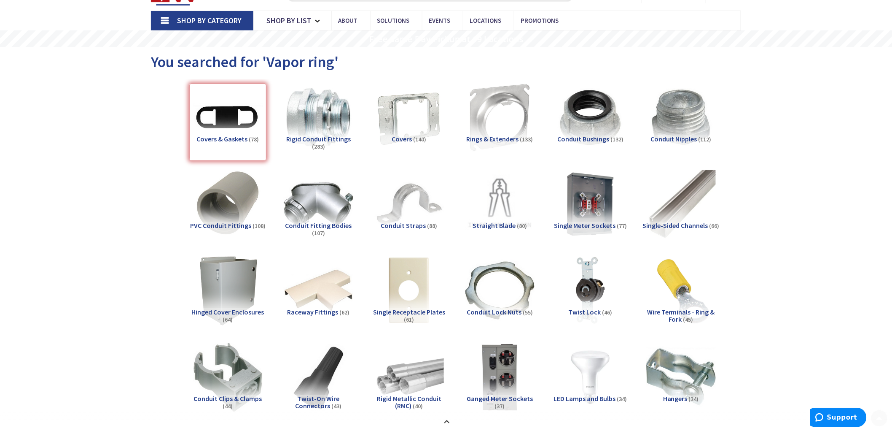
scroll to position [47, 0]
click at [404, 139] on span "Covers" at bounding box center [402, 138] width 20 height 8
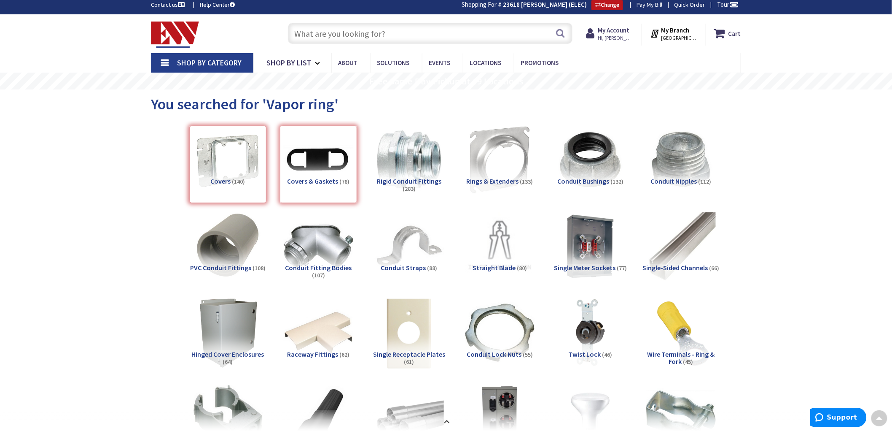
scroll to position [0, 0]
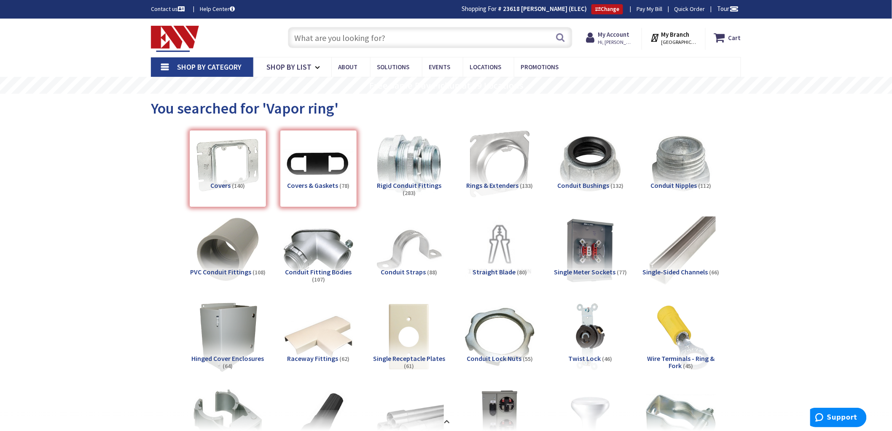
click at [376, 40] on input "text" at bounding box center [430, 37] width 285 height 21
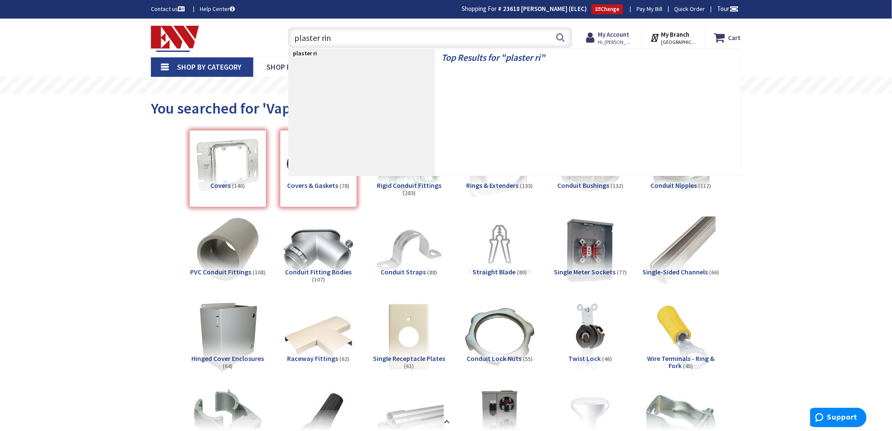
type input "plaster ring"
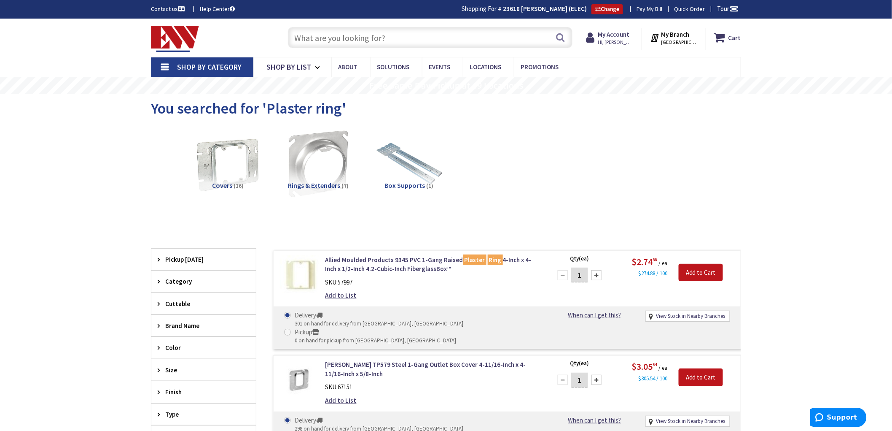
click at [376, 39] on input "text" at bounding box center [430, 37] width 285 height 21
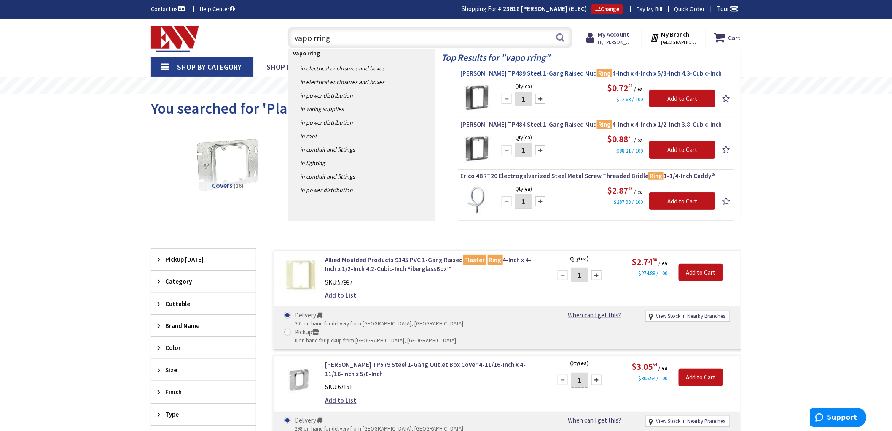
type input "vapo rring"
click at [557, 73] on span "[PERSON_NAME] TP489 Steel 1-Gang Raised Mud Ring 4-Inch x 4-Inch x 5/8-Inch 4.3…" at bounding box center [596, 73] width 272 height 8
